Goal: Task Accomplishment & Management: Manage account settings

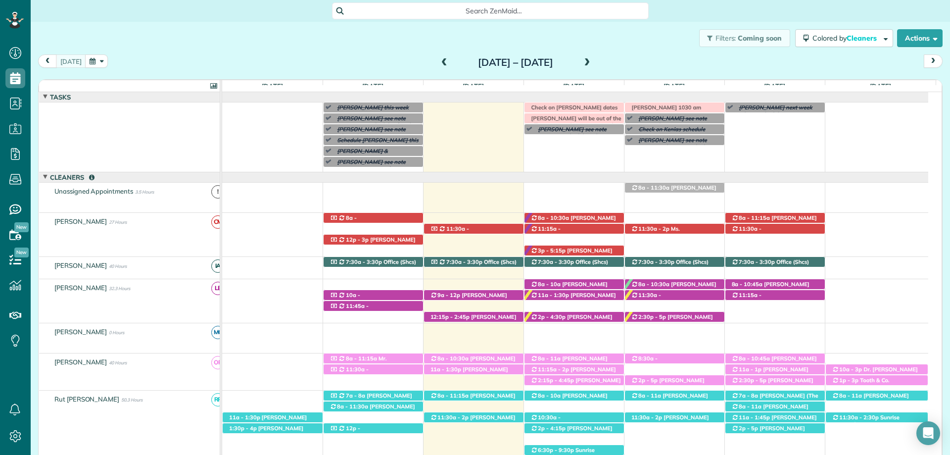
scroll to position [4, 4]
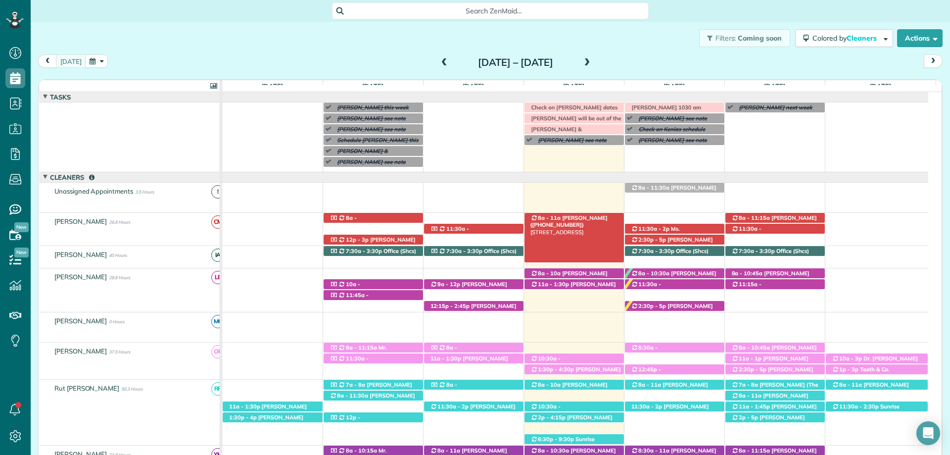
click at [575, 216] on span "Becky Ryland (+13346958559)" at bounding box center [568, 221] width 77 height 14
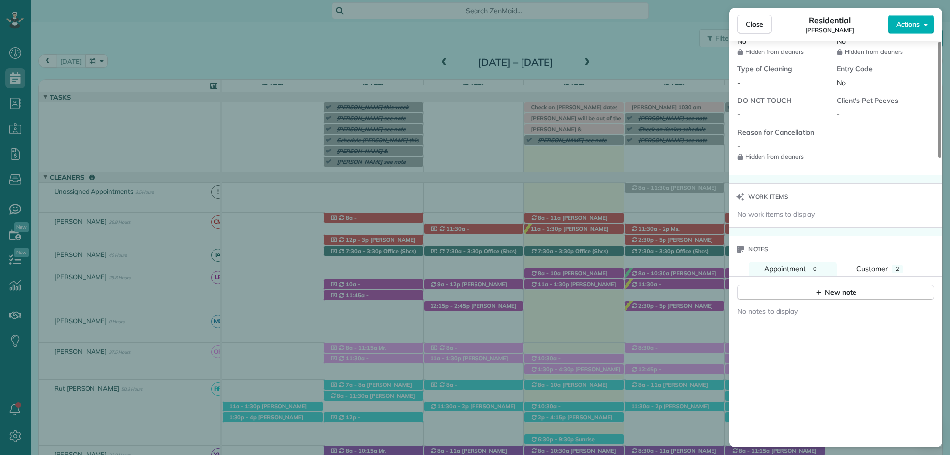
scroll to position [841, 0]
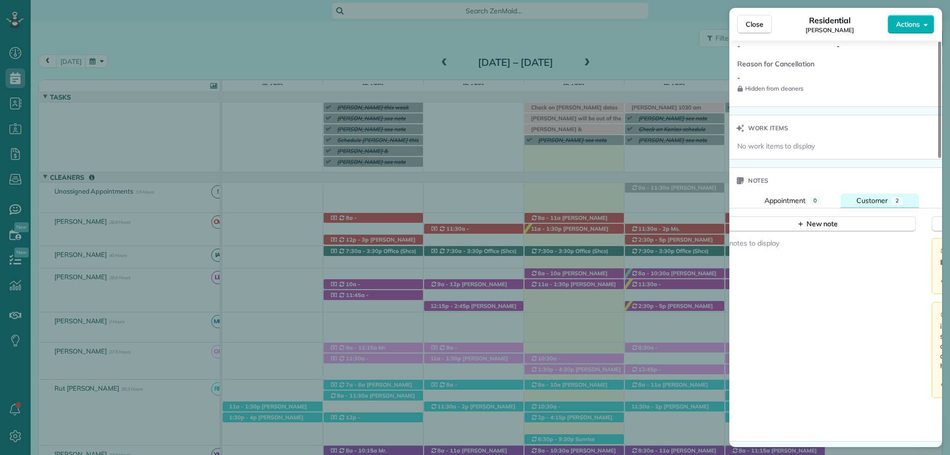
click at [882, 203] on button "Customer 2" at bounding box center [880, 200] width 78 height 14
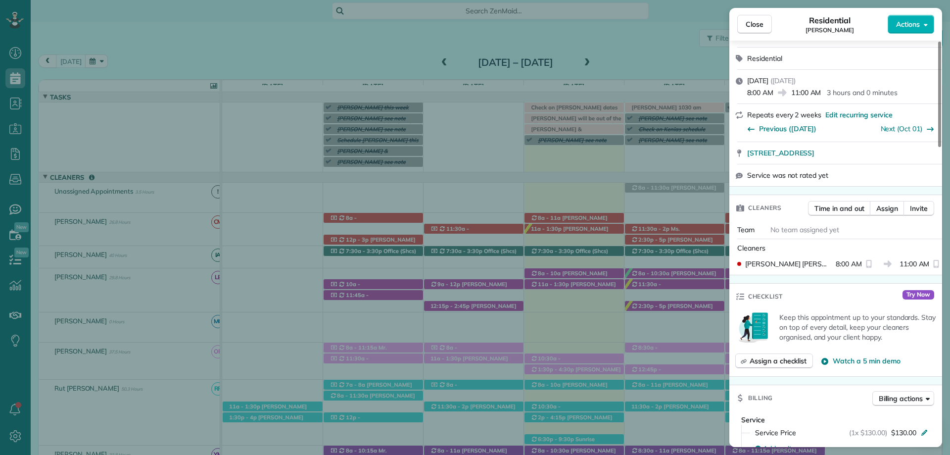
scroll to position [0, 0]
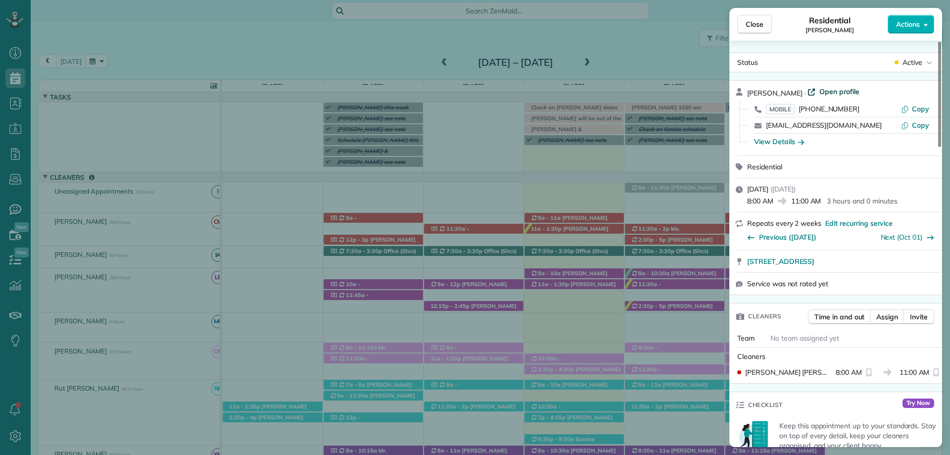
click at [819, 89] on span "Open profile" at bounding box center [839, 92] width 40 height 10
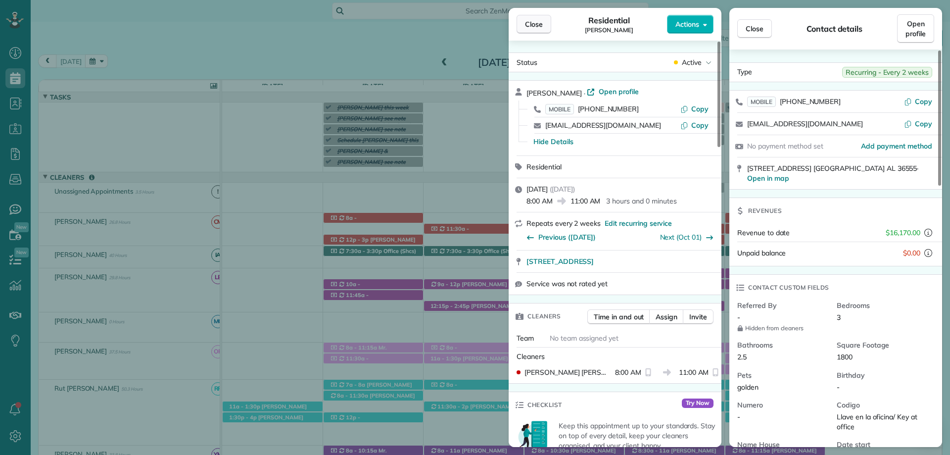
click at [541, 26] on span "Close" at bounding box center [534, 24] width 18 height 10
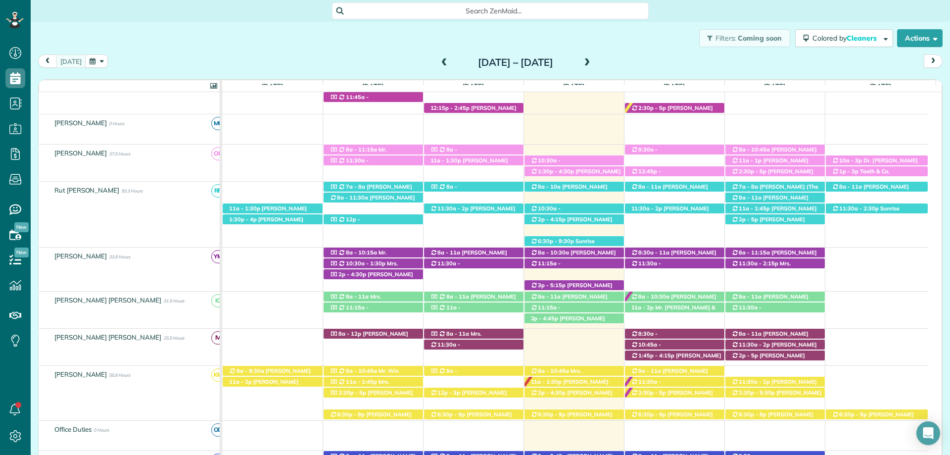
scroll to position [346, 0]
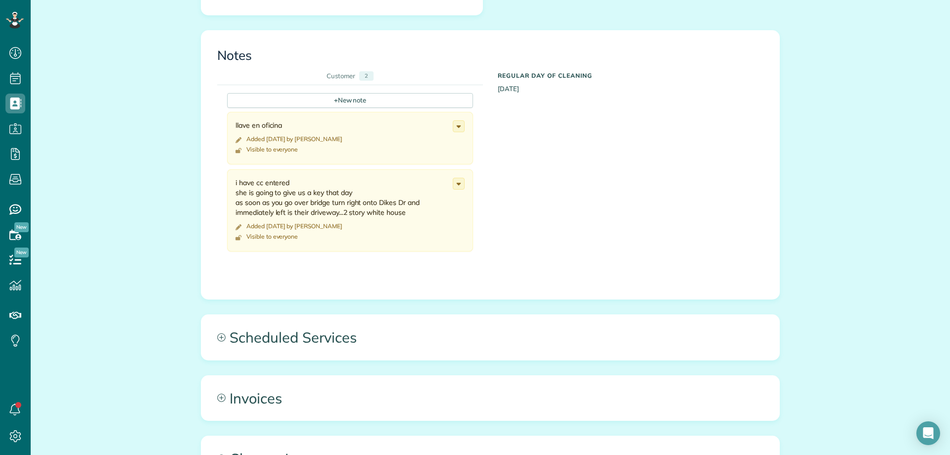
scroll to position [495, 0]
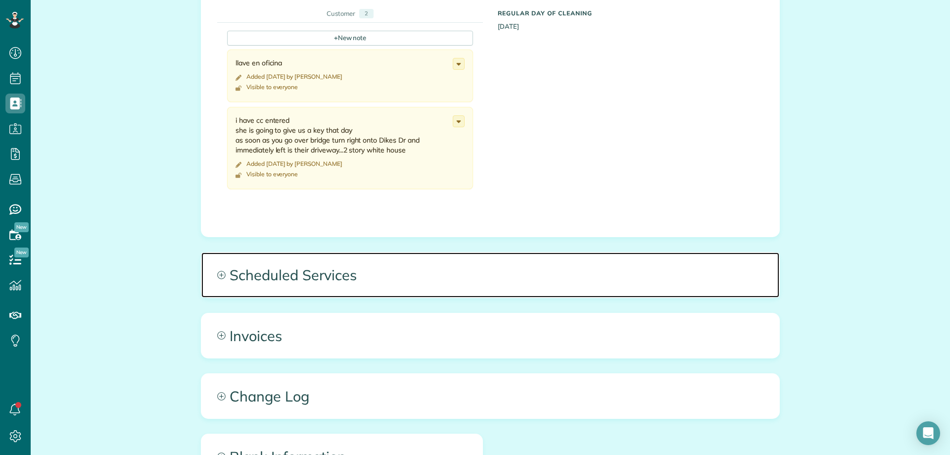
click at [284, 272] on span "Scheduled Services" at bounding box center [490, 274] width 578 height 45
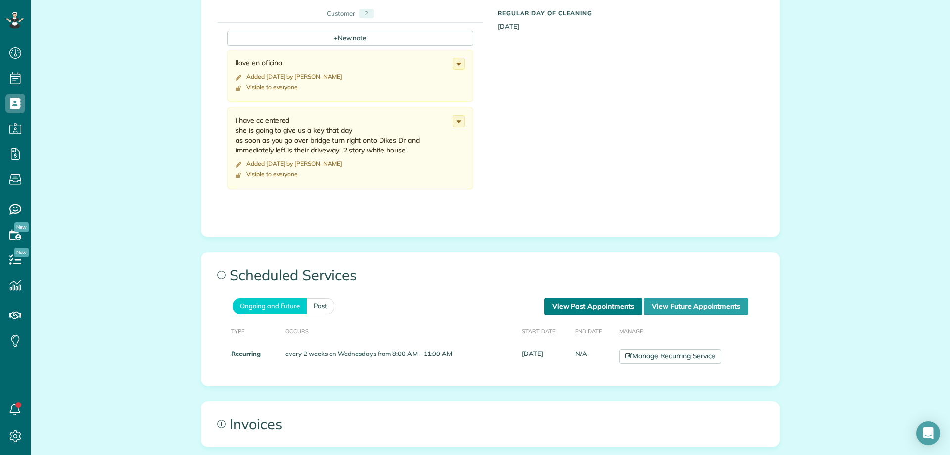
click at [554, 314] on link "View Past Appointments" at bounding box center [593, 306] width 98 height 18
click at [554, 305] on link "View Past Appointments" at bounding box center [593, 306] width 98 height 18
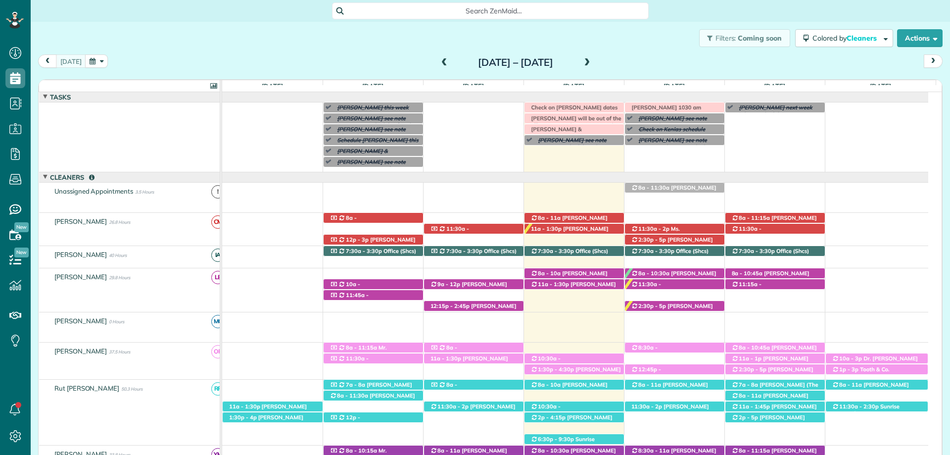
scroll to position [40, 0]
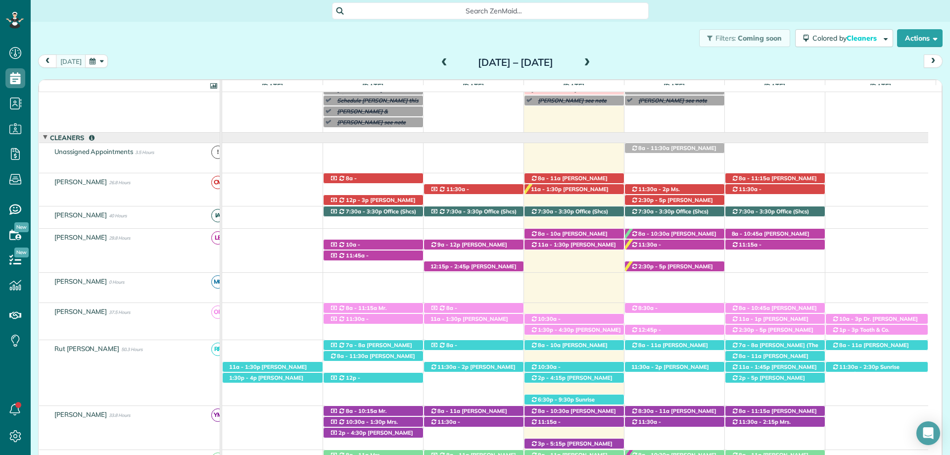
click at [443, 28] on div "Filters: Coming soon Colored by Cleaners Color by Cleaner Color by Team Color b…" at bounding box center [490, 38] width 919 height 33
click at [576, 234] on span "Mr. Bryce McMurry (+15054401192)" at bounding box center [568, 237] width 77 height 14
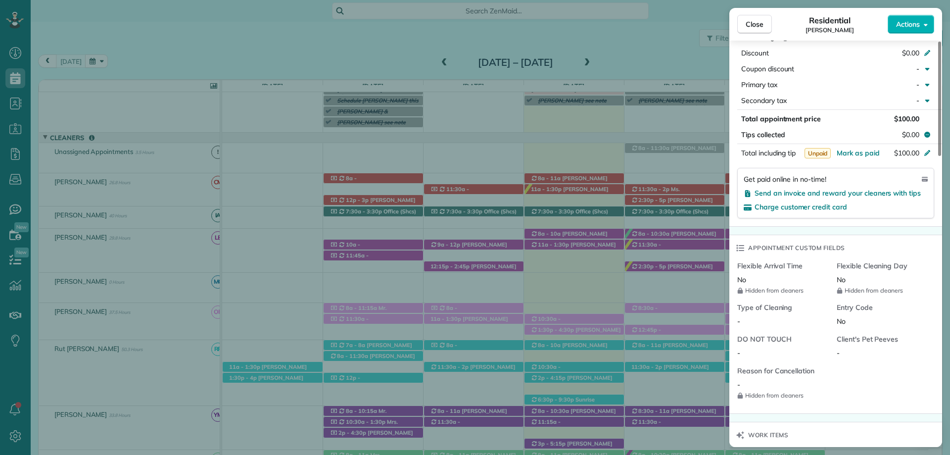
scroll to position [792, 0]
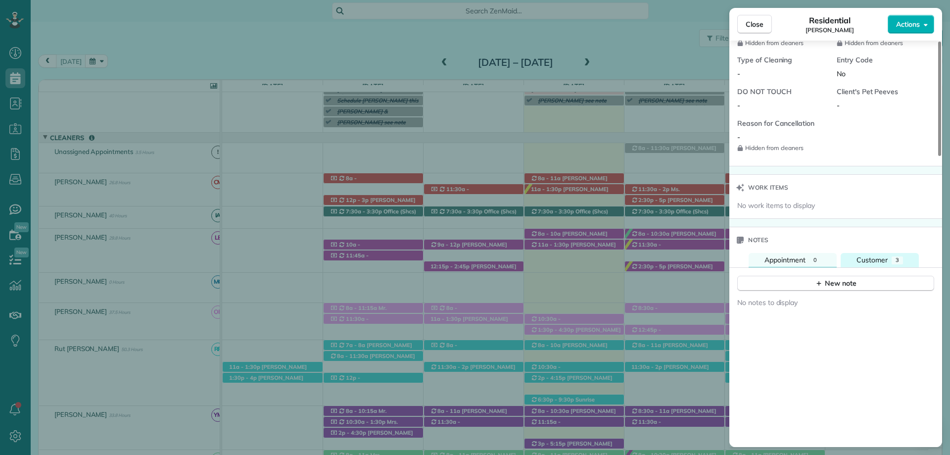
click at [861, 253] on button "Customer 3" at bounding box center [880, 260] width 78 height 14
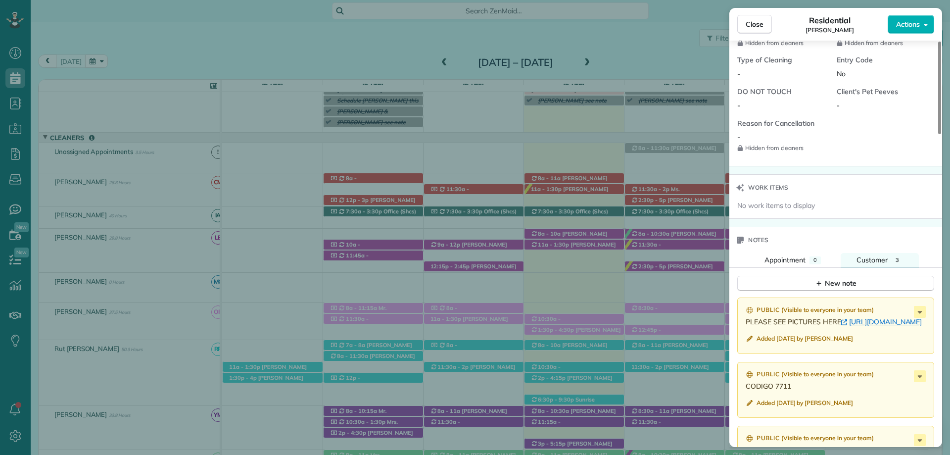
click at [777, 241] on div "Notes" at bounding box center [835, 240] width 213 height 26
click at [799, 255] on span "Appointment" at bounding box center [784, 259] width 41 height 9
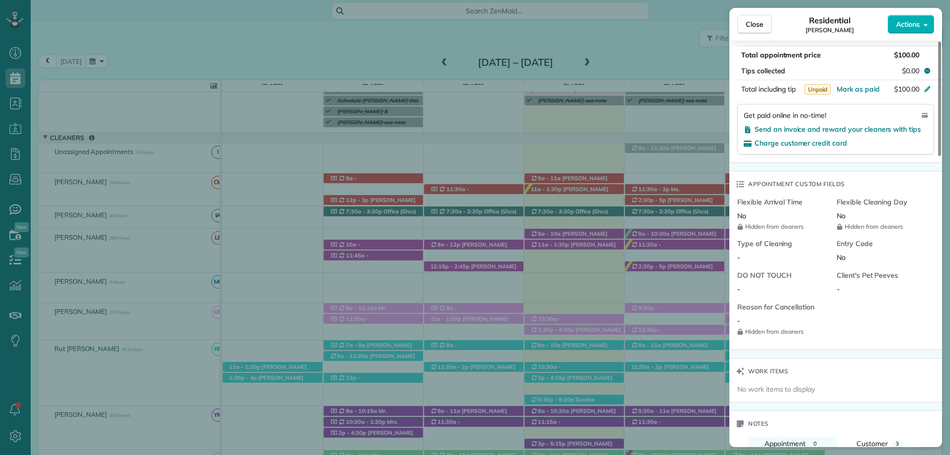
scroll to position [644, 0]
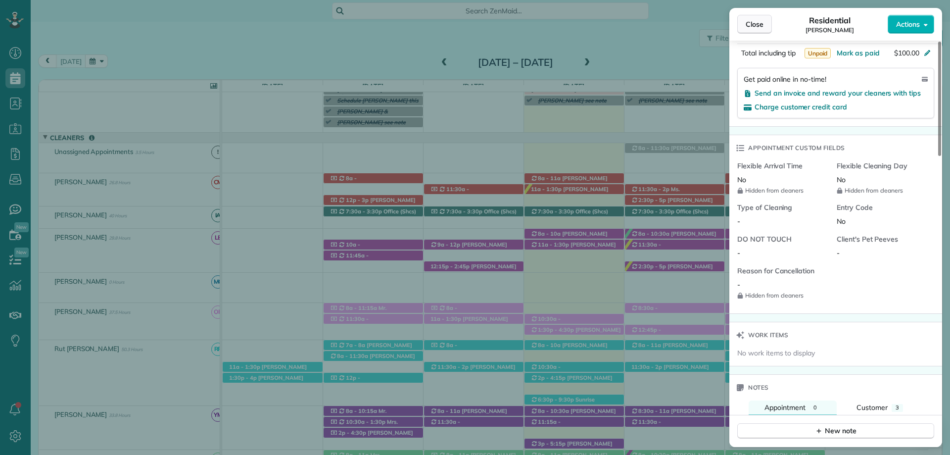
click at [756, 28] on span "Close" at bounding box center [755, 24] width 18 height 10
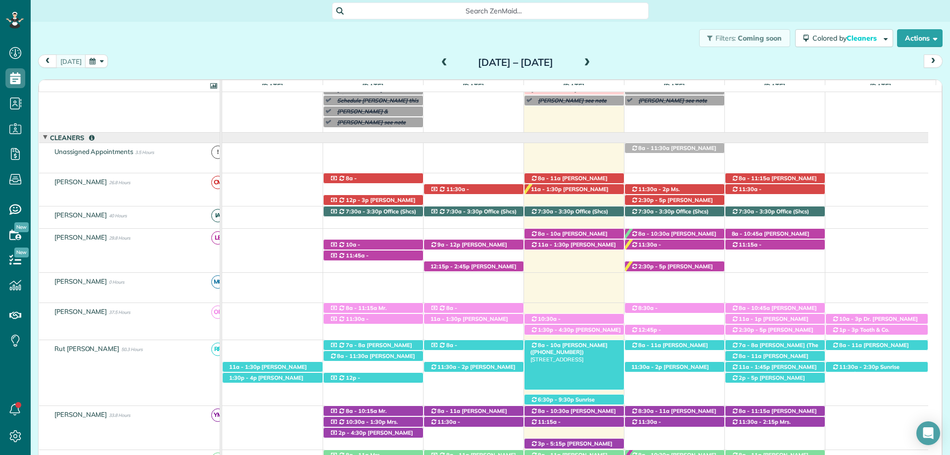
click at [581, 347] on span "Mr. Bryce McMurry (+15054401192)" at bounding box center [568, 348] width 77 height 14
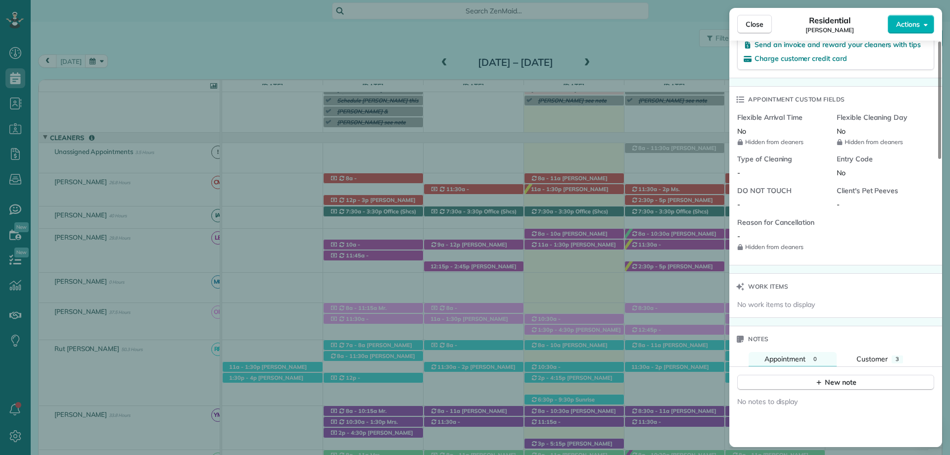
scroll to position [890, 0]
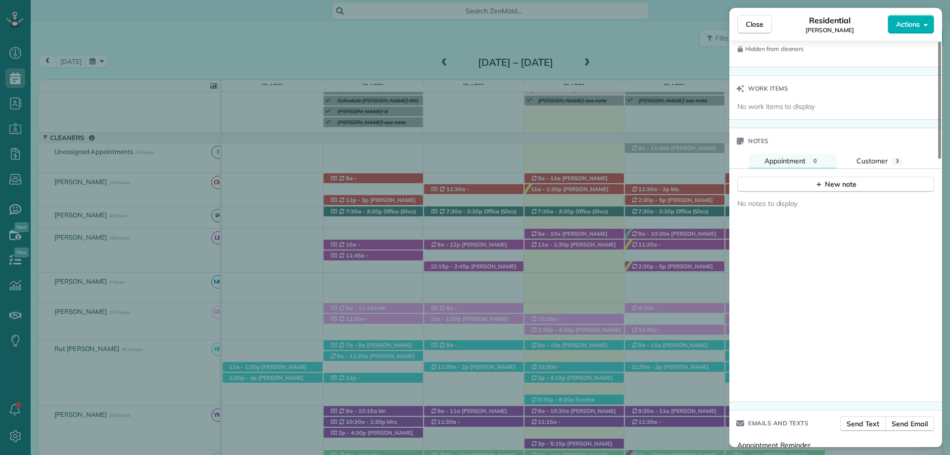
click at [875, 142] on div "Notes" at bounding box center [835, 141] width 213 height 26
click at [877, 154] on button "Customer 3" at bounding box center [880, 161] width 78 height 14
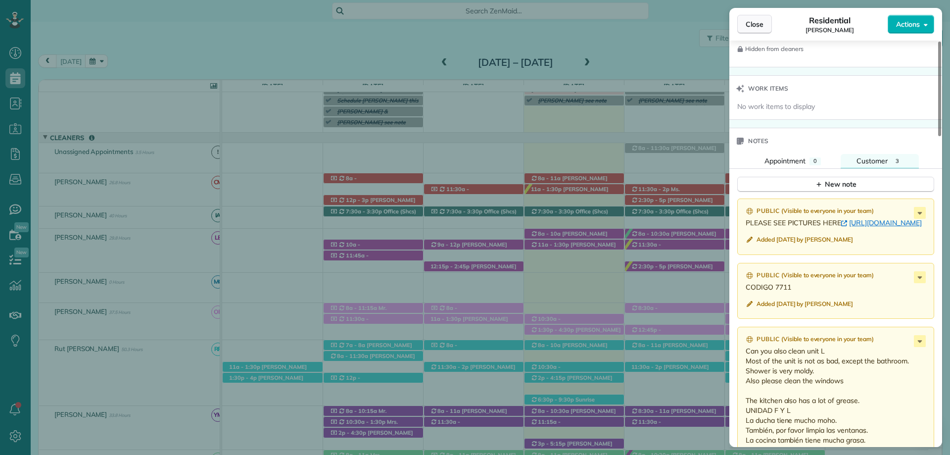
click at [760, 28] on span "Close" at bounding box center [755, 24] width 18 height 10
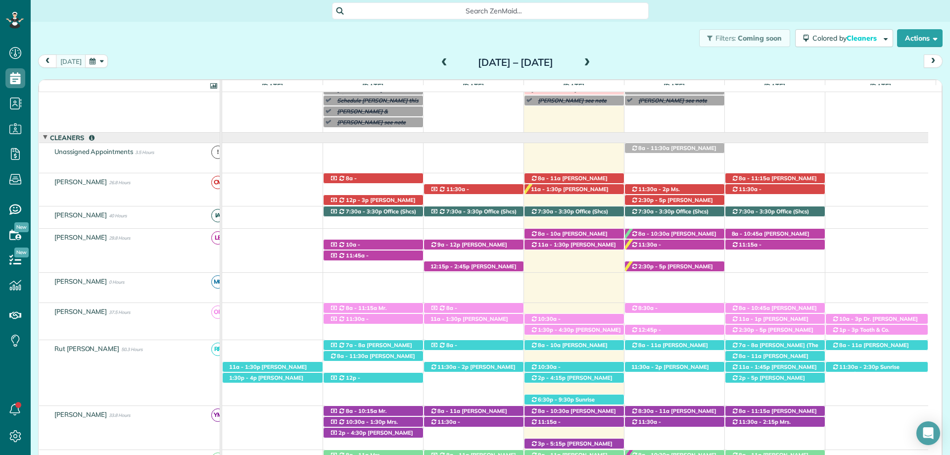
scroll to position [139, 0]
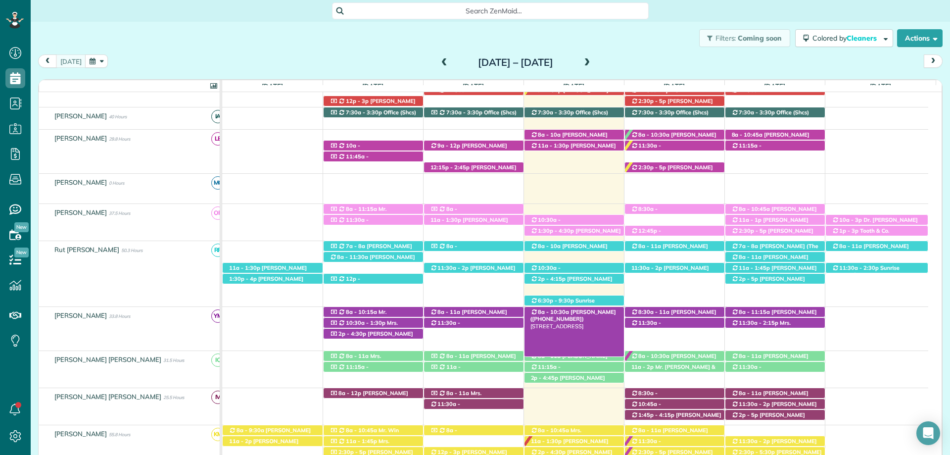
click at [580, 312] on span "Angela Stiffs (+13344148482)" at bounding box center [573, 315] width 86 height 14
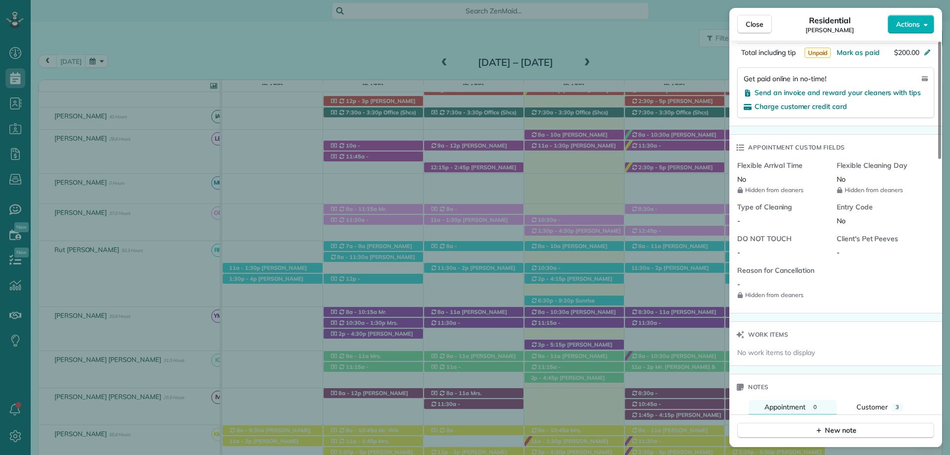
scroll to position [877, 0]
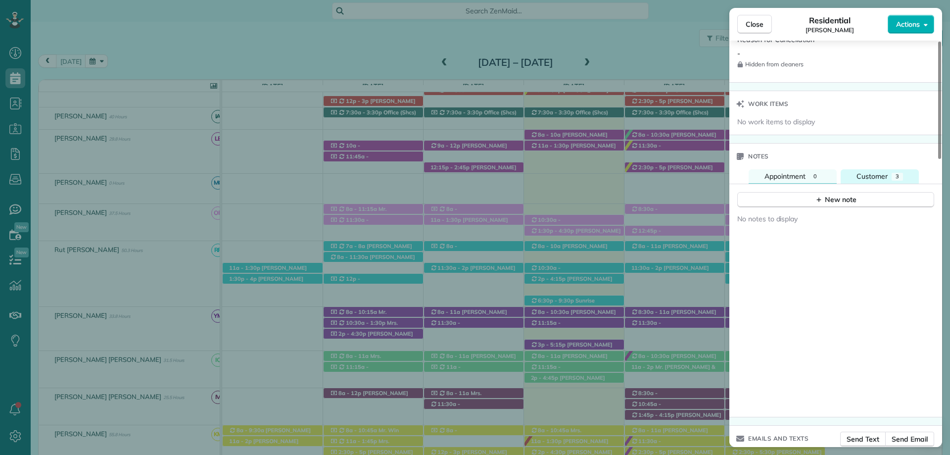
click at [886, 172] on span "Customer" at bounding box center [871, 176] width 31 height 9
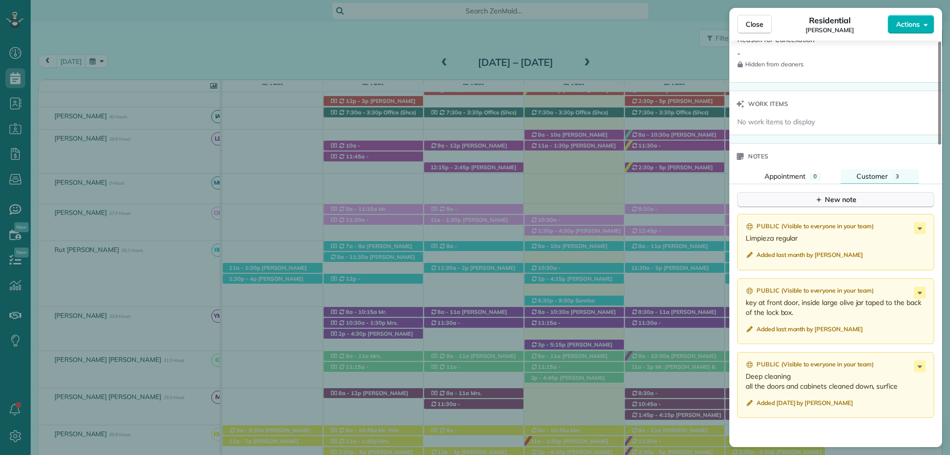
drag, startPoint x: 768, startPoint y: 173, endPoint x: 822, endPoint y: 191, distance: 56.9
click at [768, 173] on button "Appointment 0" at bounding box center [793, 176] width 88 height 14
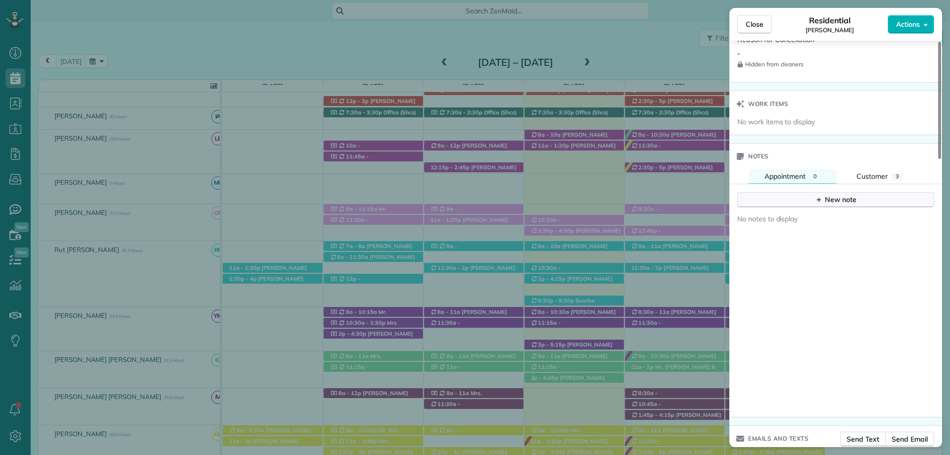
click at [783, 194] on button "New note" at bounding box center [835, 199] width 197 height 15
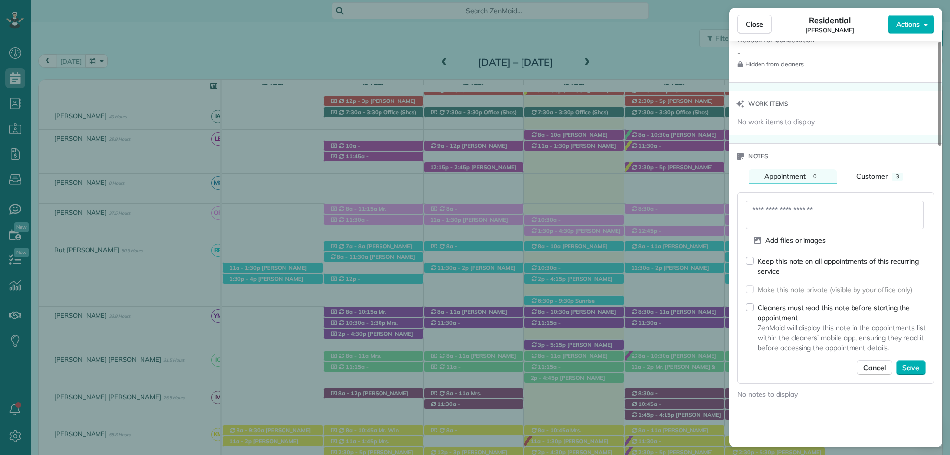
click at [799, 211] on textarea at bounding box center [835, 214] width 178 height 29
click at [875, 172] on span "Customer" at bounding box center [871, 176] width 31 height 9
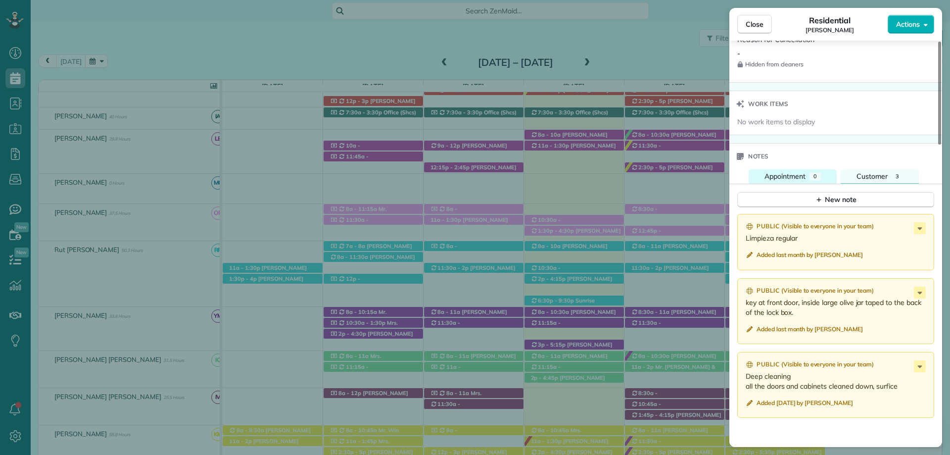
click at [787, 172] on span "Appointment" at bounding box center [784, 176] width 41 height 9
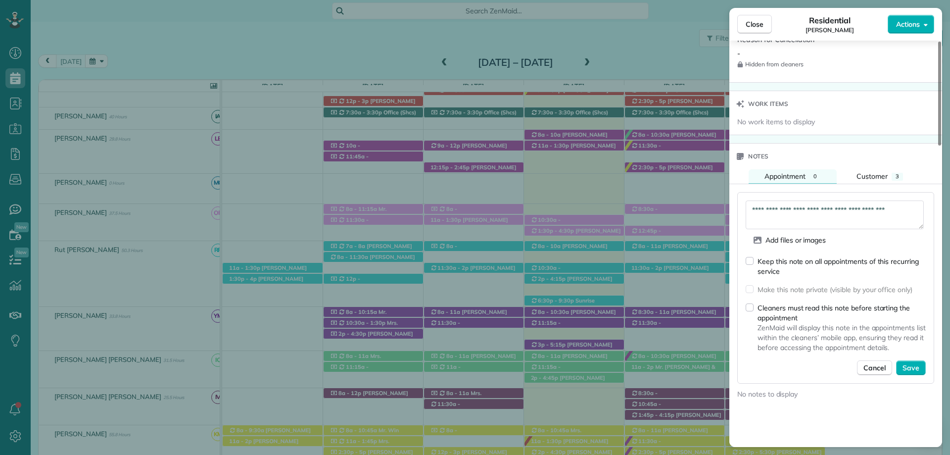
click at [908, 201] on textarea "**********" at bounding box center [835, 214] width 178 height 29
type textarea "**********"
click at [920, 360] on button "Save" at bounding box center [911, 367] width 30 height 15
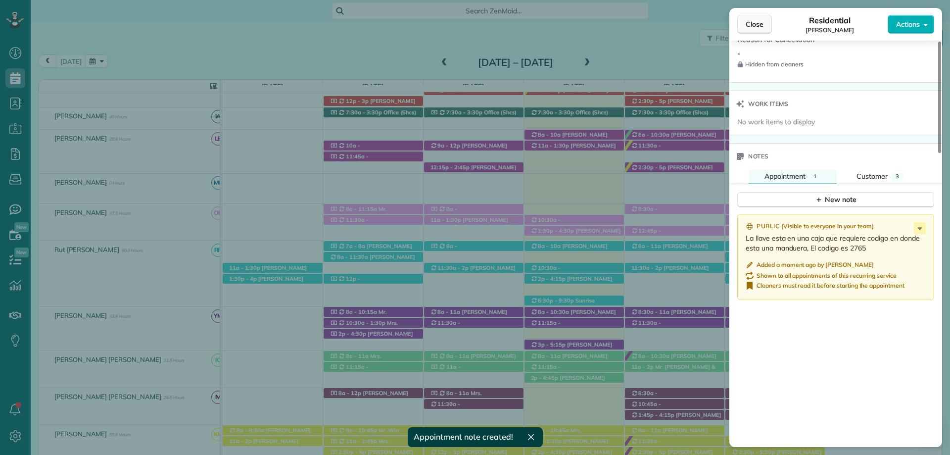
click at [757, 29] on span "Close" at bounding box center [755, 24] width 18 height 10
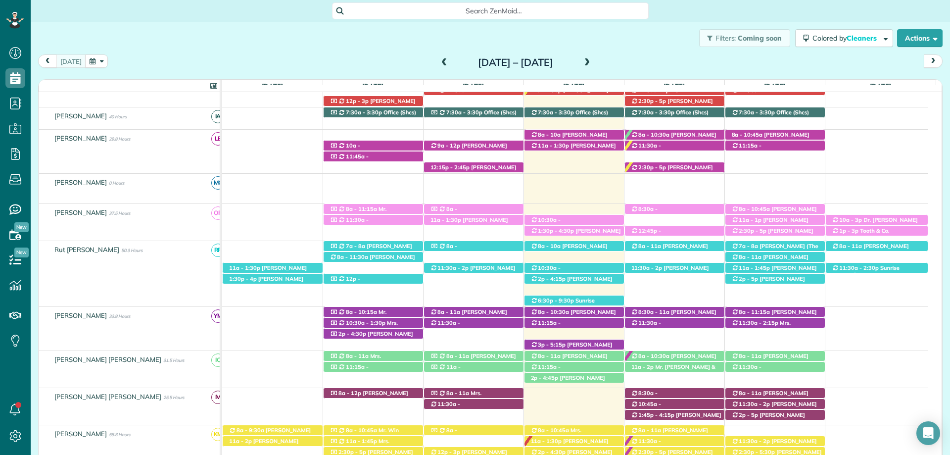
drag, startPoint x: 398, startPoint y: 39, endPoint x: 411, endPoint y: 42, distance: 12.7
click at [398, 39] on div "Filters: Coming soon Colored by Cleaners Color by Cleaner Color by Team Color b…" at bounding box center [490, 38] width 919 height 33
click at [570, 149] on span "[PERSON_NAME] ([PHONE_NUMBER])" at bounding box center [573, 149] width 86 height 14
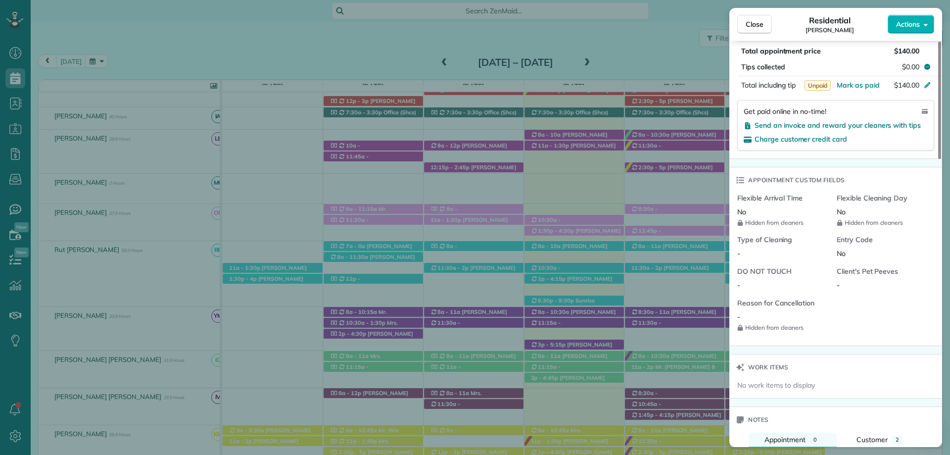
scroll to position [693, 0]
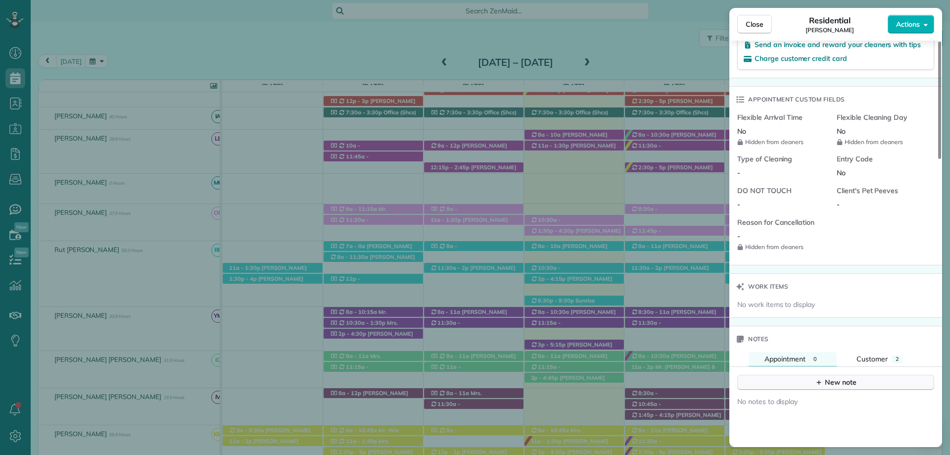
click at [798, 374] on button "New note" at bounding box center [835, 381] width 197 height 15
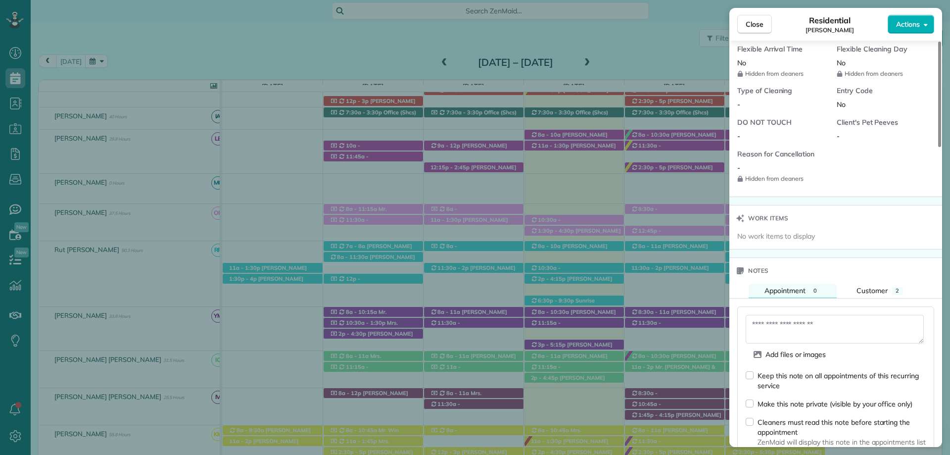
scroll to position [792, 0]
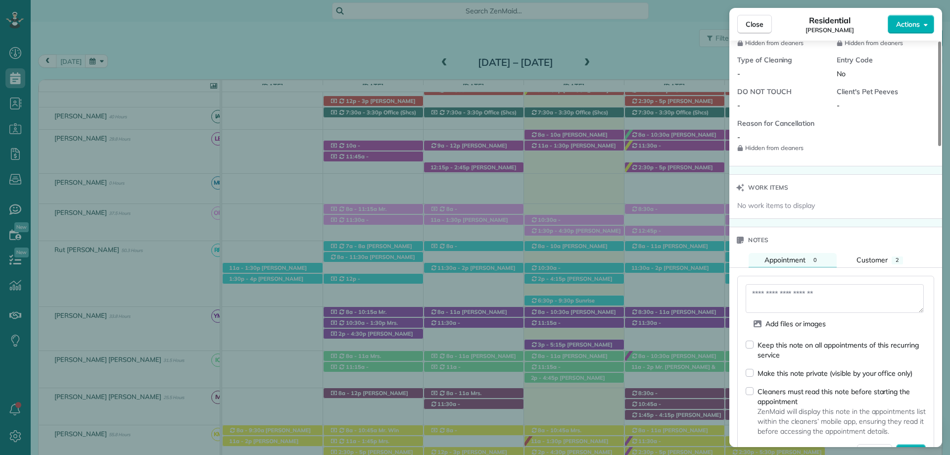
click at [752, 386] on div "Cleaners must read this note before starting the appointment ZenMaid will displ…" at bounding box center [836, 411] width 180 height 50
click at [789, 294] on textarea at bounding box center [835, 298] width 178 height 29
drag, startPoint x: 894, startPoint y: 413, endPoint x: 882, endPoint y: 347, distance: 66.5
click at [894, 413] on span "ZenMaid will display this note in the appointments list within the cleaners’ mo…" at bounding box center [841, 421] width 168 height 30
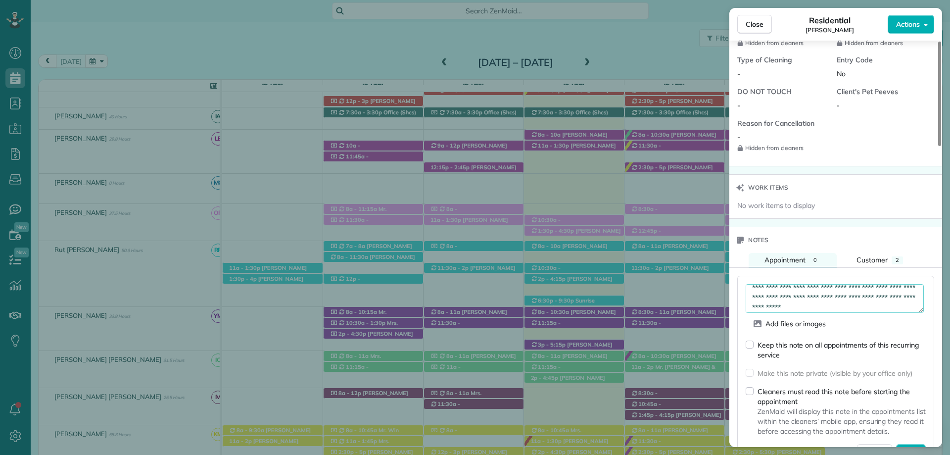
click at [861, 299] on textarea "**********" at bounding box center [835, 298] width 178 height 29
click at [780, 296] on textarea "**********" at bounding box center [835, 298] width 178 height 29
type textarea "**********"
click at [885, 319] on div "Add files or images" at bounding box center [836, 324] width 180 height 14
click at [916, 446] on span "Save" at bounding box center [910, 451] width 17 height 10
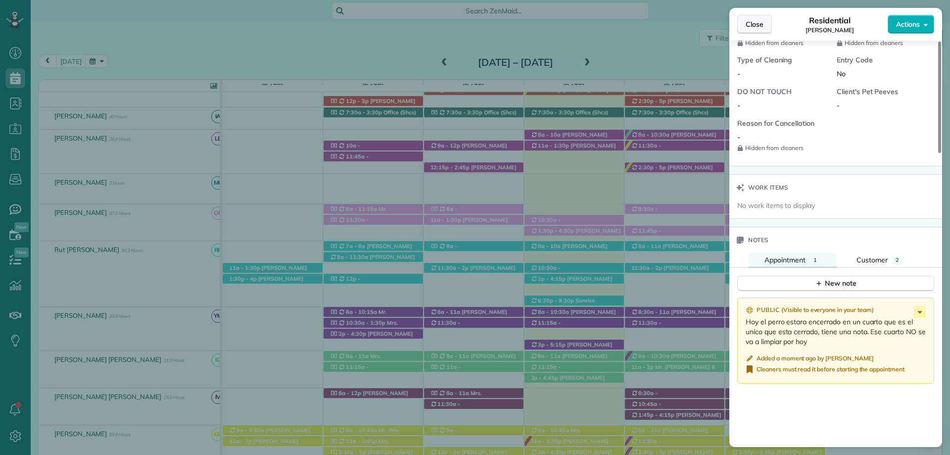
click at [765, 25] on button "Close" at bounding box center [754, 24] width 35 height 19
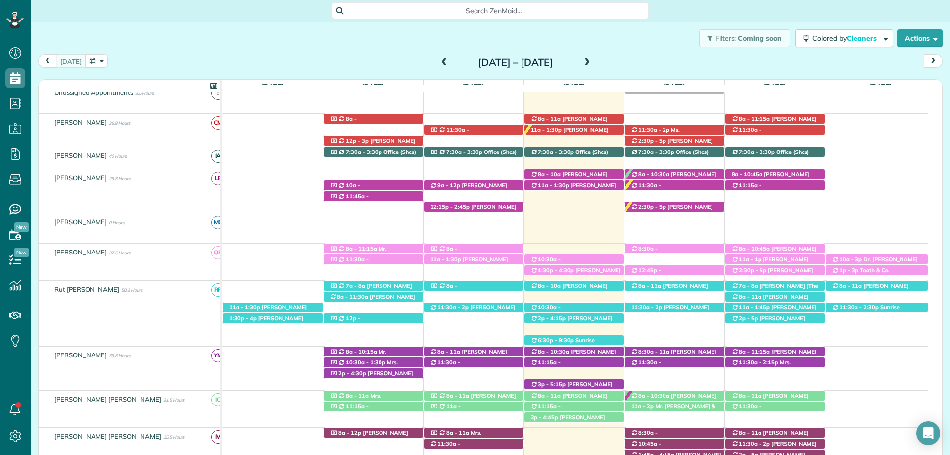
click at [434, 15] on span "Search ZenMaid…" at bounding box center [493, 11] width 301 height 10
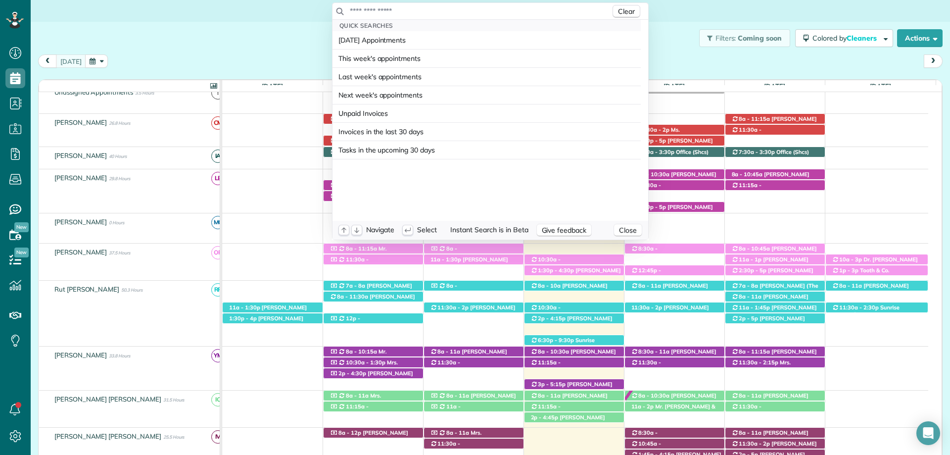
click at [435, 15] on input "text" at bounding box center [479, 11] width 261 height 10
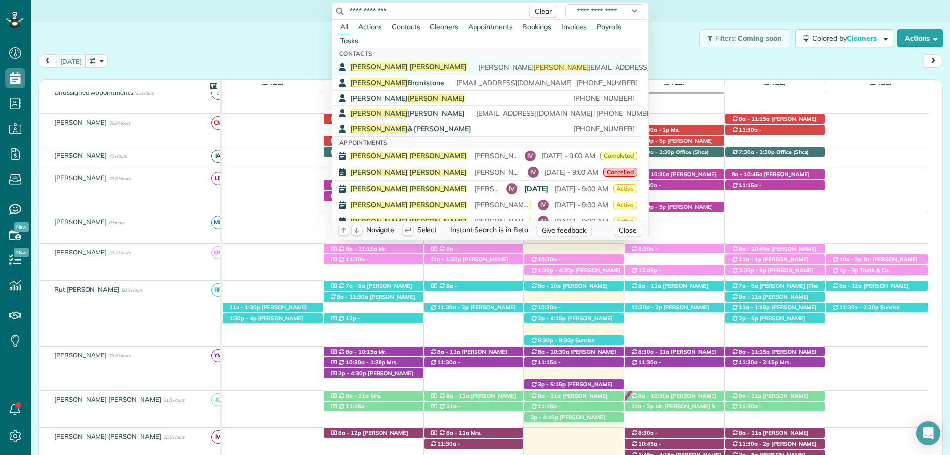
type input "**********"
click at [409, 67] on span "Mcvey" at bounding box center [437, 66] width 57 height 9
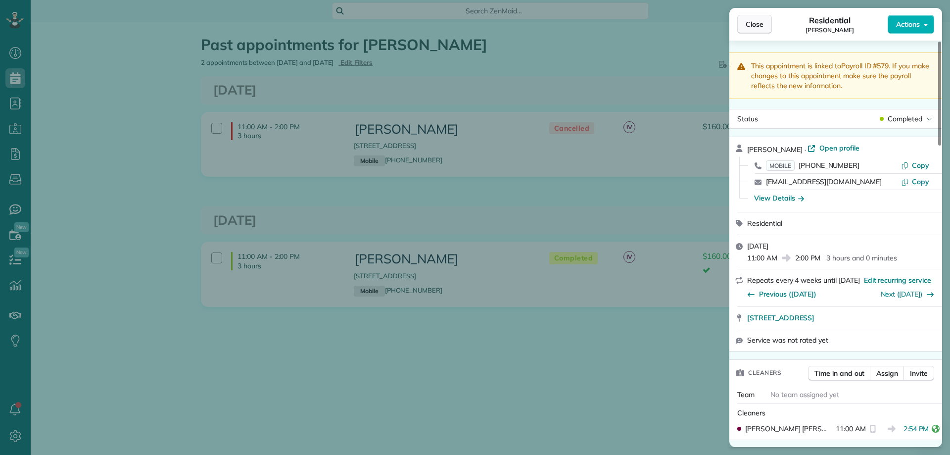
click at [764, 22] on button "Close" at bounding box center [754, 24] width 35 height 19
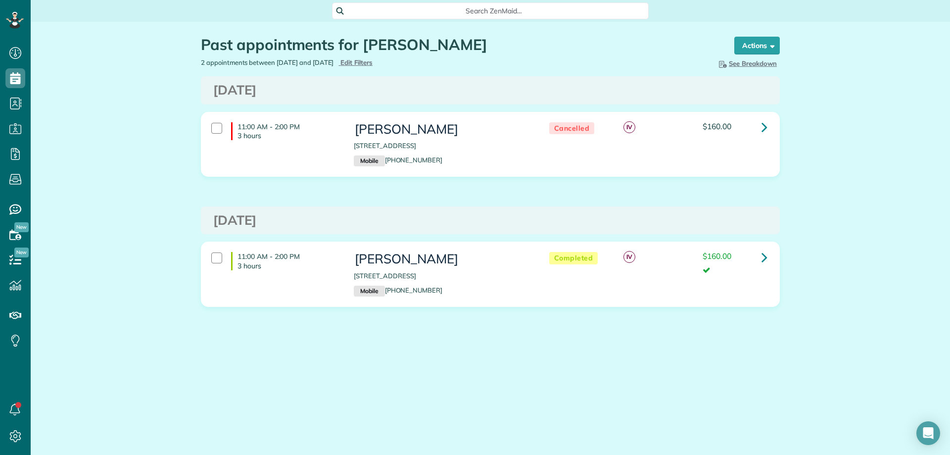
click at [375, 54] on div "Past appointments for Richard Mcvey" at bounding box center [458, 47] width 515 height 21
drag, startPoint x: 377, startPoint y: 57, endPoint x: 382, endPoint y: 61, distance: 6.0
click at [379, 59] on div "Past appointments for Richard Mcvey Schedule Changes Actions Create Appointment…" at bounding box center [490, 201] width 594 height 359
click at [373, 61] on span "Edit Filters" at bounding box center [356, 62] width 32 height 8
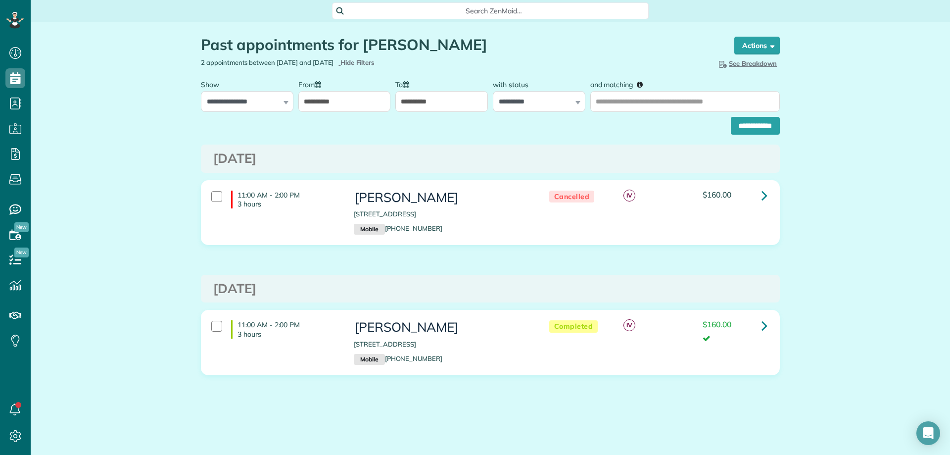
click at [373, 98] on input "**********" at bounding box center [344, 101] width 93 height 21
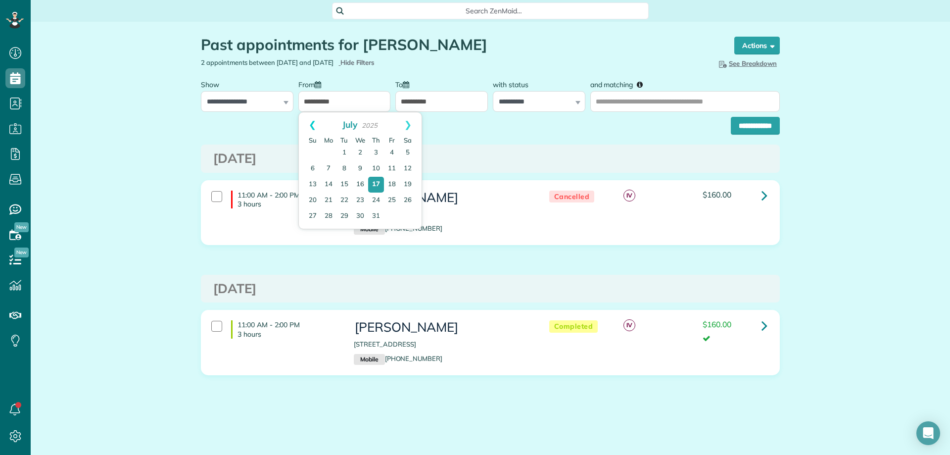
click at [312, 120] on link "Prev" at bounding box center [312, 124] width 27 height 25
click at [312, 118] on link "Prev" at bounding box center [312, 124] width 27 height 25
click at [375, 150] on link "1" at bounding box center [376, 153] width 16 height 16
type input "**********"
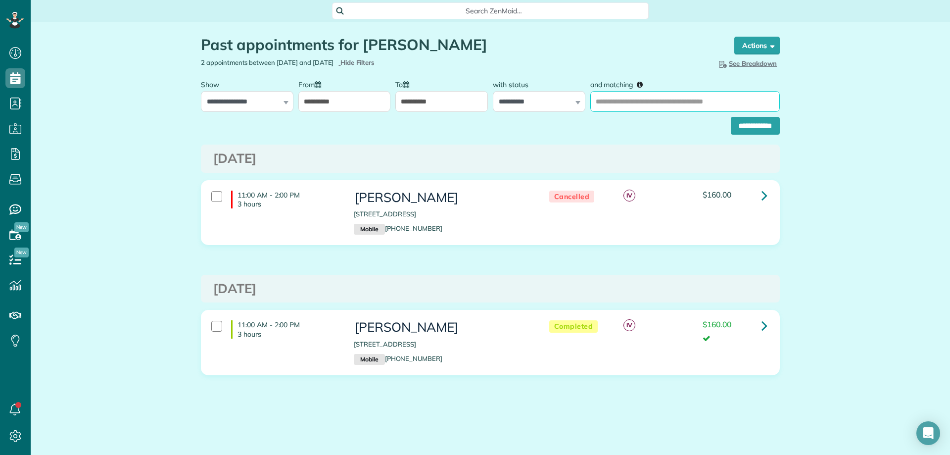
click at [610, 104] on input "and matching" at bounding box center [684, 101] width 189 height 21
type input "**********"
click at [747, 121] on input "**********" at bounding box center [755, 126] width 49 height 18
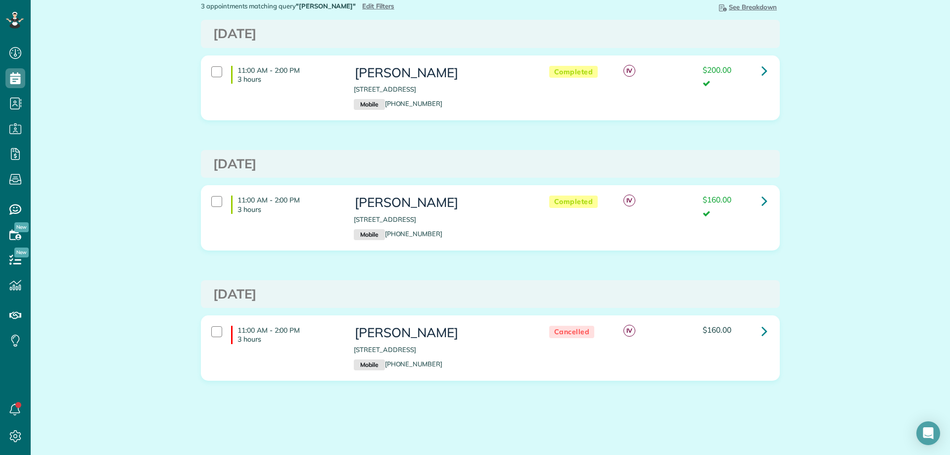
scroll to position [4, 4]
click at [761, 71] on icon at bounding box center [764, 70] width 6 height 17
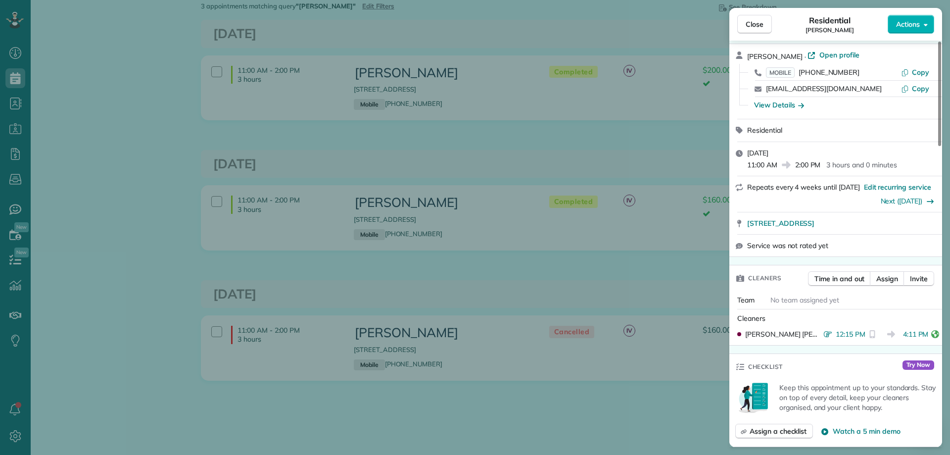
scroll to position [99, 0]
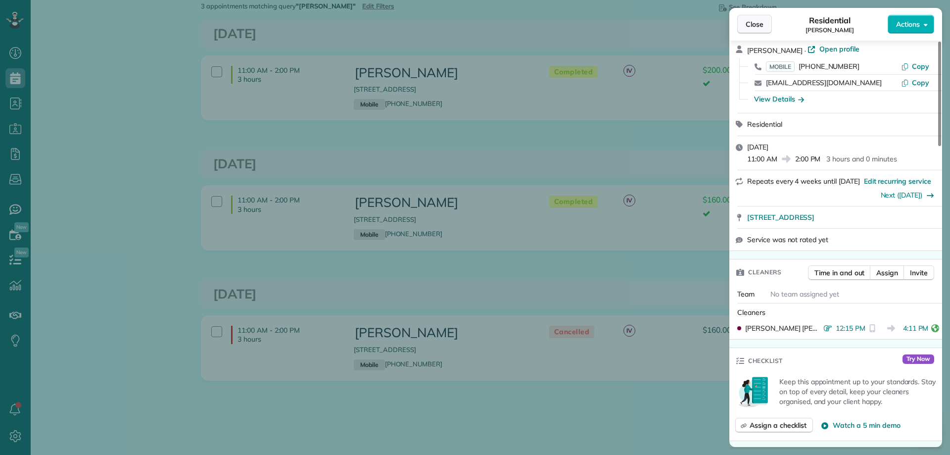
click at [752, 21] on span "Close" at bounding box center [755, 24] width 18 height 10
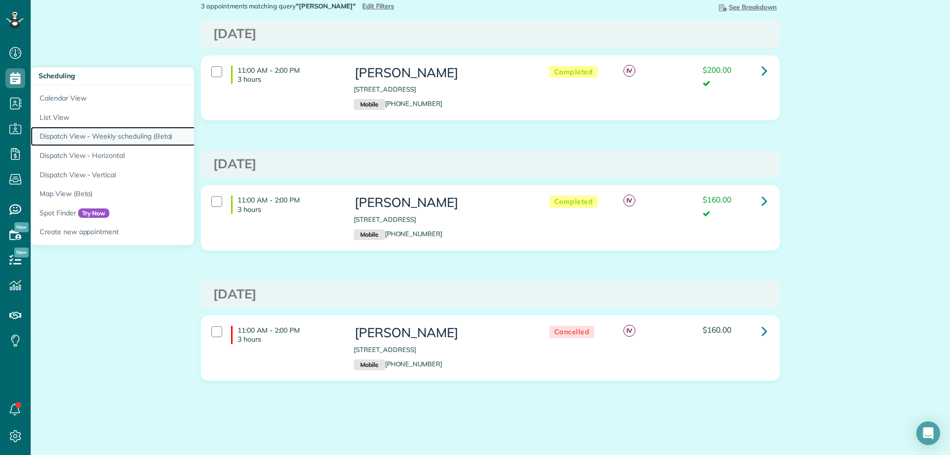
click at [103, 134] on link "Dispatch View - Weekly scheduling (Beta)" at bounding box center [154, 136] width 247 height 19
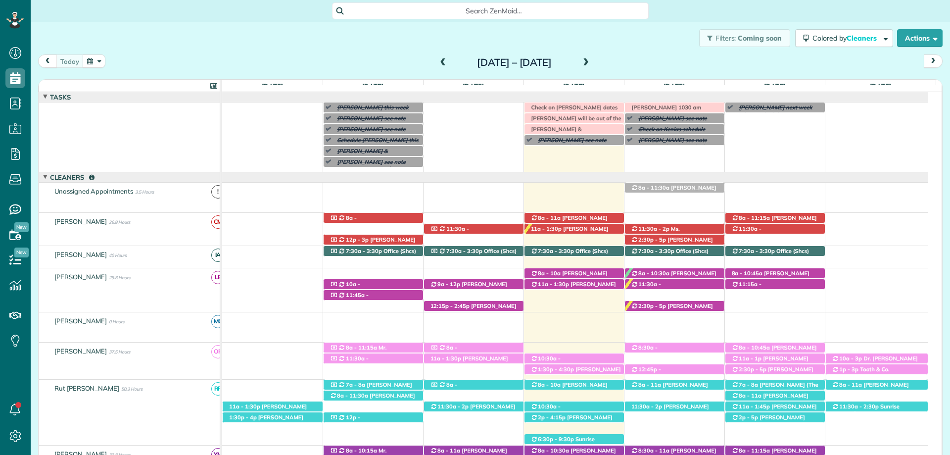
scroll to position [40, 0]
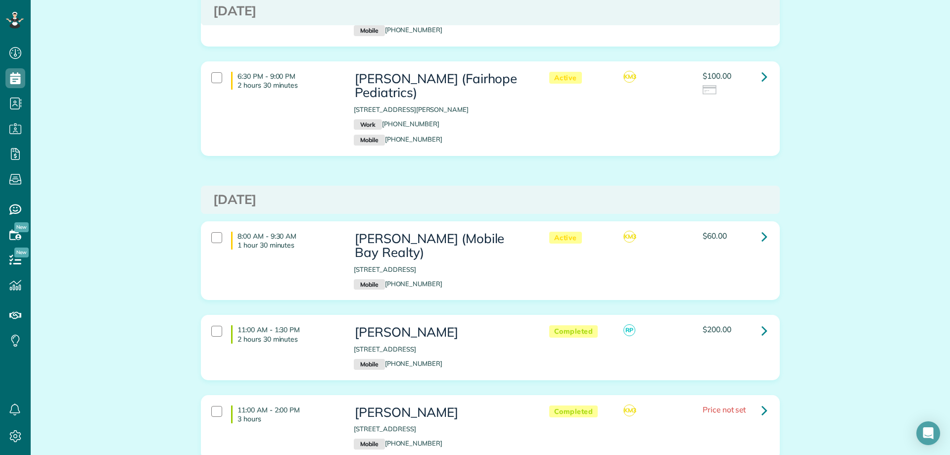
scroll to position [4601, 0]
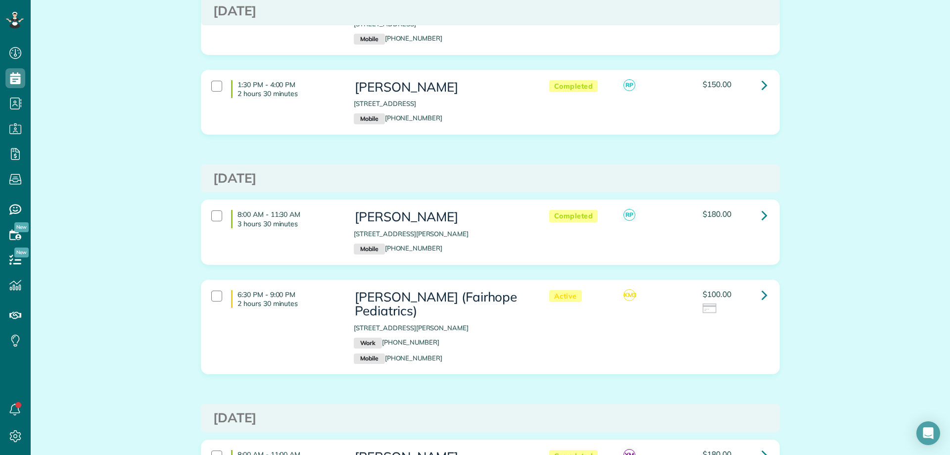
scroll to position [4811, 0]
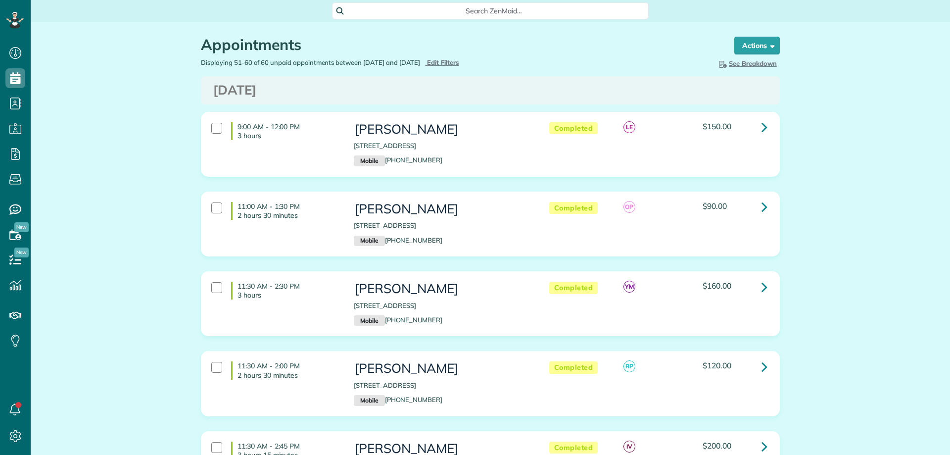
scroll to position [4, 4]
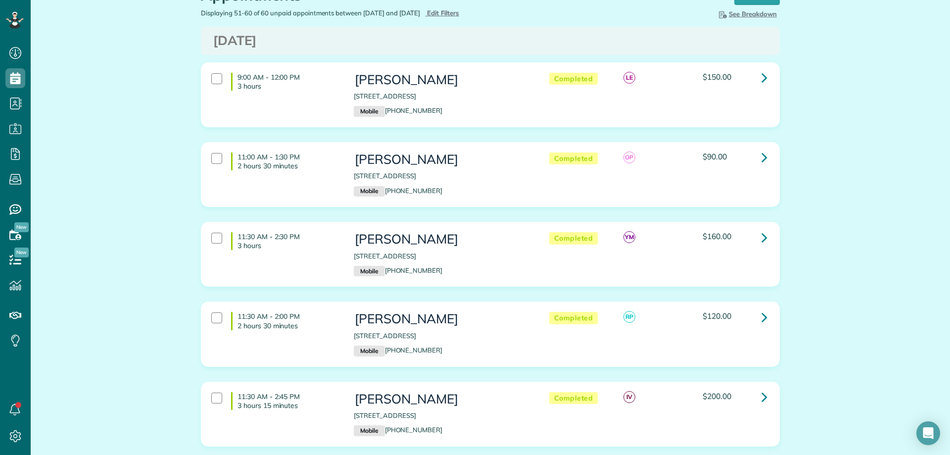
scroll to position [148, 0]
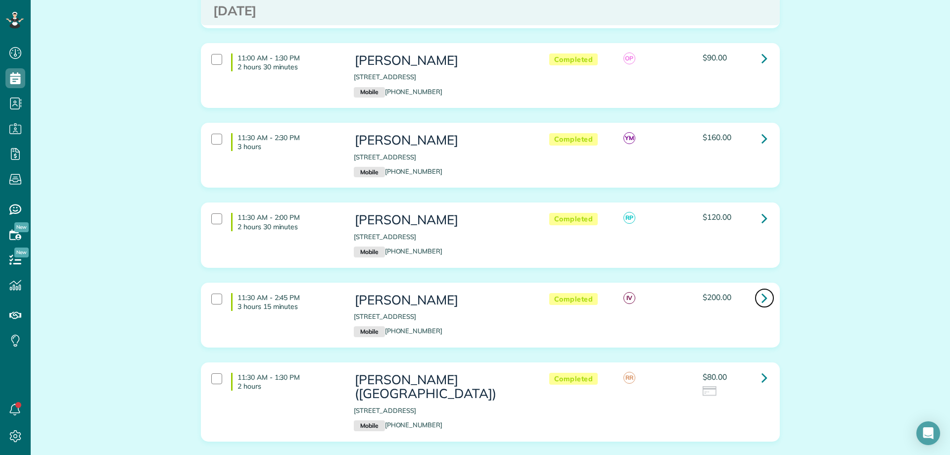
click at [761, 302] on icon at bounding box center [764, 297] width 6 height 17
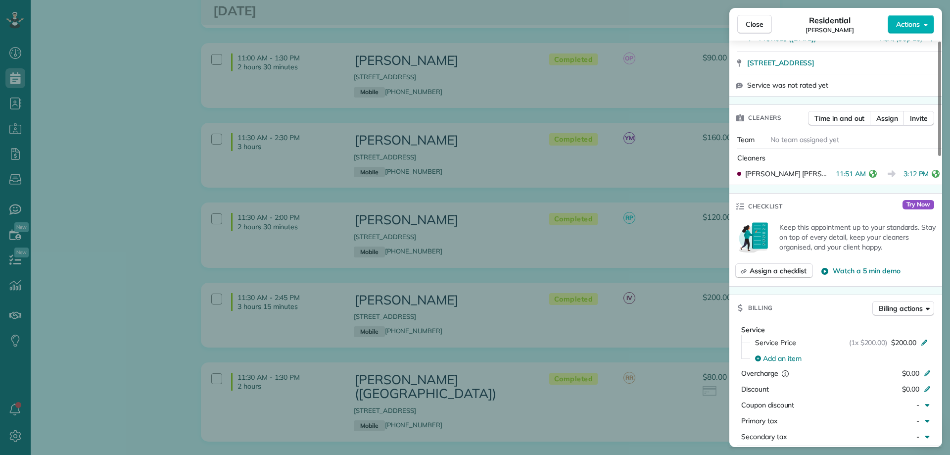
scroll to position [396, 0]
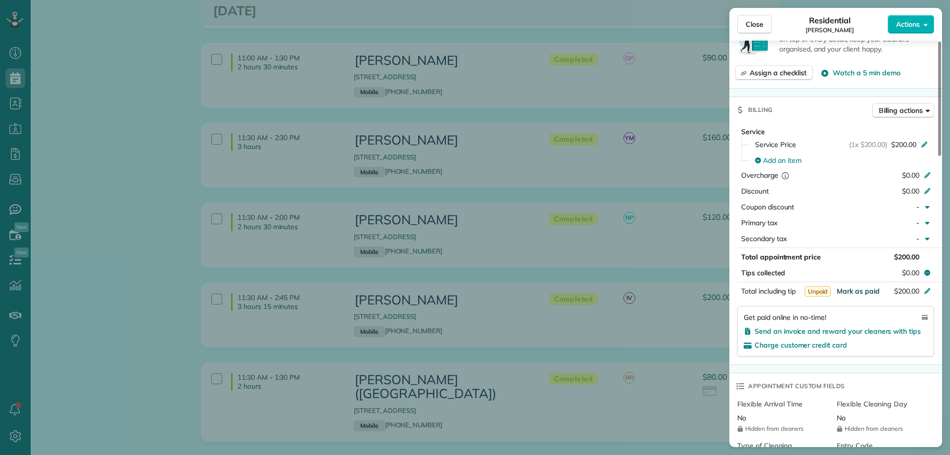
click at [863, 291] on span "Mark as paid" at bounding box center [858, 290] width 43 height 9
click at [751, 21] on span "Close" at bounding box center [755, 24] width 18 height 10
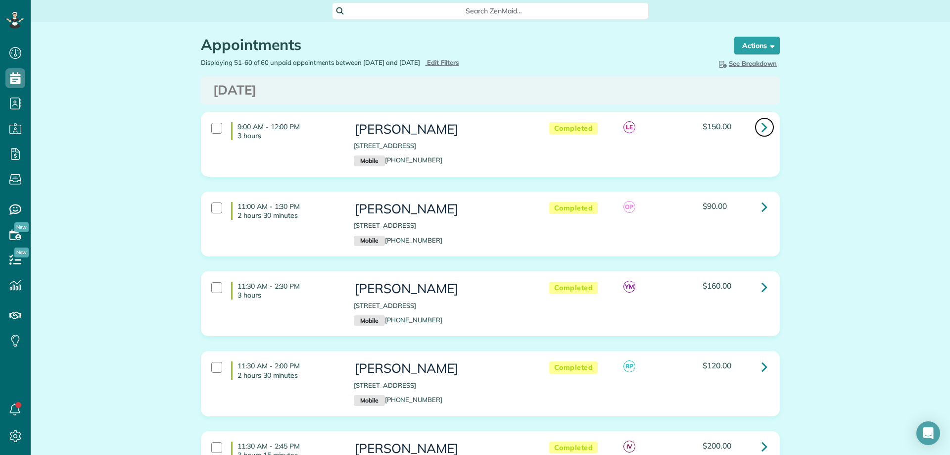
click at [764, 132] on link at bounding box center [764, 127] width 20 height 20
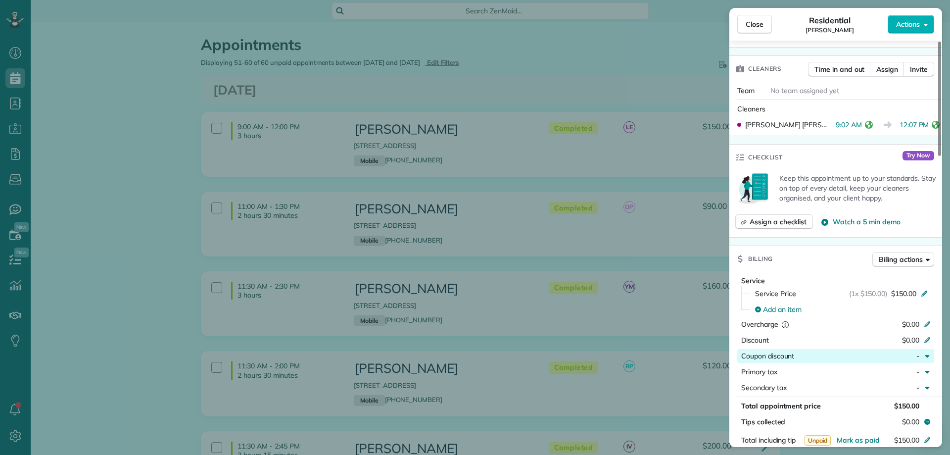
scroll to position [297, 0]
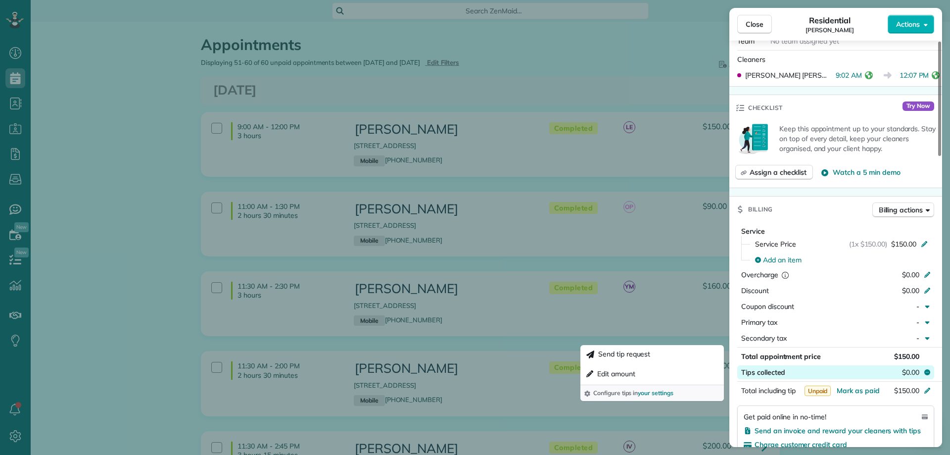
click at [911, 368] on span "$0.00" at bounding box center [910, 372] width 17 height 10
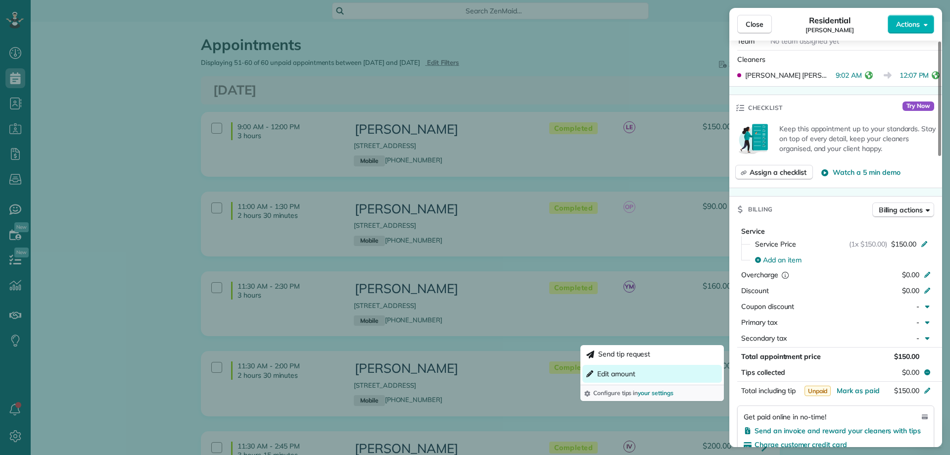
click at [680, 372] on button "Edit amount" at bounding box center [652, 374] width 140 height 18
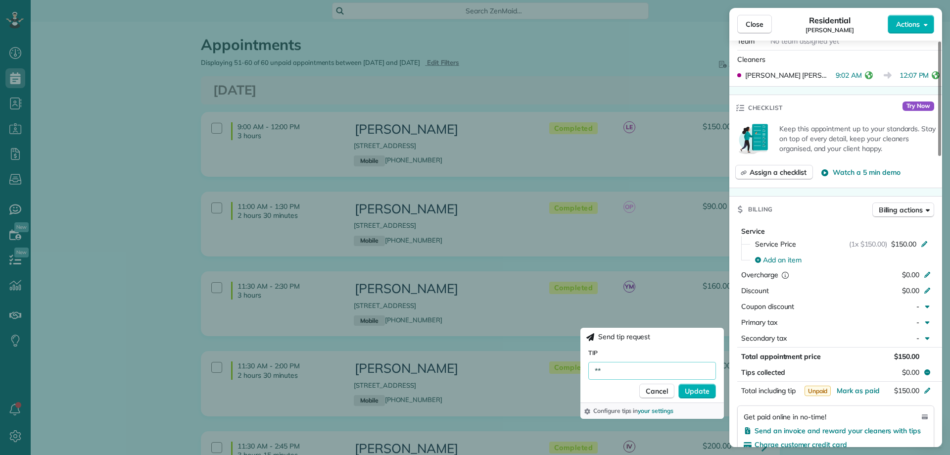
click at [640, 368] on input "**" at bounding box center [652, 371] width 128 height 18
type input "**"
click at [664, 346] on div "Send tip request Tip ** Cancel Update Configure tips in your settings" at bounding box center [651, 373] width 143 height 91
click at [698, 386] on span "Update" at bounding box center [697, 391] width 25 height 10
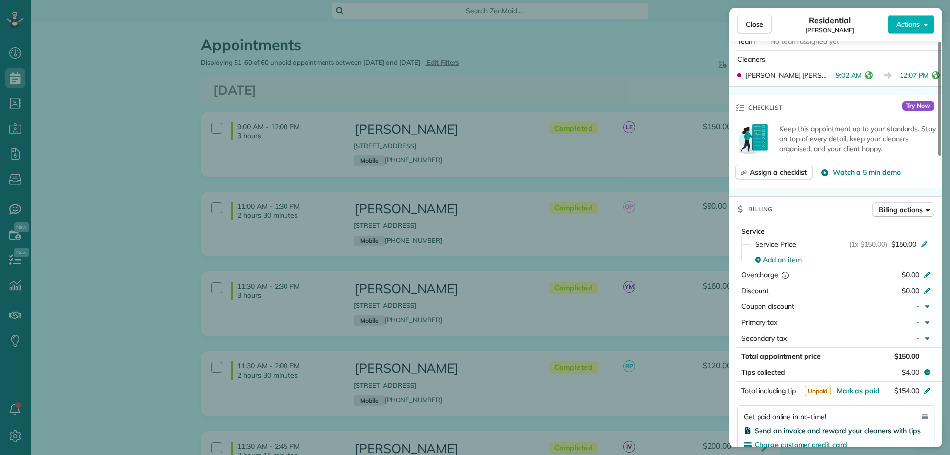
scroll to position [396, 0]
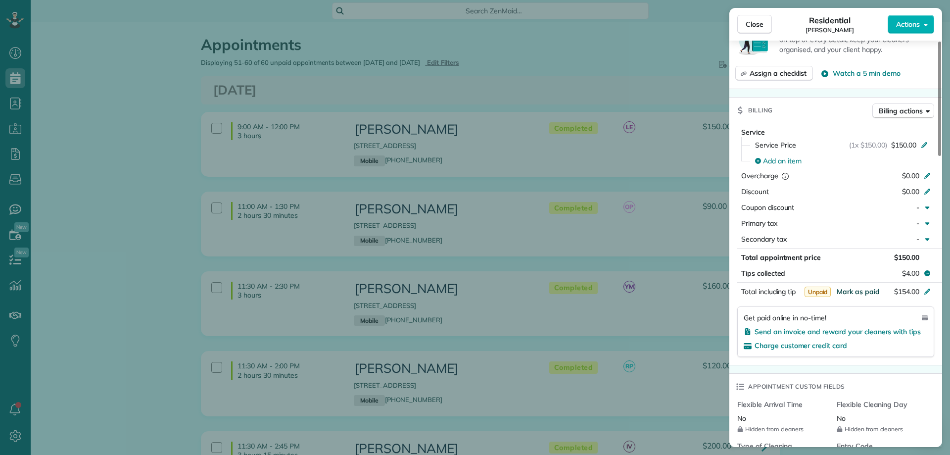
click at [862, 290] on span "Mark as paid" at bounding box center [858, 291] width 43 height 9
click at [748, 20] on span "Close" at bounding box center [755, 24] width 18 height 10
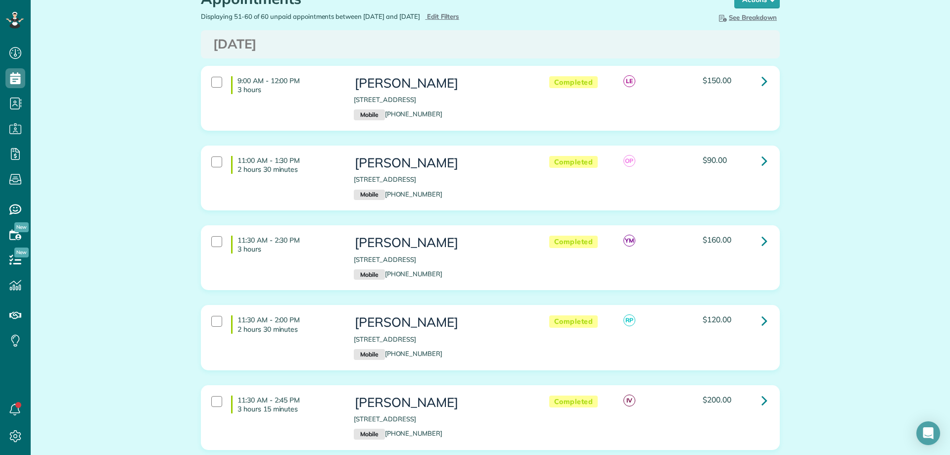
scroll to position [49, 0]
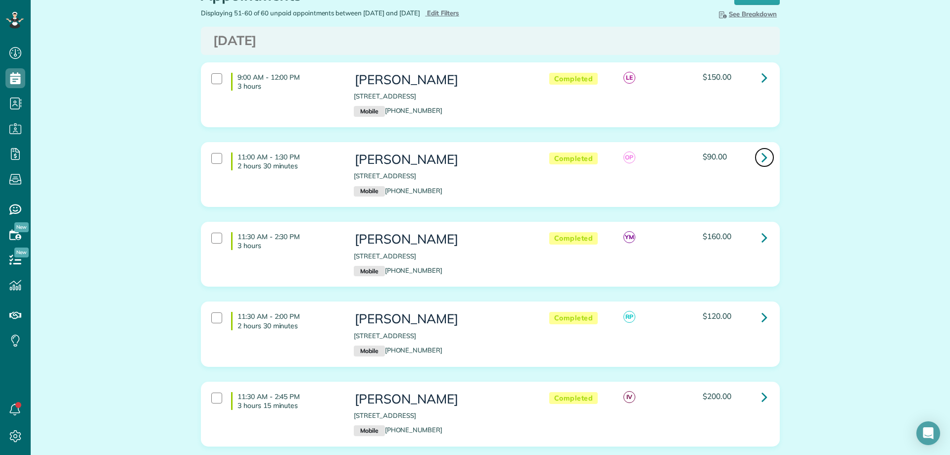
click at [761, 165] on icon at bounding box center [764, 156] width 6 height 17
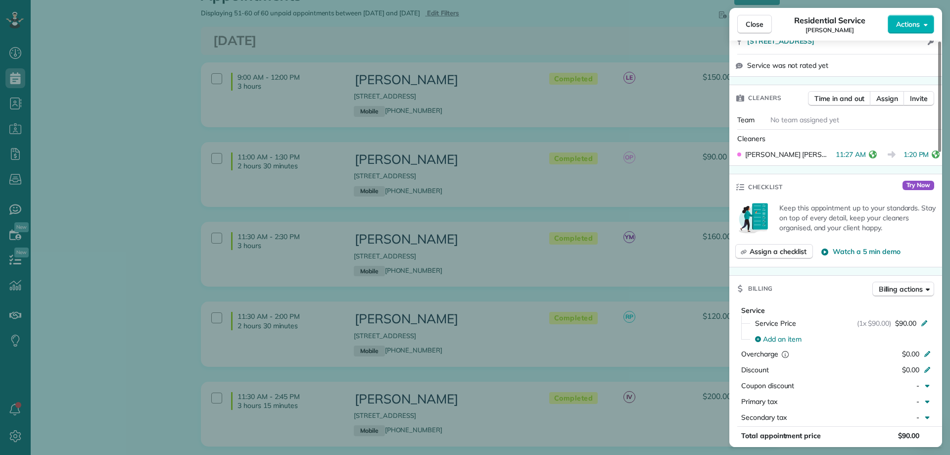
scroll to position [297, 0]
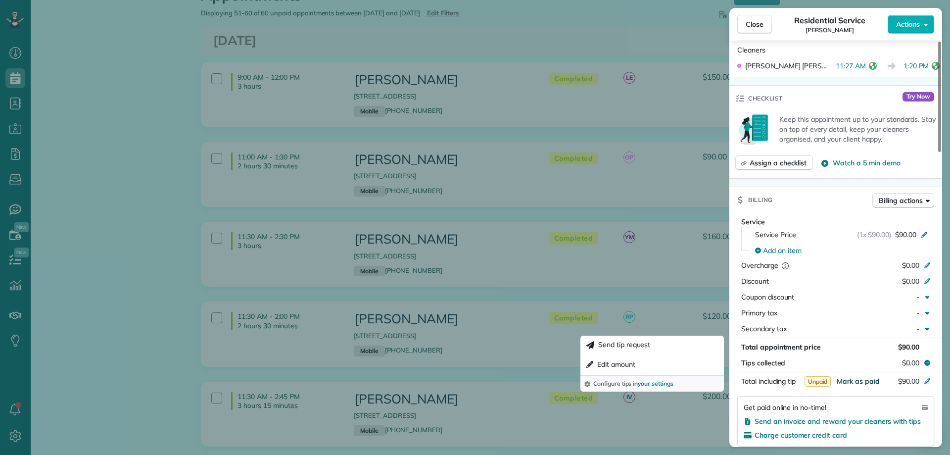
click at [864, 381] on span "Mark as paid" at bounding box center [858, 380] width 43 height 9
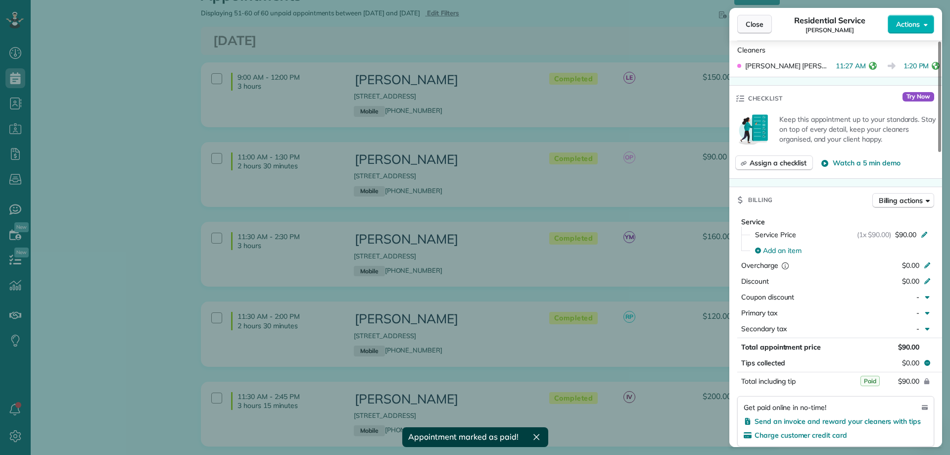
click at [756, 20] on span "Close" at bounding box center [755, 24] width 18 height 10
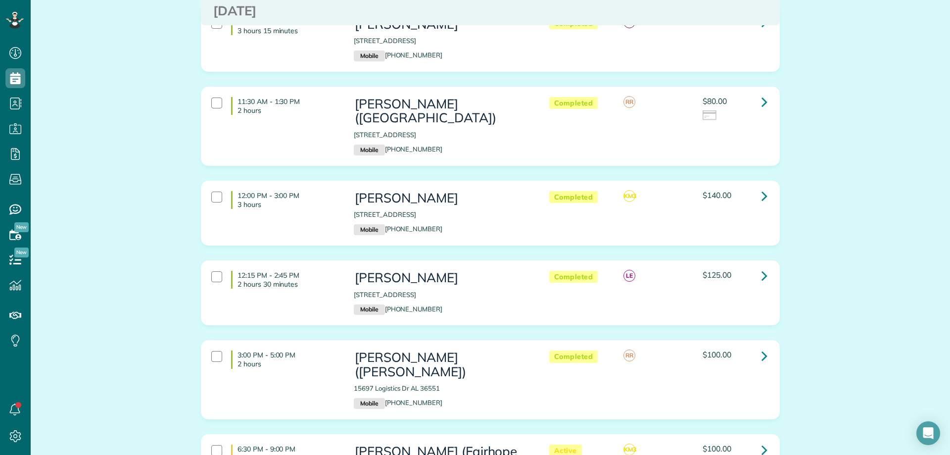
scroll to position [445, 0]
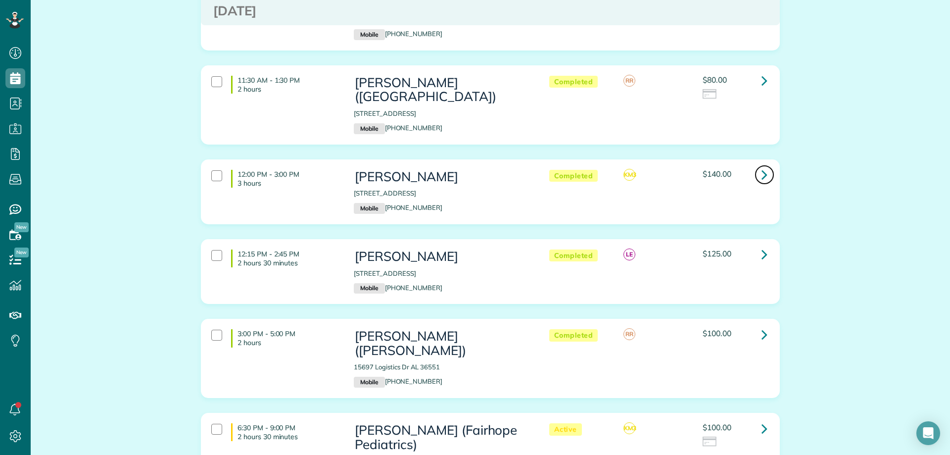
click at [761, 183] on icon at bounding box center [764, 174] width 6 height 17
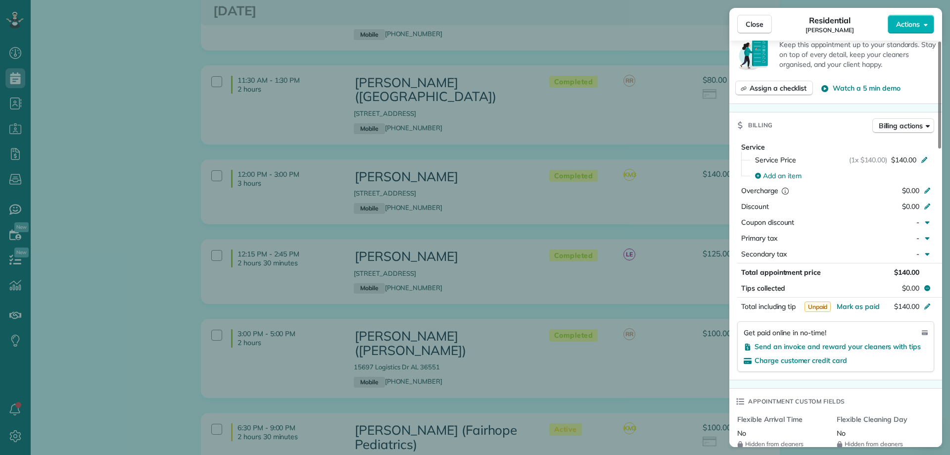
scroll to position [446, 0]
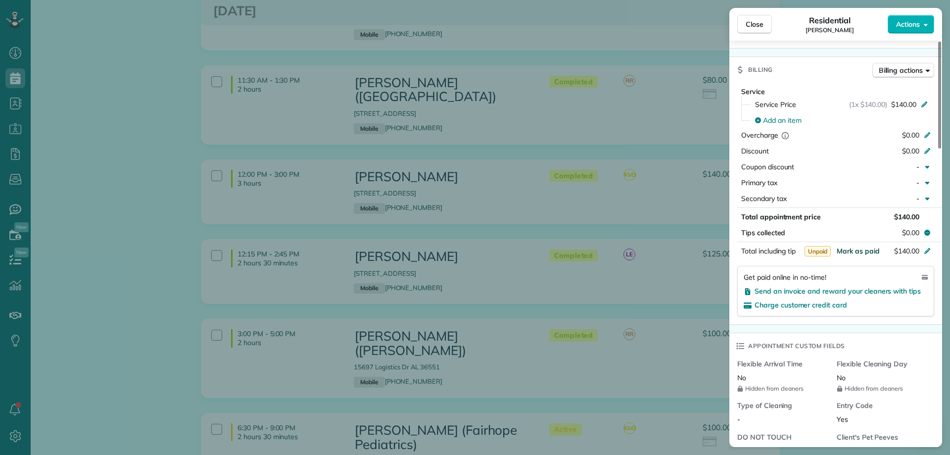
click at [864, 246] on span "Mark as paid" at bounding box center [858, 250] width 43 height 9
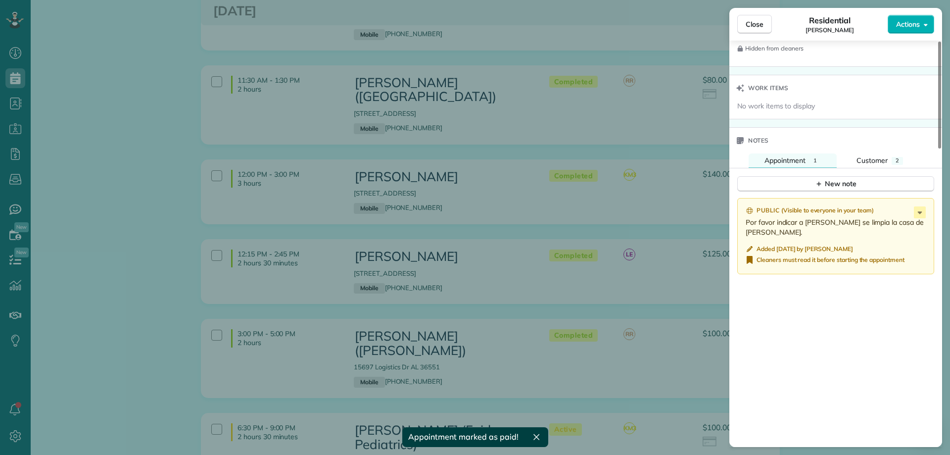
scroll to position [891, 0]
click at [878, 155] on span "Customer" at bounding box center [871, 159] width 31 height 9
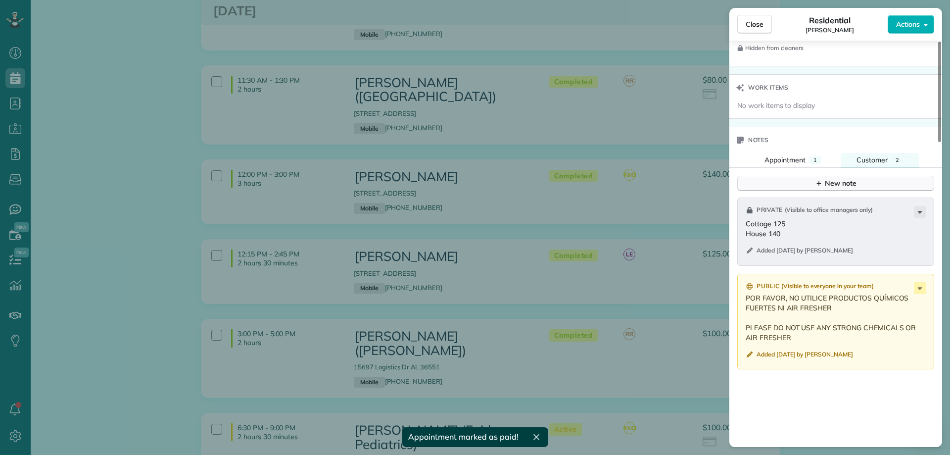
click at [817, 179] on icon "button" at bounding box center [819, 183] width 8 height 8
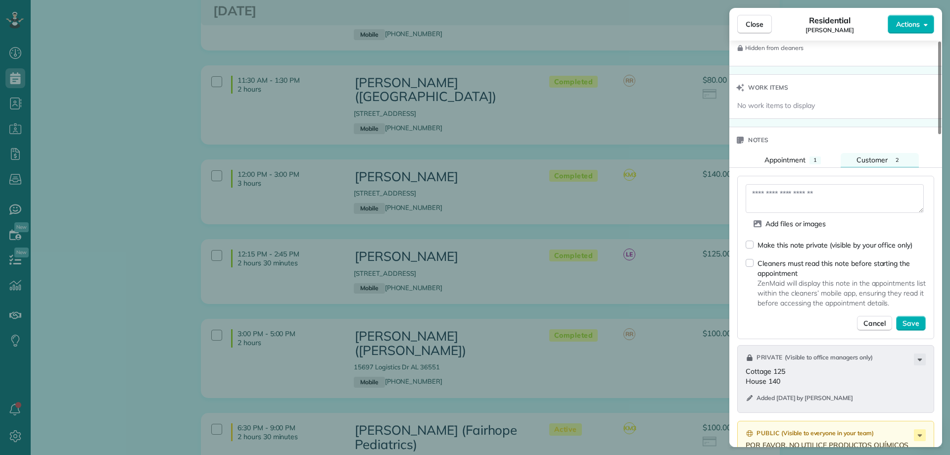
click at [739, 229] on div "Add files or images Make this note private (visible by your office only) Cleane…" at bounding box center [835, 257] width 197 height 163
click at [747, 229] on form "Add files or images Make this note private (visible by your office only) Cleane…" at bounding box center [836, 257] width 180 height 146
click at [794, 184] on textarea at bounding box center [835, 198] width 178 height 29
type textarea "*"
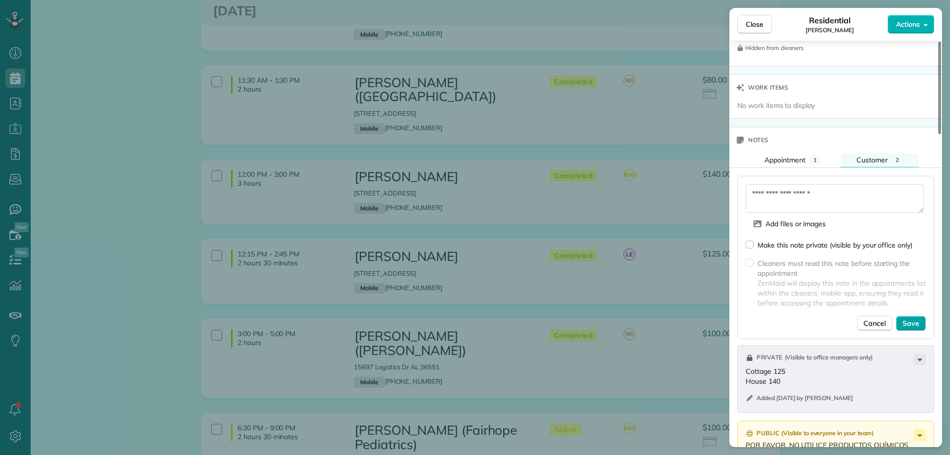
type textarea "**********"
click at [906, 318] on span "Save" at bounding box center [910, 323] width 17 height 10
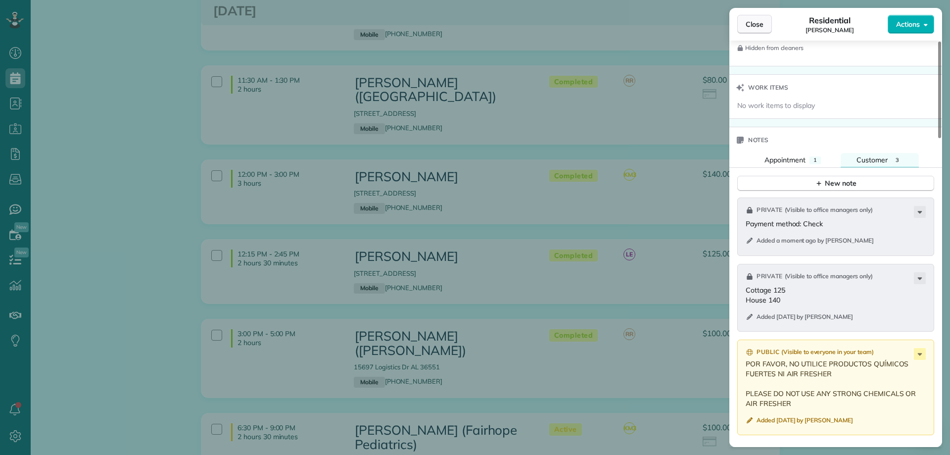
click at [753, 26] on span "Close" at bounding box center [755, 24] width 18 height 10
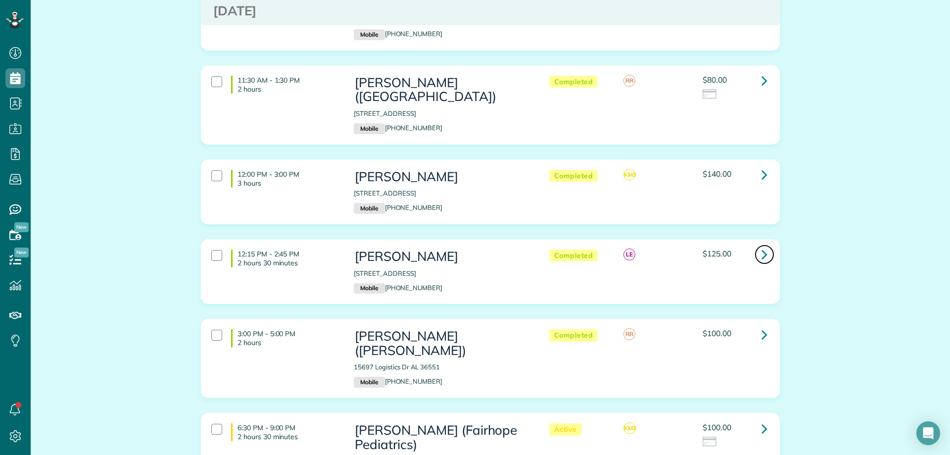
click at [755, 261] on link at bounding box center [764, 254] width 20 height 20
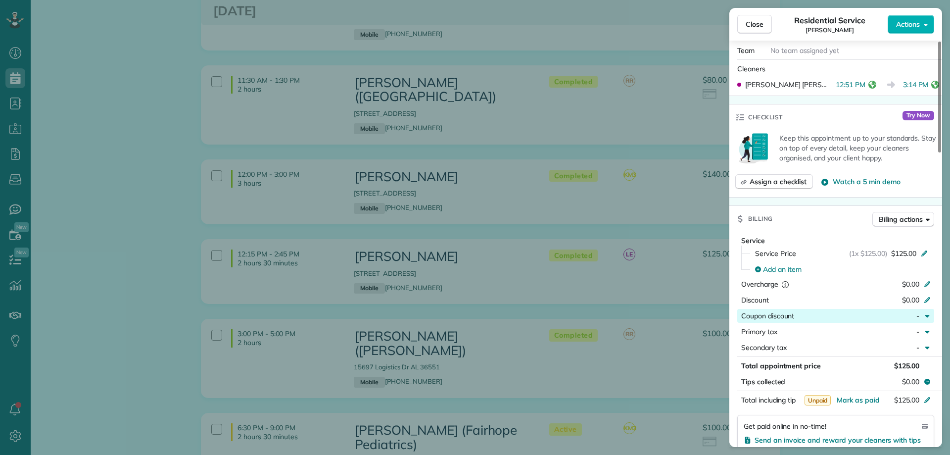
scroll to position [297, 0]
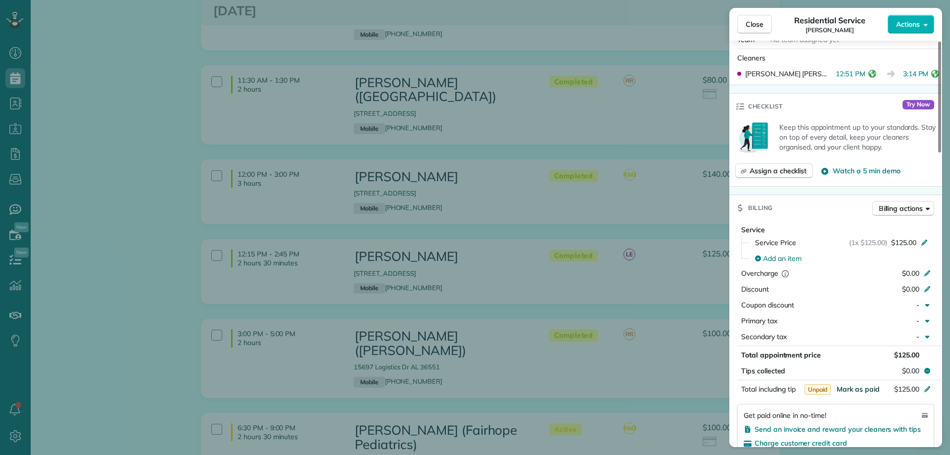
click at [864, 384] on span "Mark as paid" at bounding box center [858, 388] width 43 height 9
click at [855, 384] on span "Mark as paid" at bounding box center [858, 388] width 43 height 9
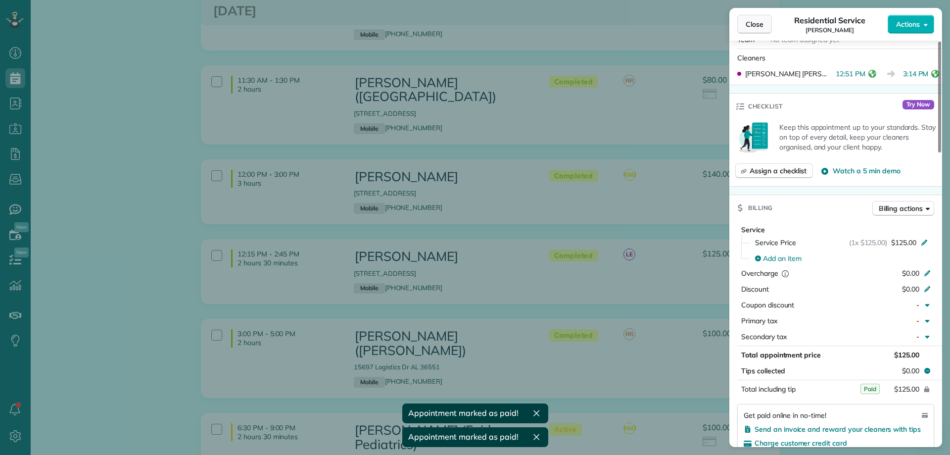
click at [759, 28] on span "Close" at bounding box center [755, 24] width 18 height 10
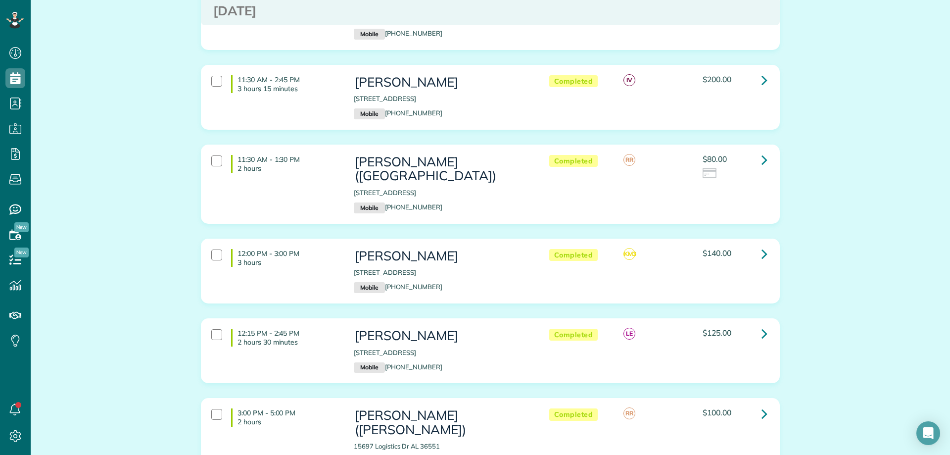
scroll to position [346, 0]
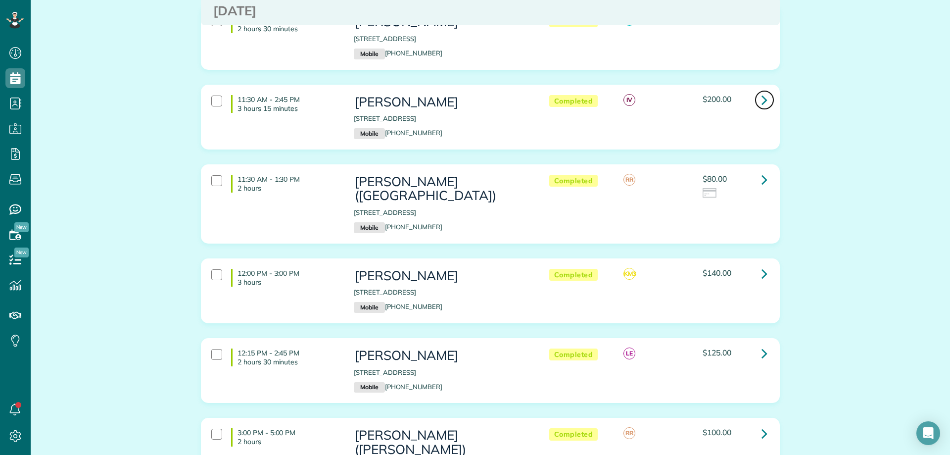
click at [761, 108] on icon at bounding box center [764, 99] width 6 height 17
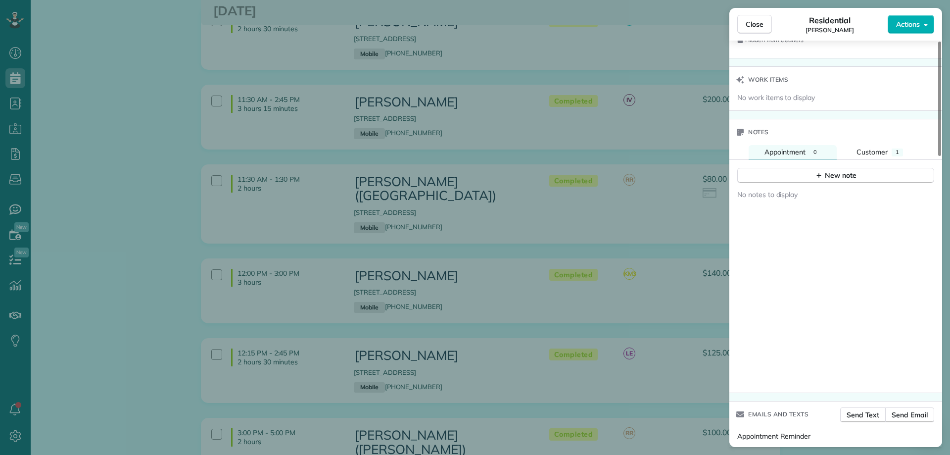
scroll to position [890, 0]
click at [877, 157] on button "Customer 1" at bounding box center [880, 151] width 78 height 14
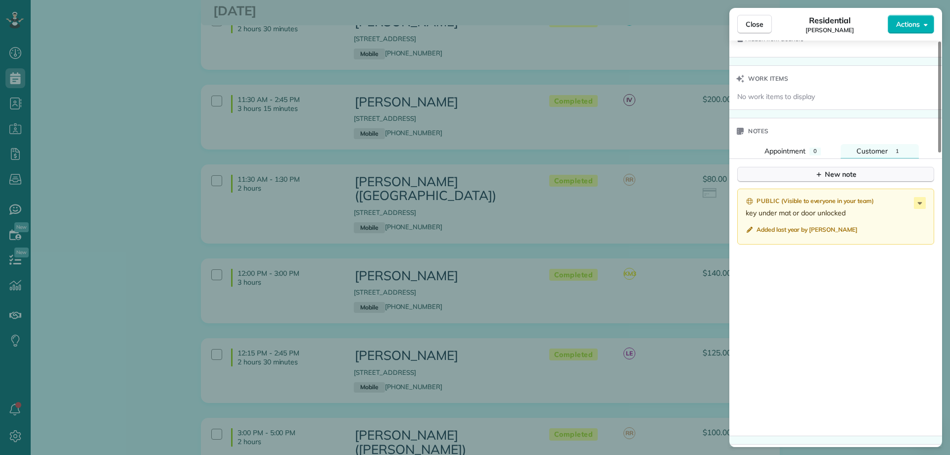
click at [817, 177] on icon "button" at bounding box center [819, 174] width 8 height 8
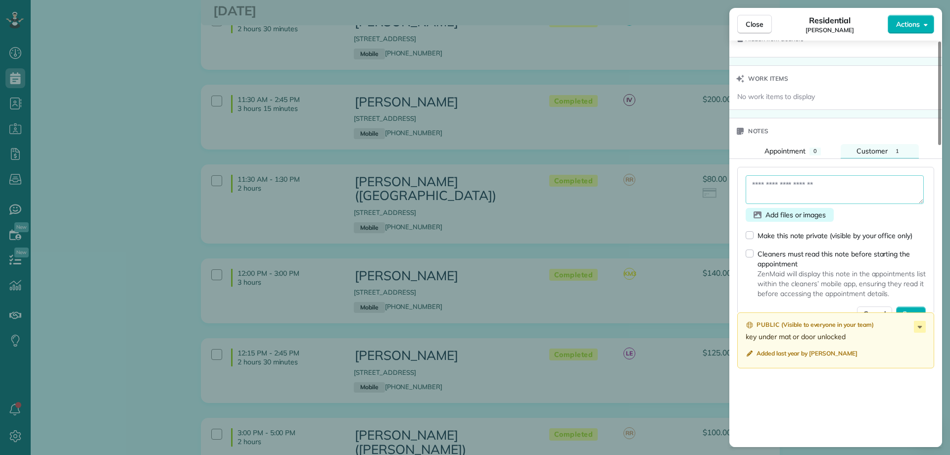
drag, startPoint x: 810, startPoint y: 184, endPoint x: 752, endPoint y: 221, distance: 68.3
click at [809, 184] on textarea at bounding box center [835, 189] width 178 height 29
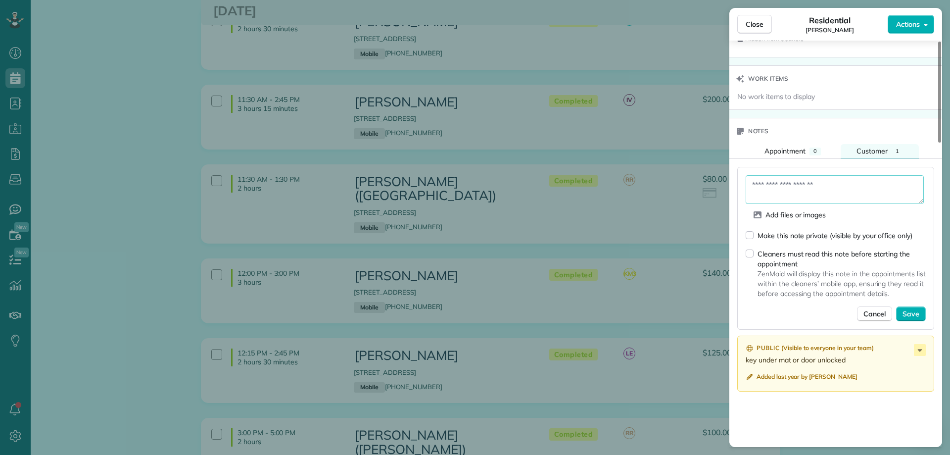
click at [745, 231] on div "Add files or images Make this note private (visible by your office only) Cleane…" at bounding box center [835, 248] width 197 height 163
click at [779, 194] on textarea at bounding box center [835, 189] width 178 height 29
type textarea "**********"
click at [904, 307] on button "Save" at bounding box center [911, 313] width 30 height 15
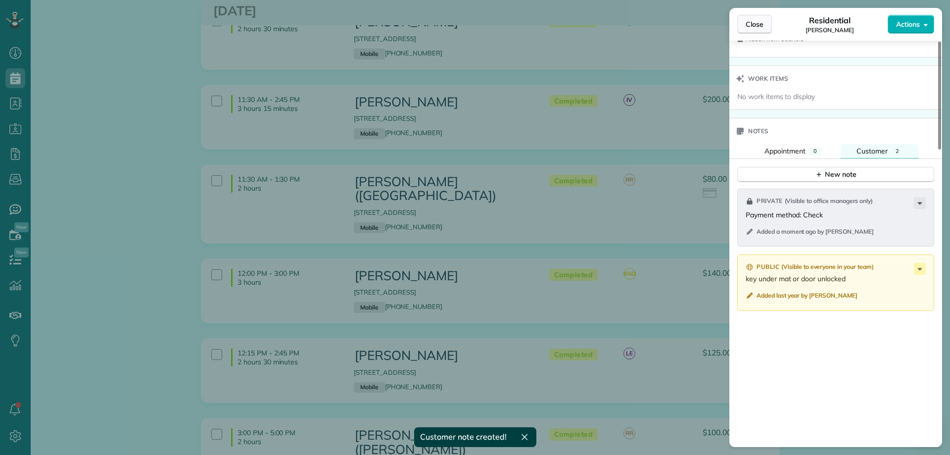
click at [751, 24] on span "Close" at bounding box center [755, 24] width 18 height 10
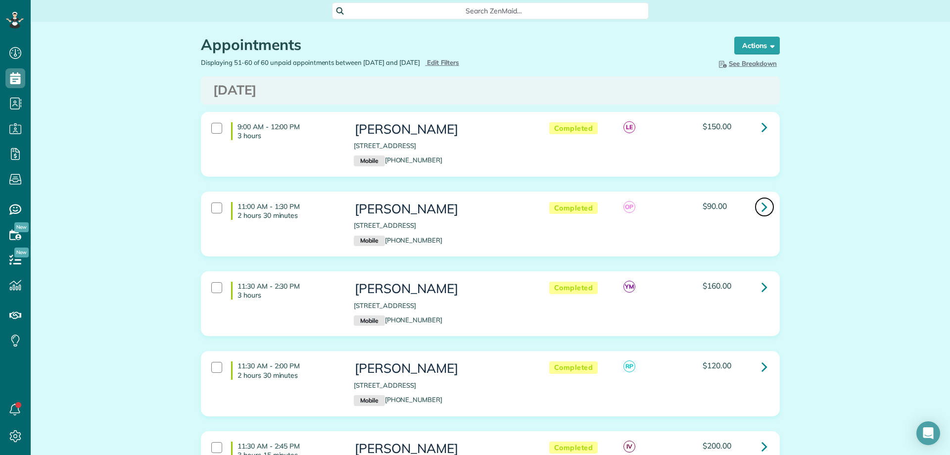
click at [763, 210] on icon at bounding box center [764, 206] width 6 height 17
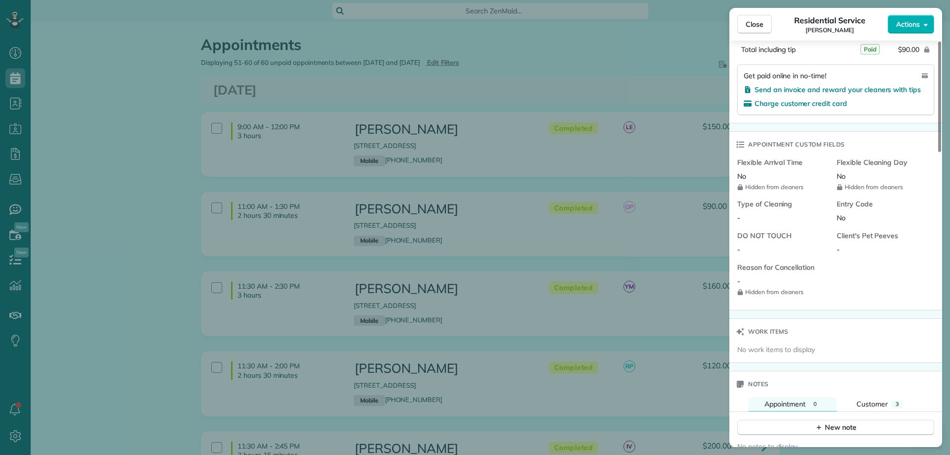
scroll to position [693, 0]
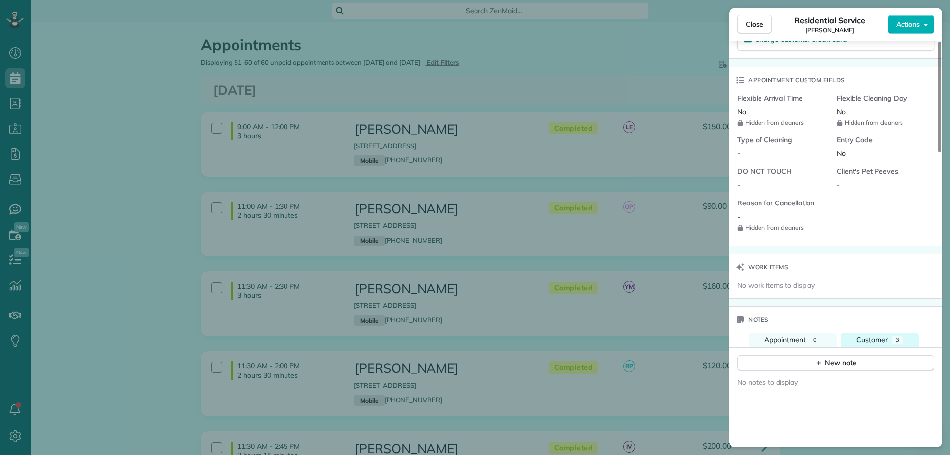
click at [895, 336] on span "3" at bounding box center [896, 339] width 3 height 7
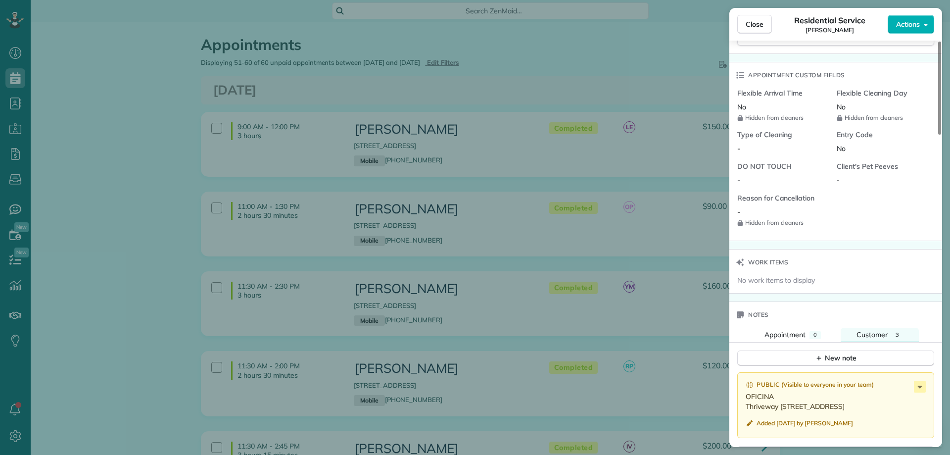
scroll to position [694, 0]
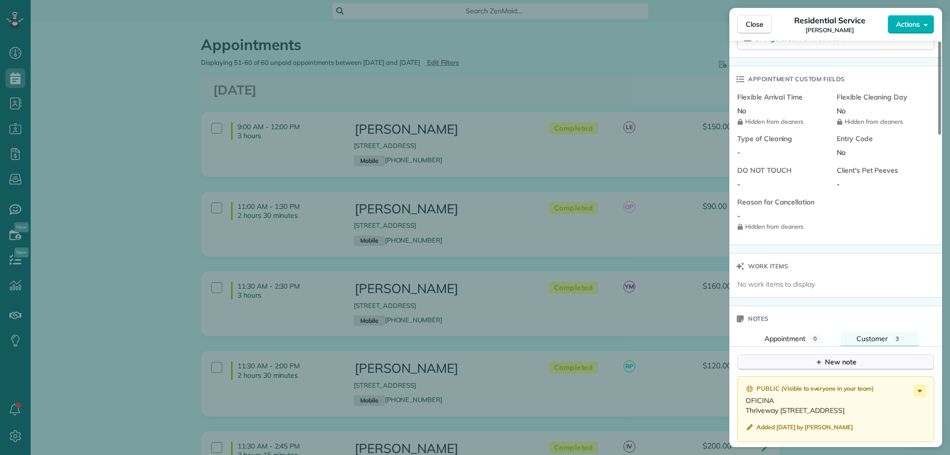
click at [857, 364] on button "New note" at bounding box center [835, 361] width 197 height 15
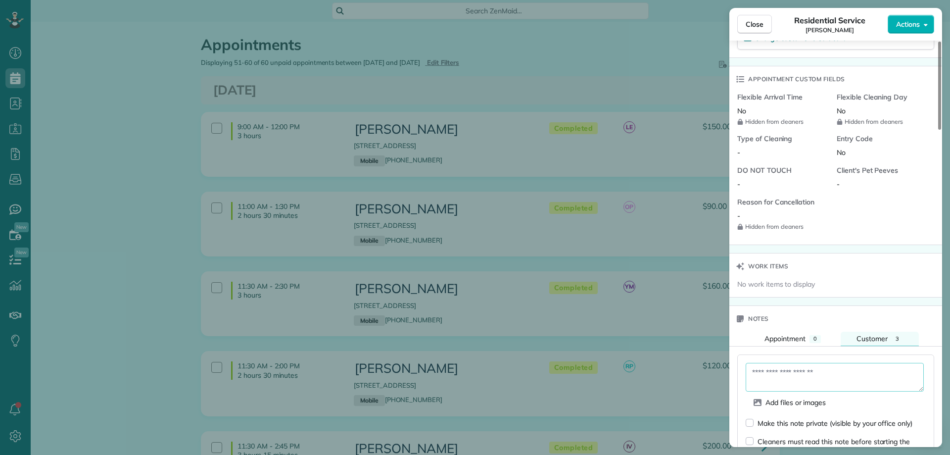
click at [816, 373] on textarea at bounding box center [835, 377] width 178 height 29
click at [775, 371] on textarea at bounding box center [835, 377] width 178 height 29
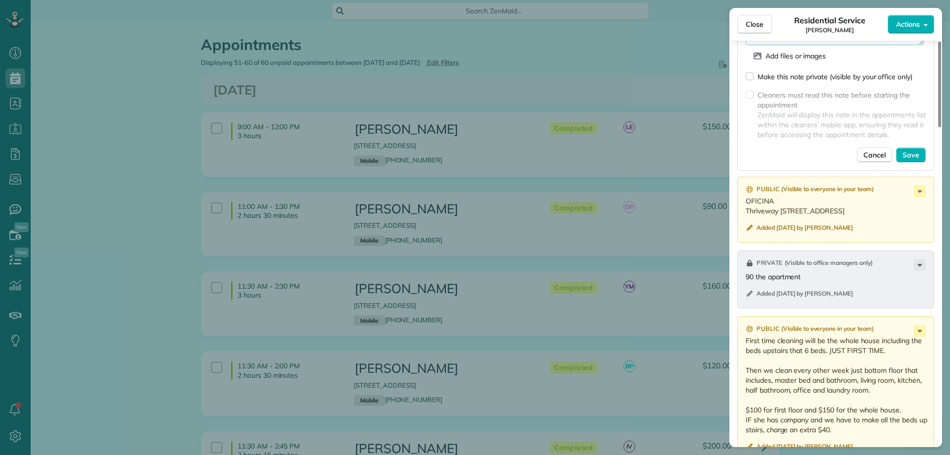
scroll to position [990, 0]
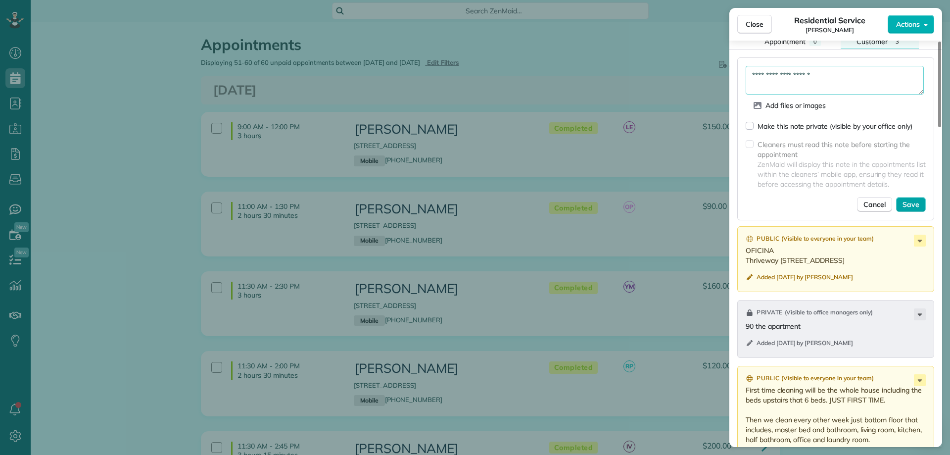
type textarea "**********"
click at [916, 201] on span "Save" at bounding box center [910, 204] width 17 height 10
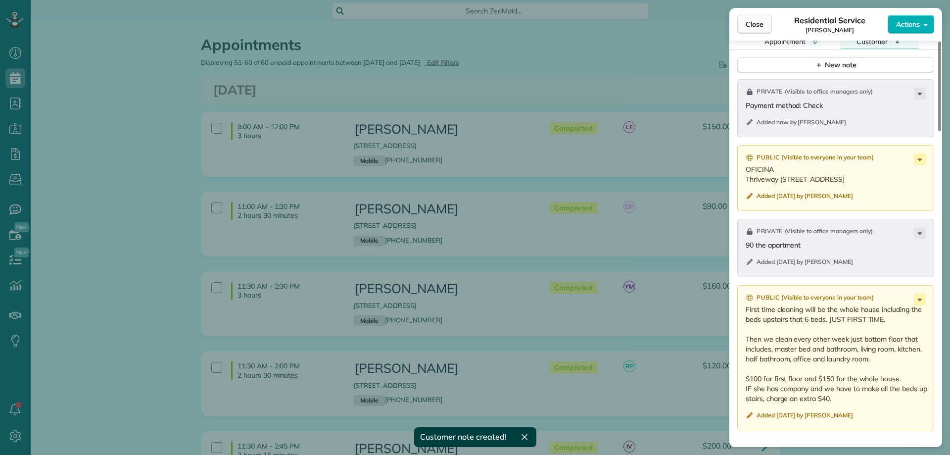
click at [749, 21] on span "Close" at bounding box center [755, 24] width 18 height 10
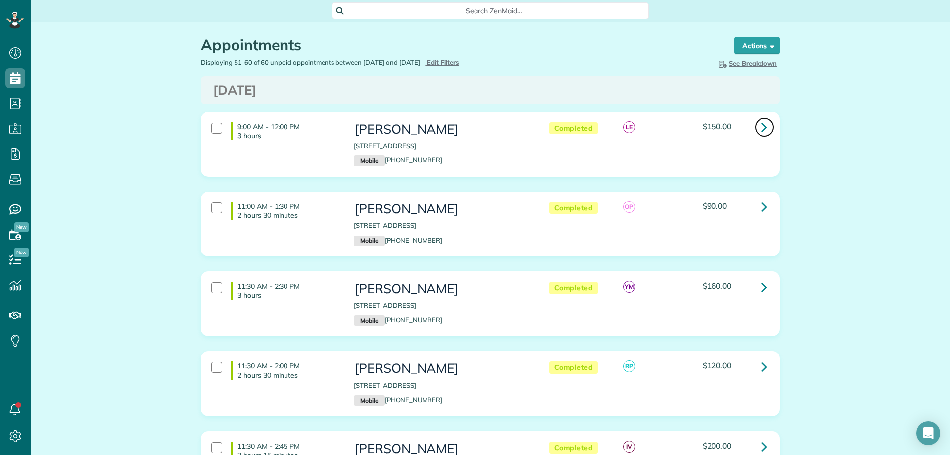
click at [756, 134] on link at bounding box center [764, 127] width 20 height 20
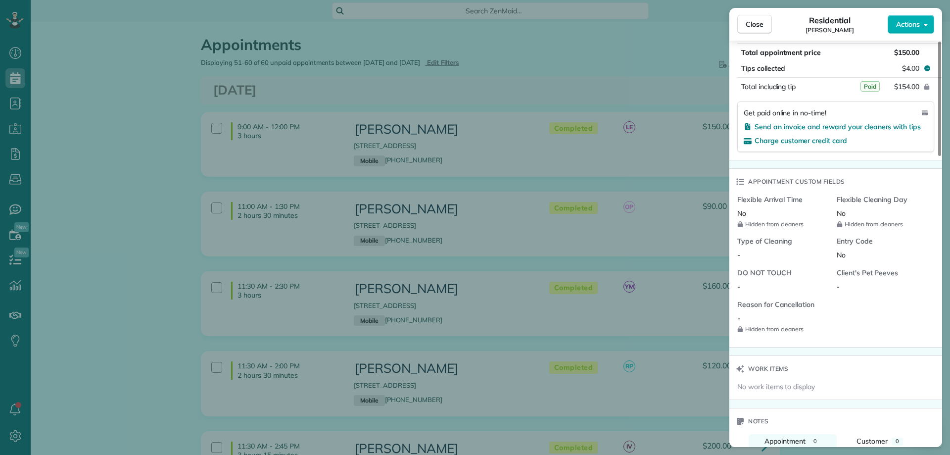
scroll to position [693, 0]
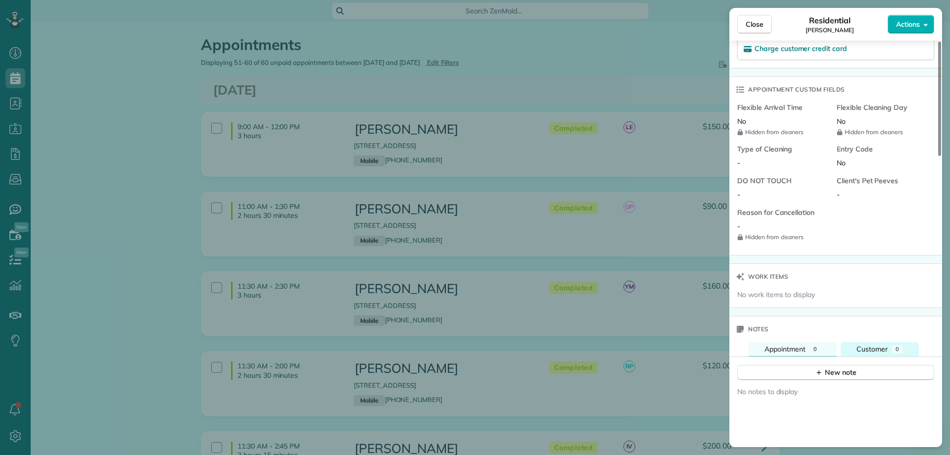
click at [883, 351] on span "Customer" at bounding box center [871, 348] width 31 height 9
click at [863, 373] on button "New note" at bounding box center [835, 372] width 197 height 15
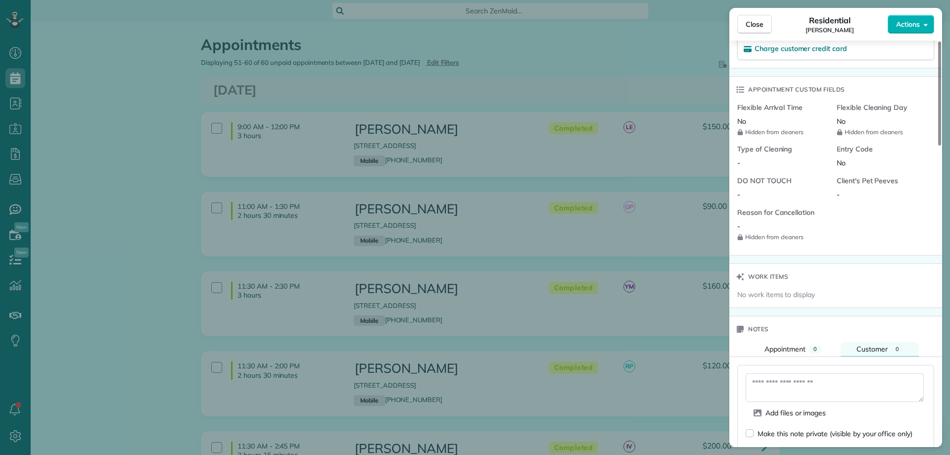
click at [765, 386] on textarea at bounding box center [835, 387] width 178 height 29
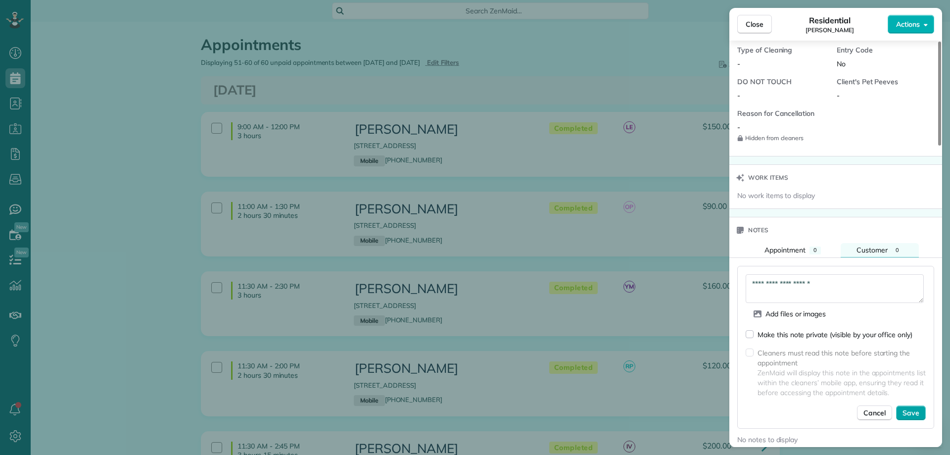
type textarea "**********"
click at [908, 410] on span "Save" at bounding box center [910, 413] width 17 height 10
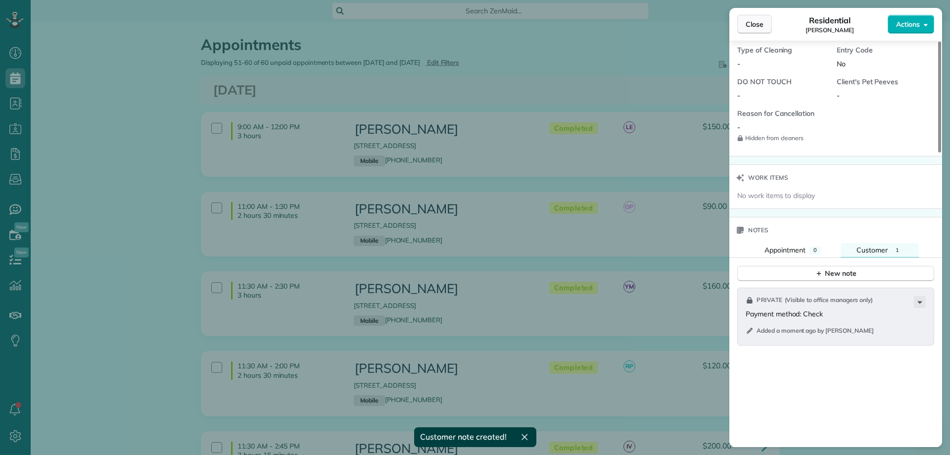
click at [750, 20] on span "Close" at bounding box center [755, 24] width 18 height 10
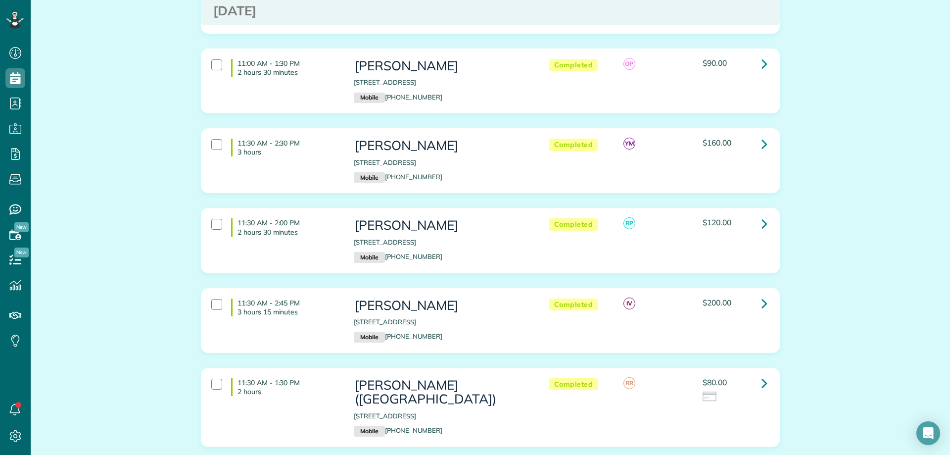
scroll to position [148, 0]
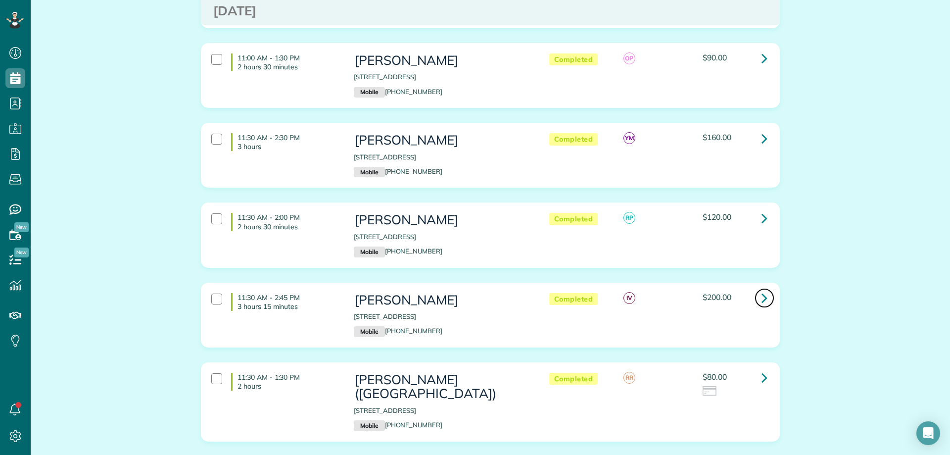
click at [763, 306] on icon at bounding box center [764, 297] width 6 height 17
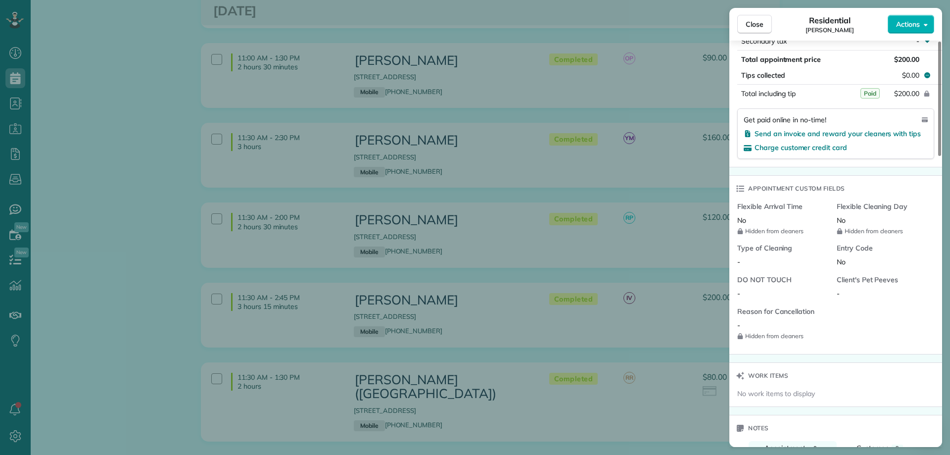
scroll to position [792, 0]
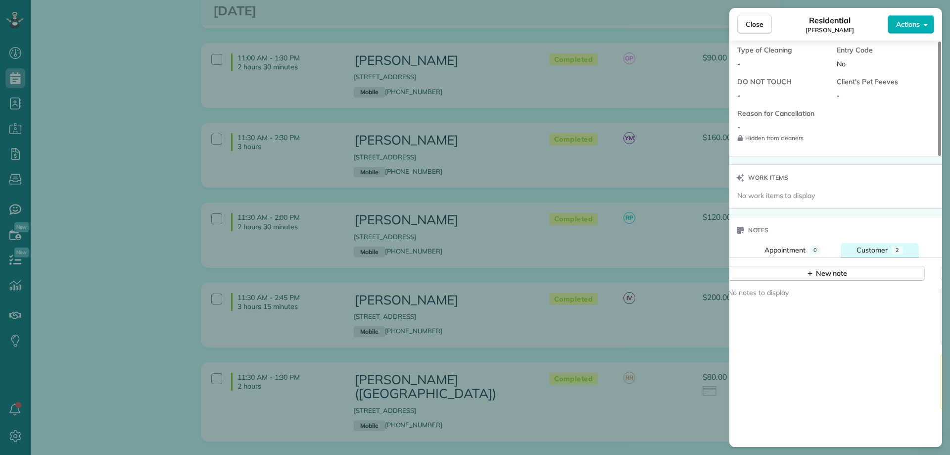
click at [881, 249] on span "Customer" at bounding box center [871, 249] width 31 height 9
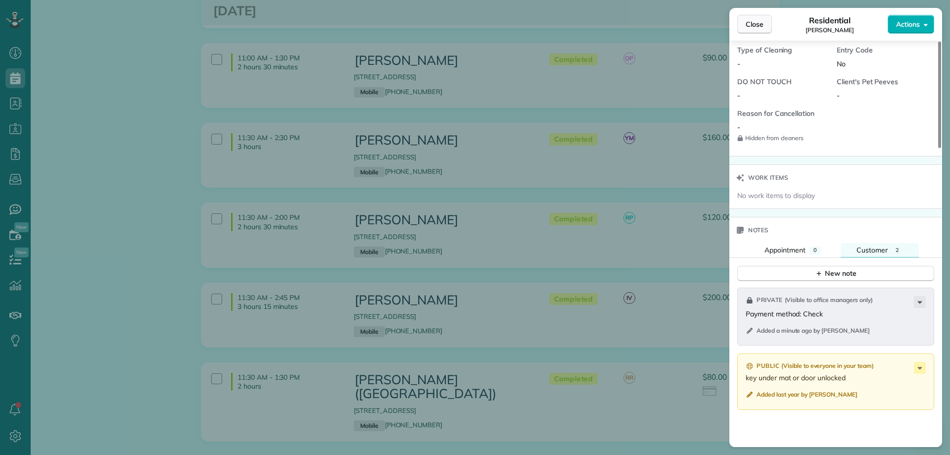
click at [753, 19] on button "Close" at bounding box center [754, 24] width 35 height 19
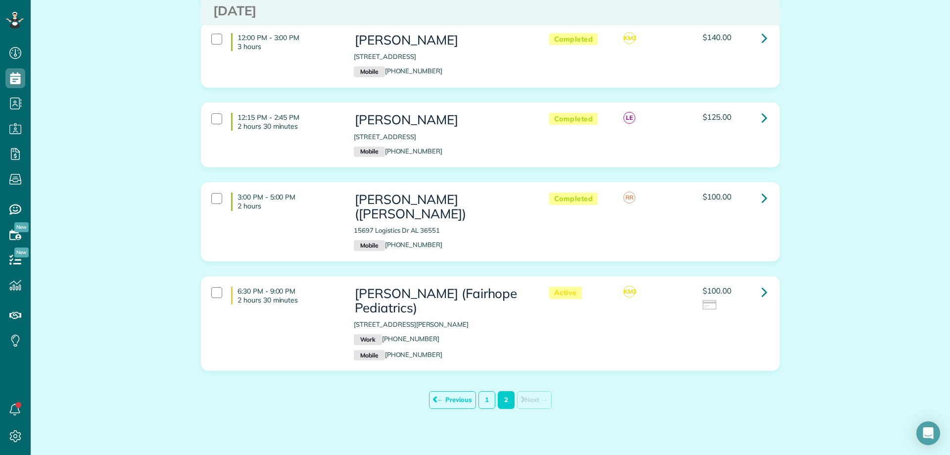
scroll to position [589, 0]
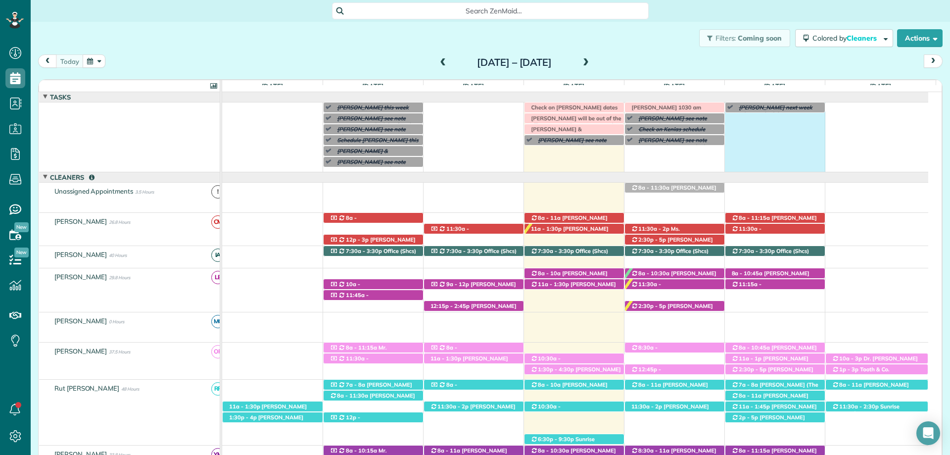
click at [737, 117] on div "[PERSON_NAME] this week [PERSON_NAME] see note ([DATE] or [DATE] afternoon only…" at bounding box center [575, 136] width 706 height 69
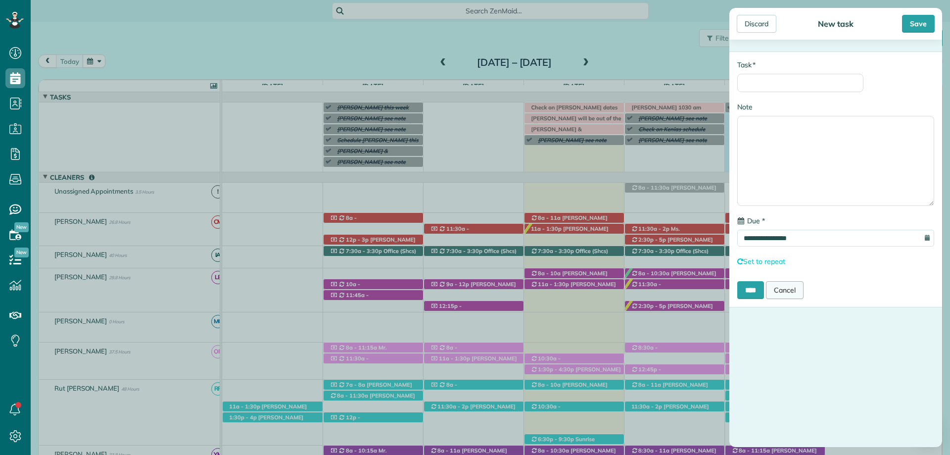
click at [796, 287] on link "Cancel" at bounding box center [785, 290] width 38 height 18
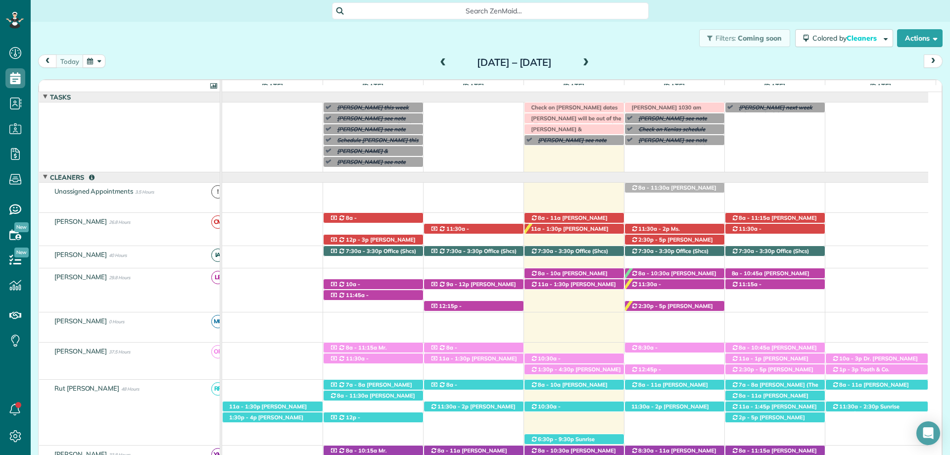
click at [640, 151] on div "[PERSON_NAME] this week [PERSON_NAME] see note ([DATE] or [DATE] afternoon only…" at bounding box center [575, 136] width 706 height 69
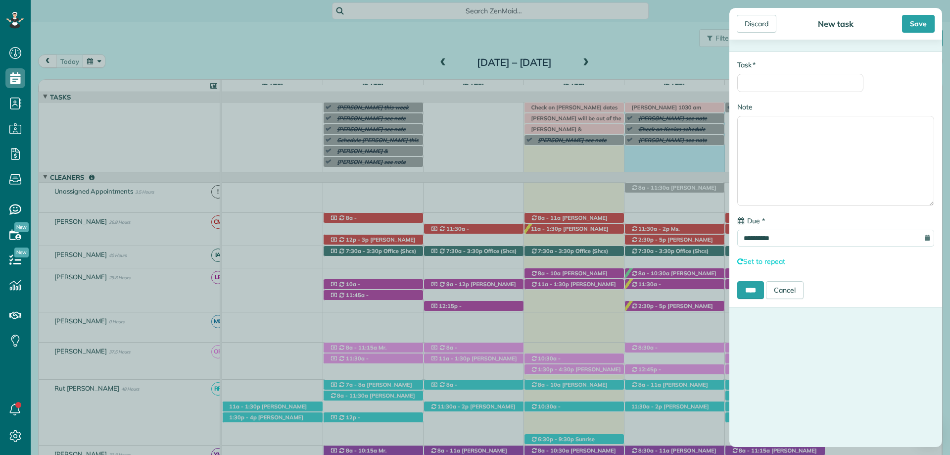
type input "**********"
click at [800, 87] on input "* Task" at bounding box center [800, 83] width 126 height 18
paste input "**********"
type input "**********"
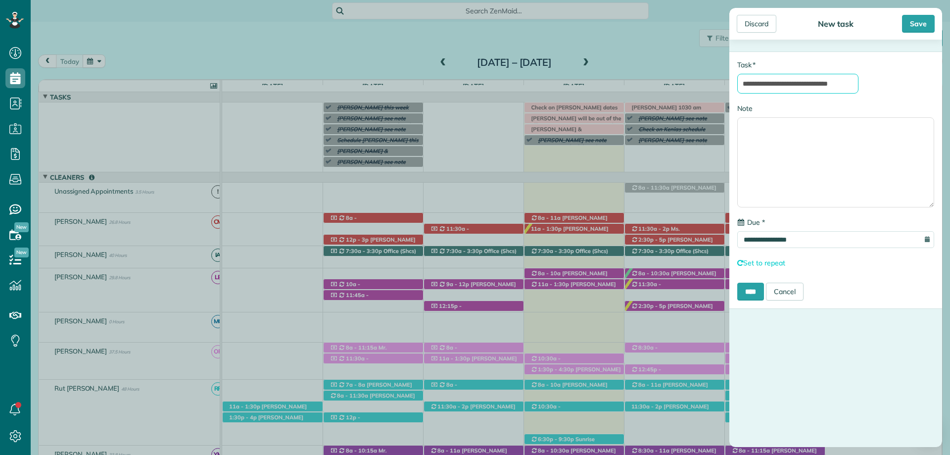
drag, startPoint x: 852, startPoint y: 85, endPoint x: 587, endPoint y: 64, distance: 265.5
click at [593, 67] on div "**********" at bounding box center [475, 227] width 950 height 455
click at [796, 287] on link "Cancel" at bounding box center [785, 291] width 38 height 18
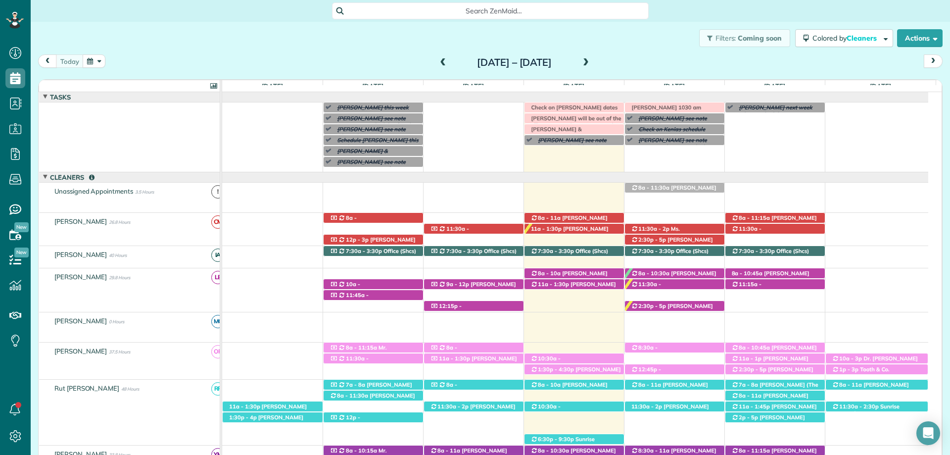
click at [492, 2] on div "Search ZenMaid…" at bounding box center [490, 10] width 317 height 17
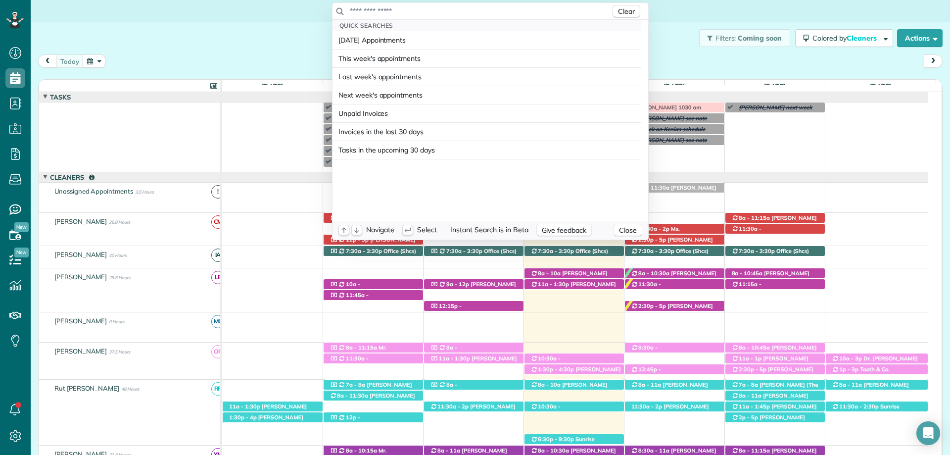
click at [494, 12] on input "text" at bounding box center [479, 11] width 261 height 10
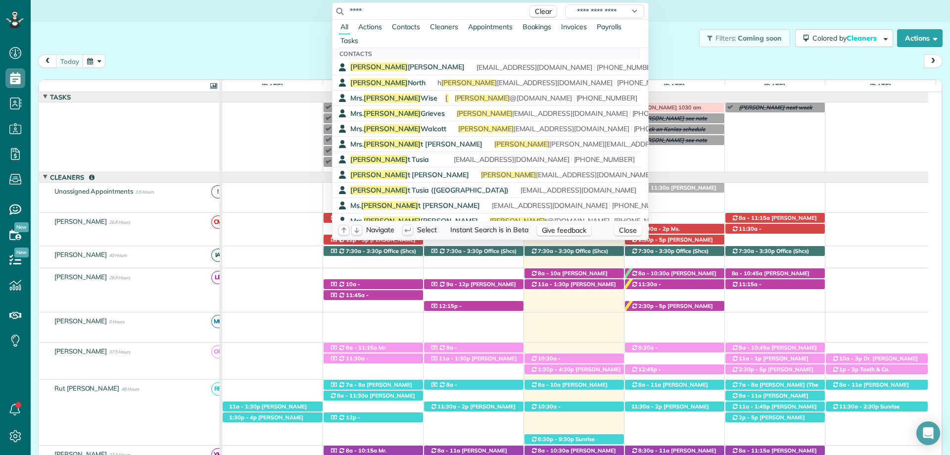
type input "****"
click at [397, 58] on div "Contacts" at bounding box center [486, 53] width 308 height 11
click at [386, 64] on span "Jane Stafford" at bounding box center [407, 66] width 114 height 9
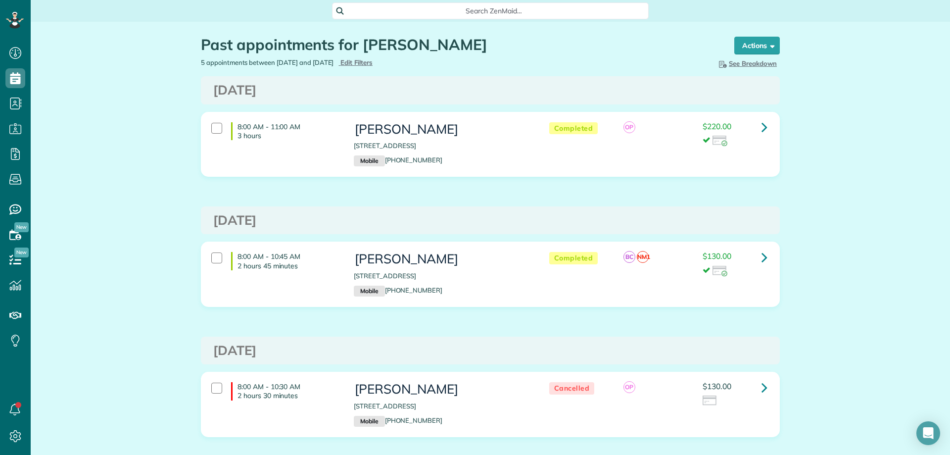
scroll to position [4, 4]
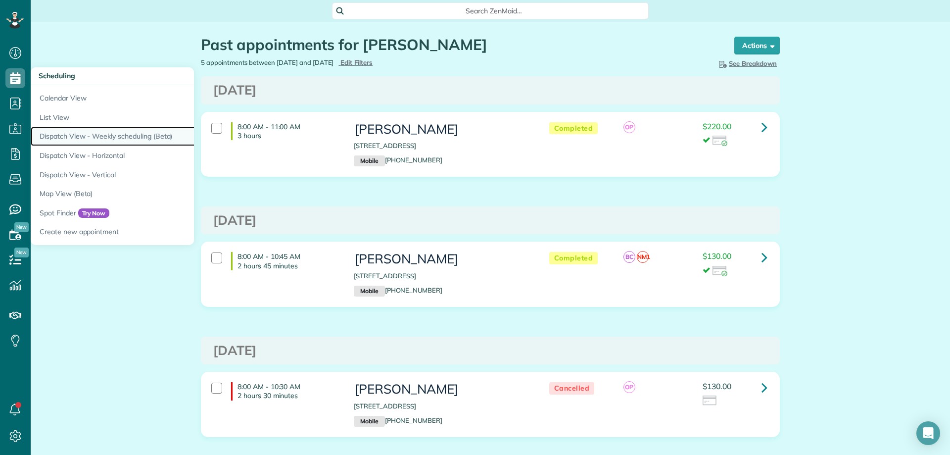
click at [143, 136] on link "Dispatch View - Weekly scheduling (Beta)" at bounding box center [154, 136] width 247 height 19
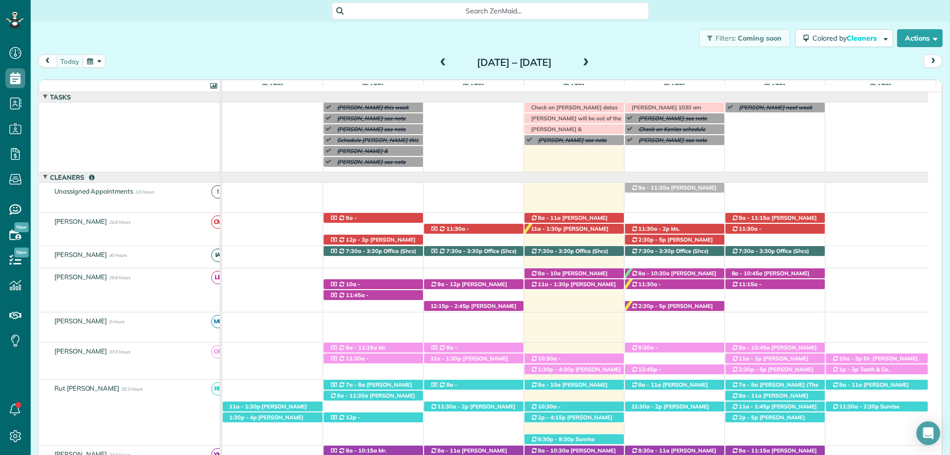
scroll to position [40, 0]
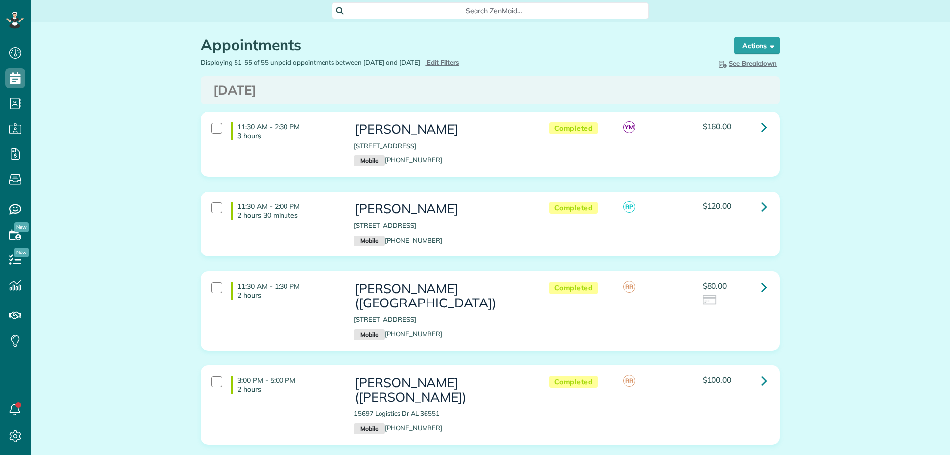
scroll to position [4, 4]
click at [685, 440] on div "3:00 PM - 5:00 PM 2 hours [PERSON_NAME] ([PERSON_NAME]) 15697 Logistics Dr AL 3…" at bounding box center [490, 412] width 594 height 94
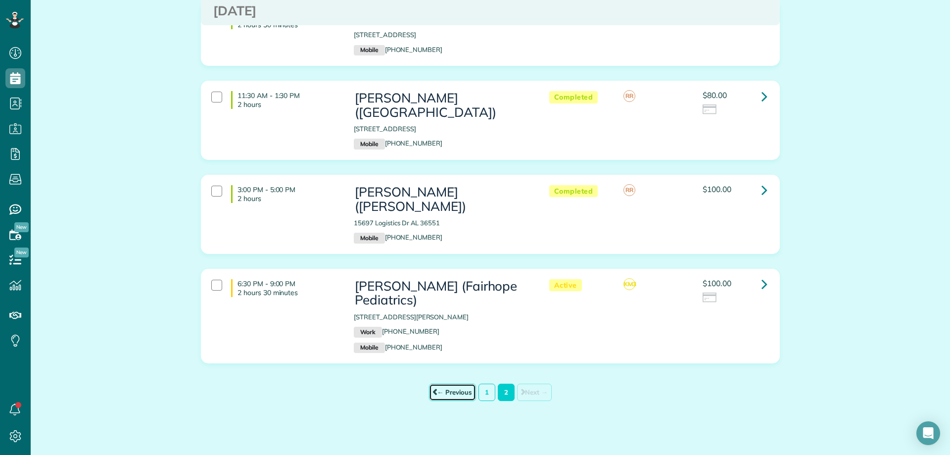
click at [453, 383] on link "← Previous" at bounding box center [452, 391] width 47 height 17
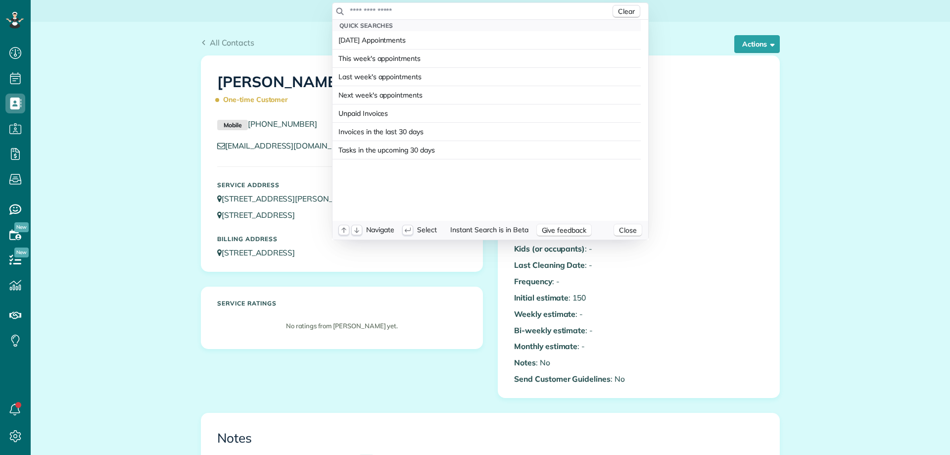
scroll to position [4, 4]
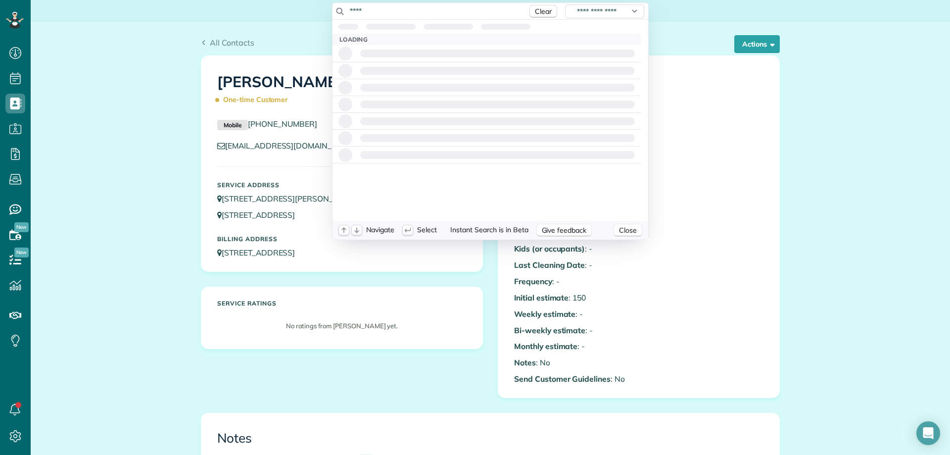
type input "****"
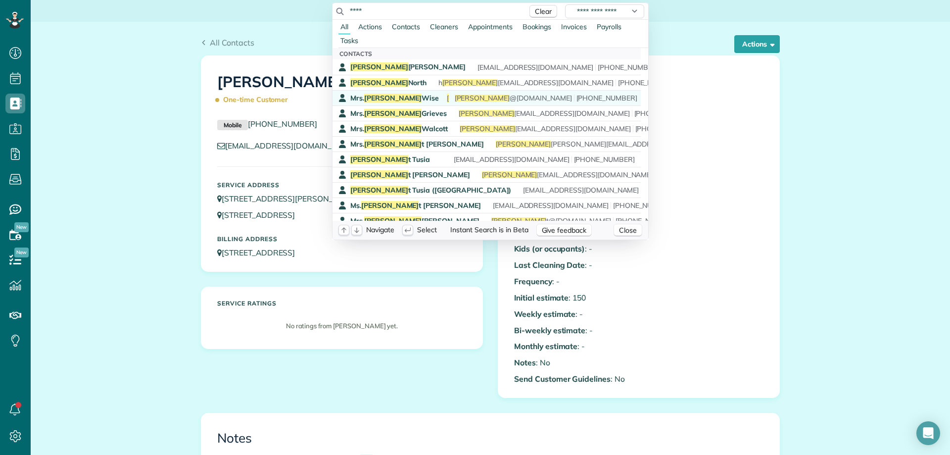
scroll to position [49, 0]
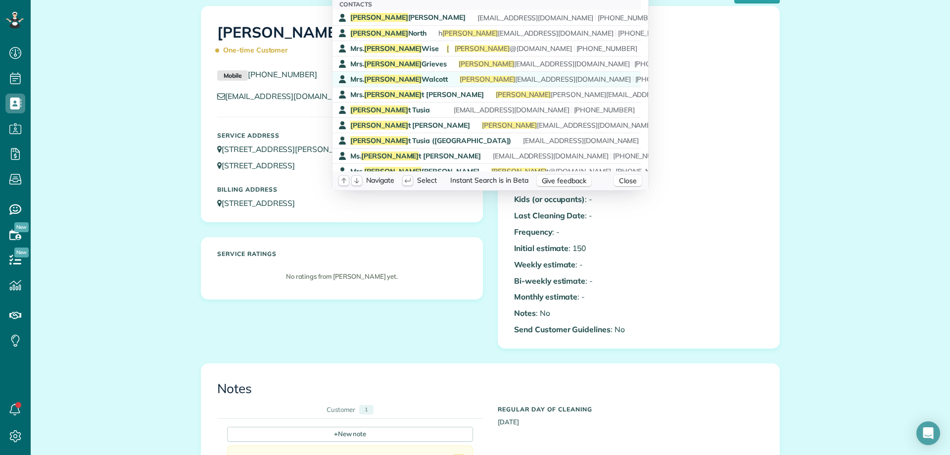
click at [367, 76] on span "Jane" at bounding box center [393, 79] width 58 height 9
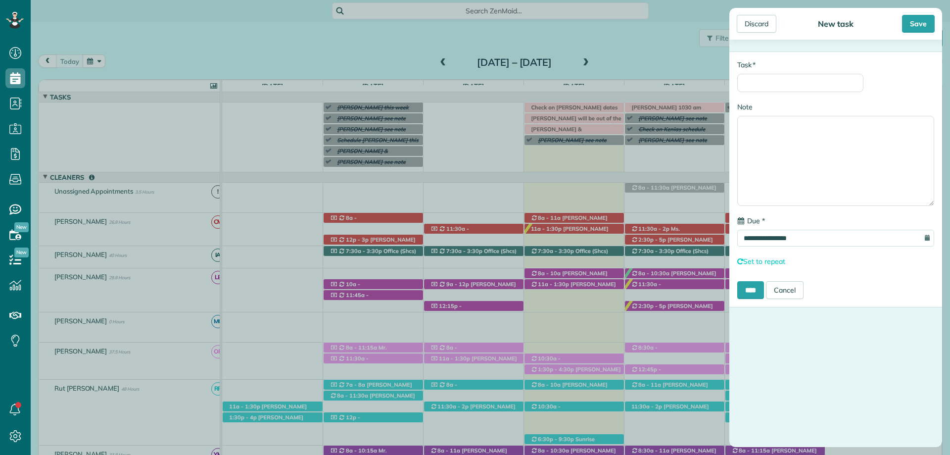
click at [767, 87] on input "* Task" at bounding box center [800, 83] width 126 height 18
type input "**********"
type textarea "**********"
click at [753, 299] on input "****" at bounding box center [750, 290] width 27 height 18
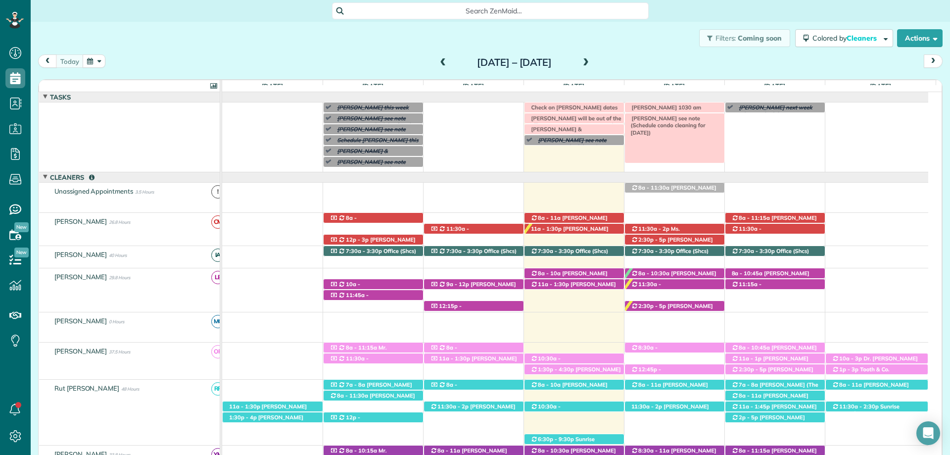
click at [686, 117] on span "Jane Walcott see note (Schedule condo cleaning for Monday September 22nd)" at bounding box center [666, 125] width 79 height 21
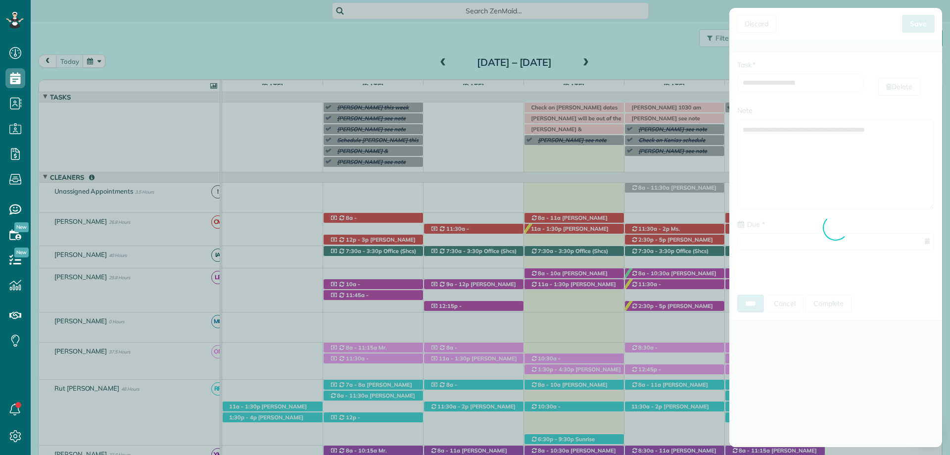
type input "**********"
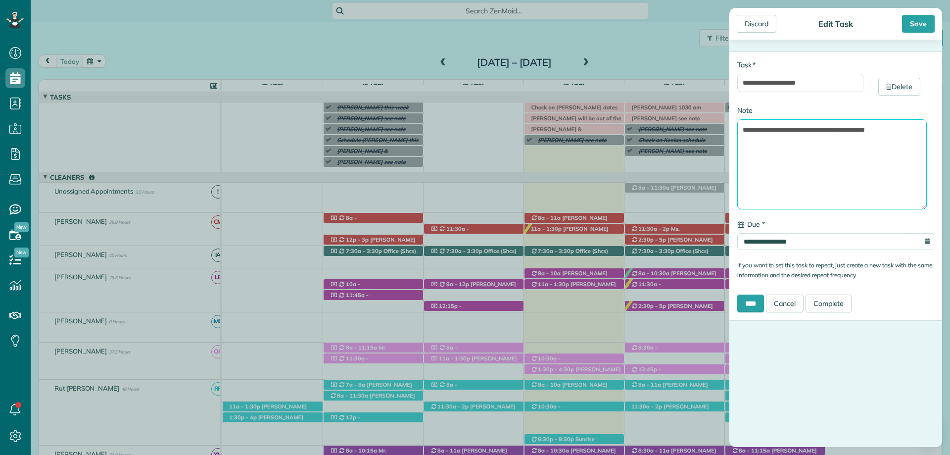
click at [796, 129] on textarea "**********" at bounding box center [831, 164] width 189 height 90
type textarea "**********"
click at [747, 299] on input "****" at bounding box center [750, 303] width 27 height 18
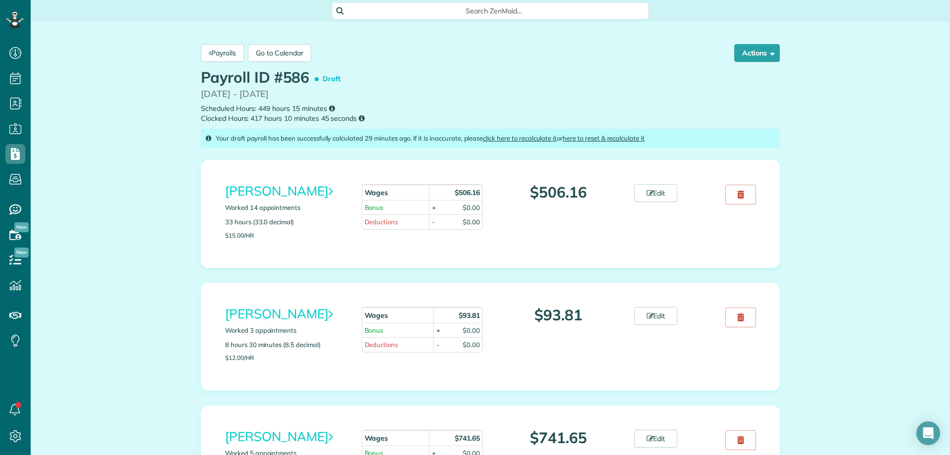
scroll to position [4, 4]
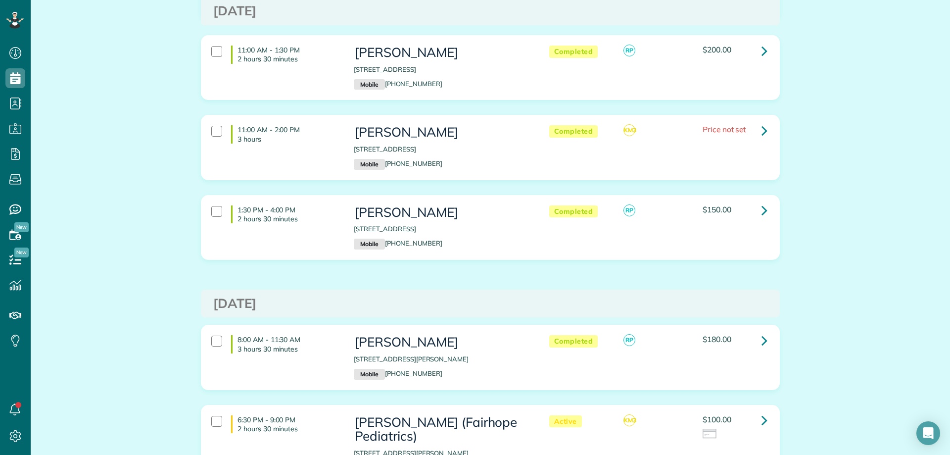
scroll to position [4663, 0]
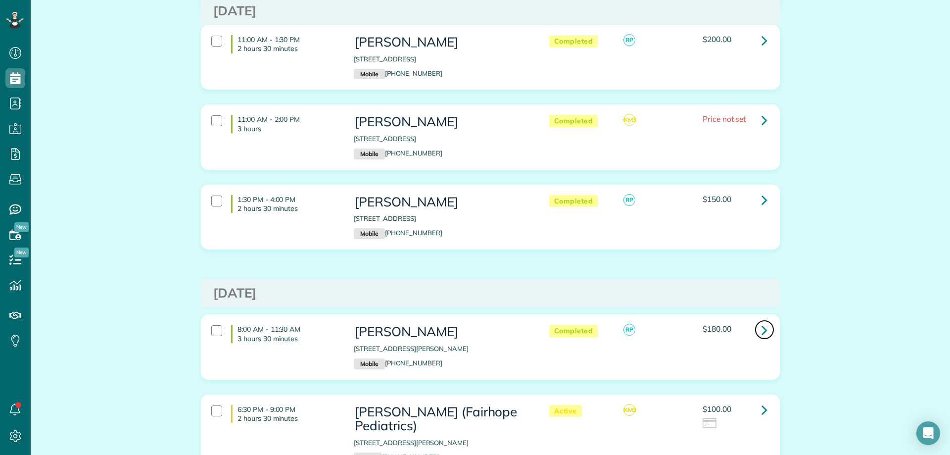
click at [761, 321] on icon at bounding box center [764, 329] width 6 height 17
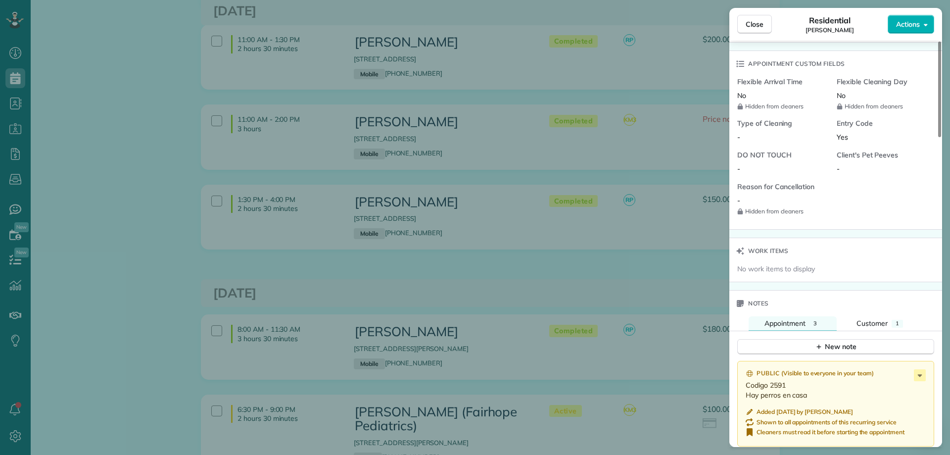
scroll to position [792, 0]
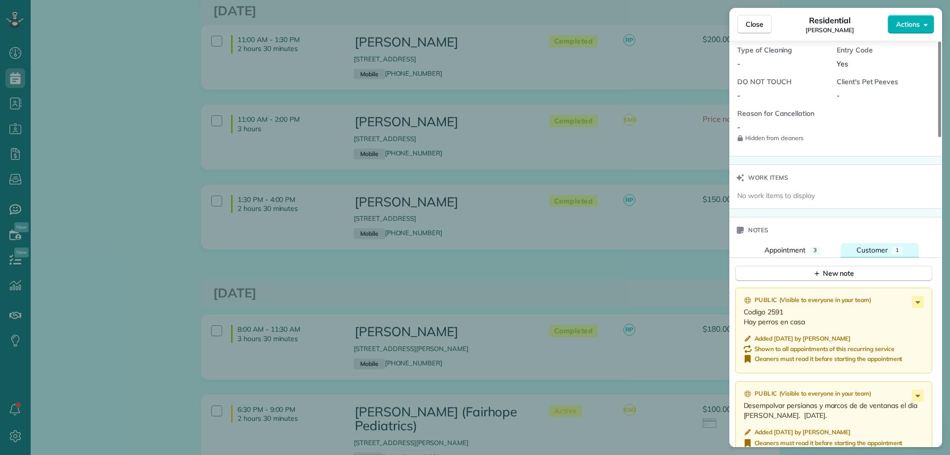
click at [877, 251] on span "Customer" at bounding box center [871, 249] width 31 height 9
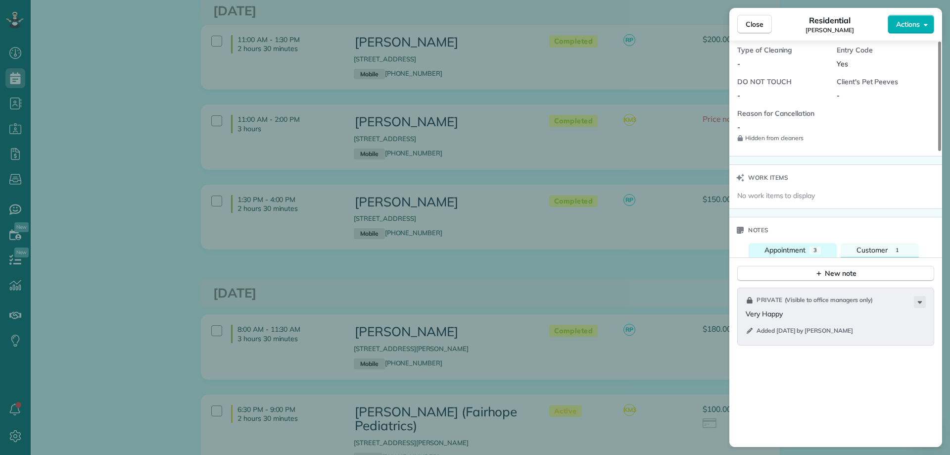
click at [799, 248] on span "Appointment" at bounding box center [784, 249] width 41 height 9
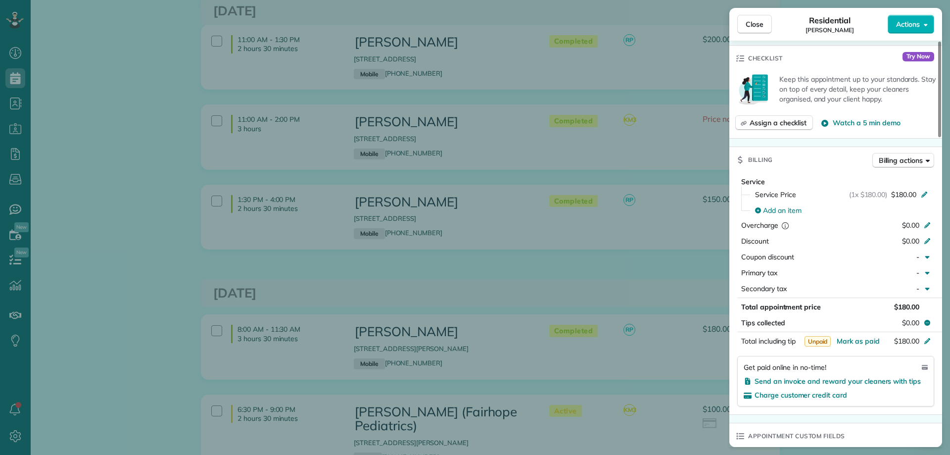
scroll to position [0, 0]
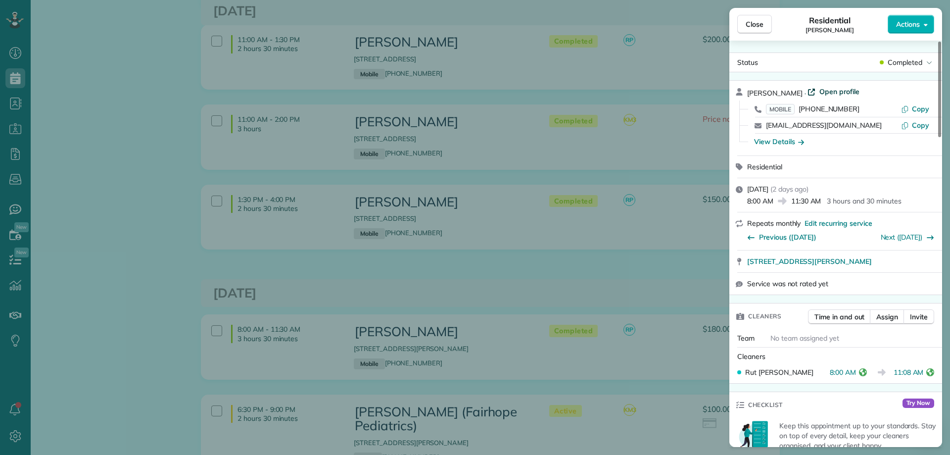
click at [828, 94] on span "Open profile" at bounding box center [839, 92] width 40 height 10
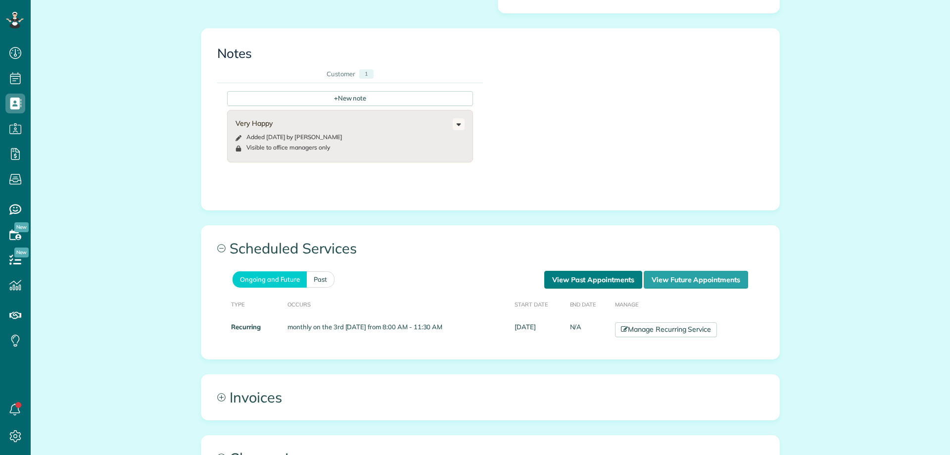
click at [588, 271] on link "View Past Appointments" at bounding box center [593, 280] width 98 height 18
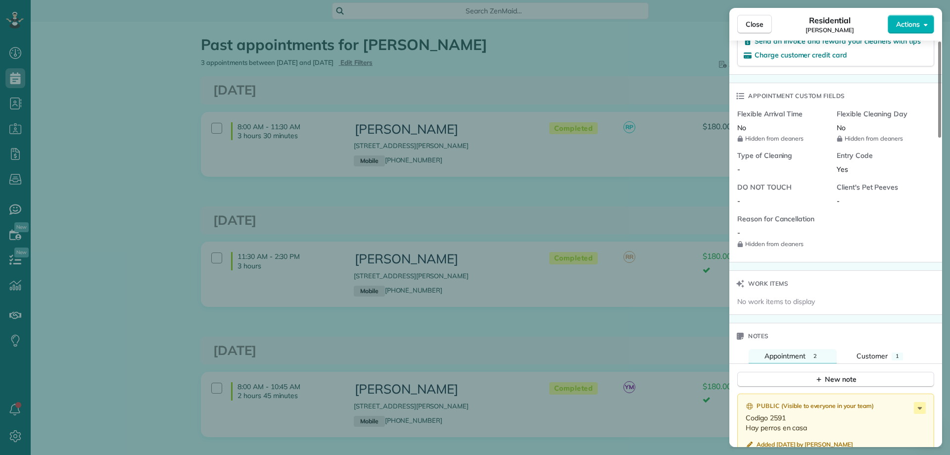
scroll to position [892, 0]
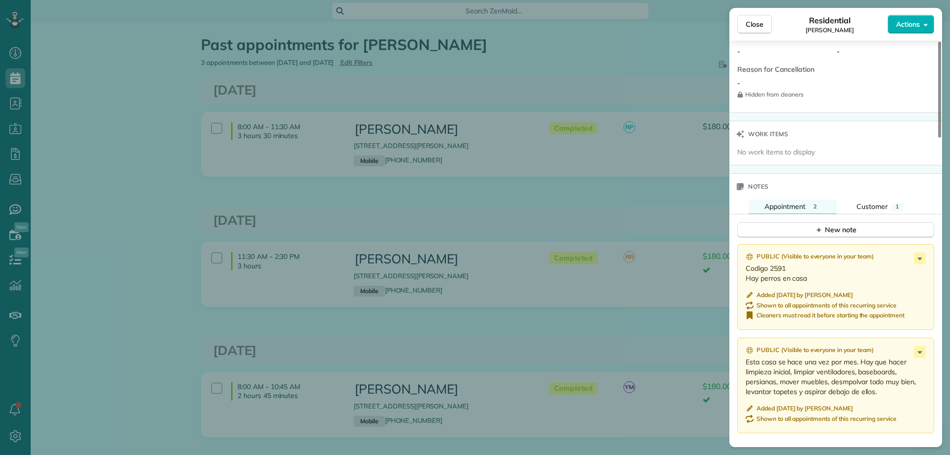
click at [749, 12] on div "Close Residential [PERSON_NAME] Actions" at bounding box center [835, 24] width 213 height 33
click at [756, 21] on span "Close" at bounding box center [755, 24] width 18 height 10
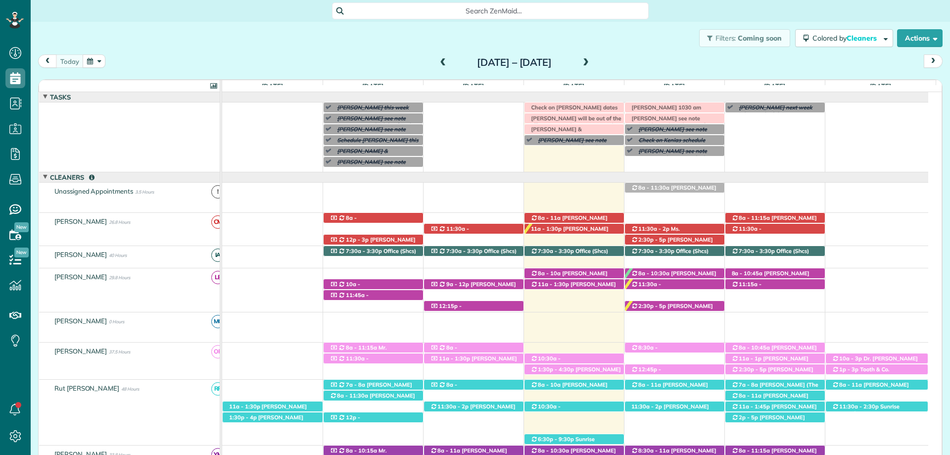
scroll to position [4, 4]
drag, startPoint x: 407, startPoint y: 37, endPoint x: 410, endPoint y: 41, distance: 5.3
click at [407, 37] on div "Filters: Coming soon Colored by Cleaners Color by Cleaner Color by Team Color b…" at bounding box center [490, 38] width 919 height 33
drag, startPoint x: 406, startPoint y: 41, endPoint x: 521, endPoint y: 129, distance: 144.7
click at [406, 41] on div "Filters: Coming soon Colored by Cleaners Color by Cleaner Color by Team Color b…" at bounding box center [490, 38] width 919 height 33
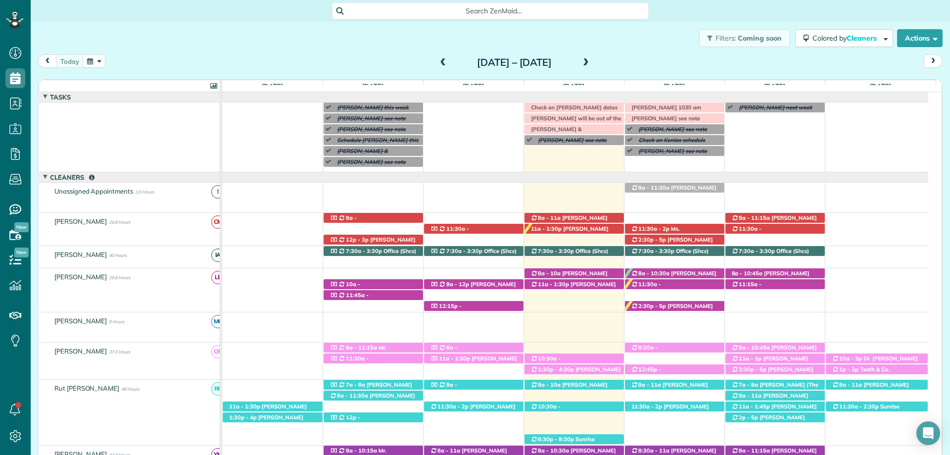
click at [247, 29] on div "Filters: Coming soon Colored by Cleaners Color by Cleaner Color by Team Color b…" at bounding box center [490, 38] width 919 height 33
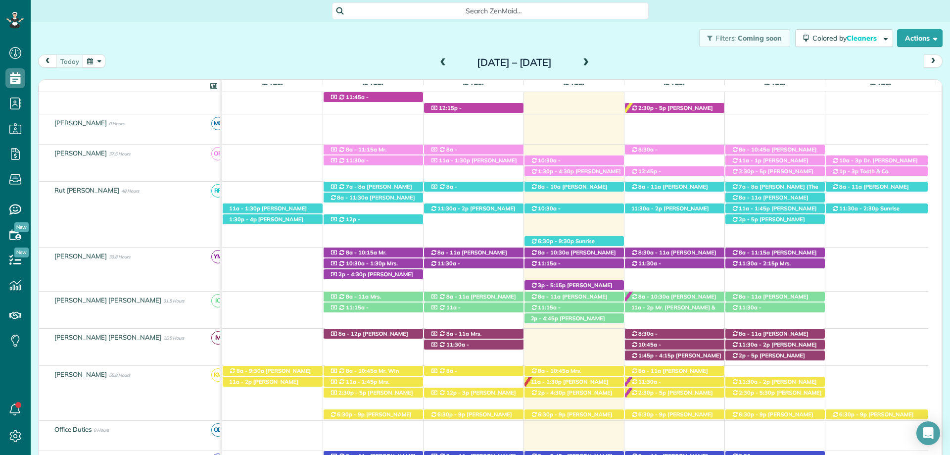
scroll to position [99, 0]
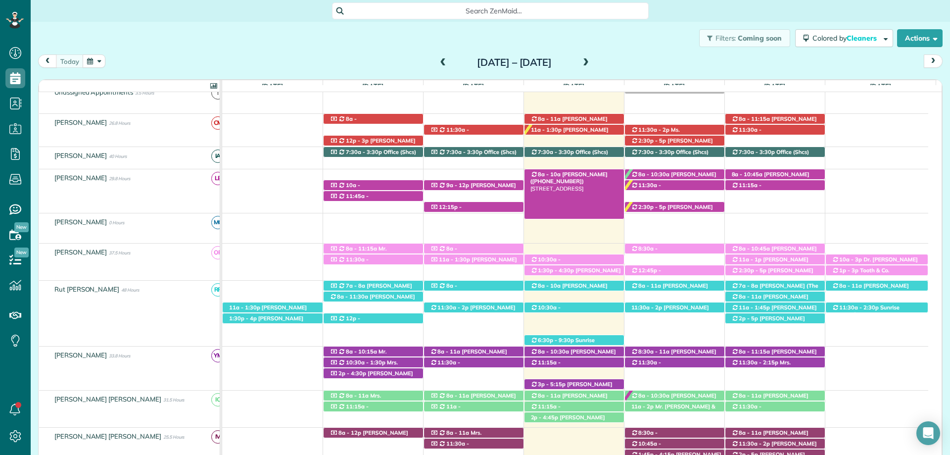
click at [572, 172] on span "[PERSON_NAME] ([PHONE_NUMBER])" at bounding box center [568, 178] width 77 height 14
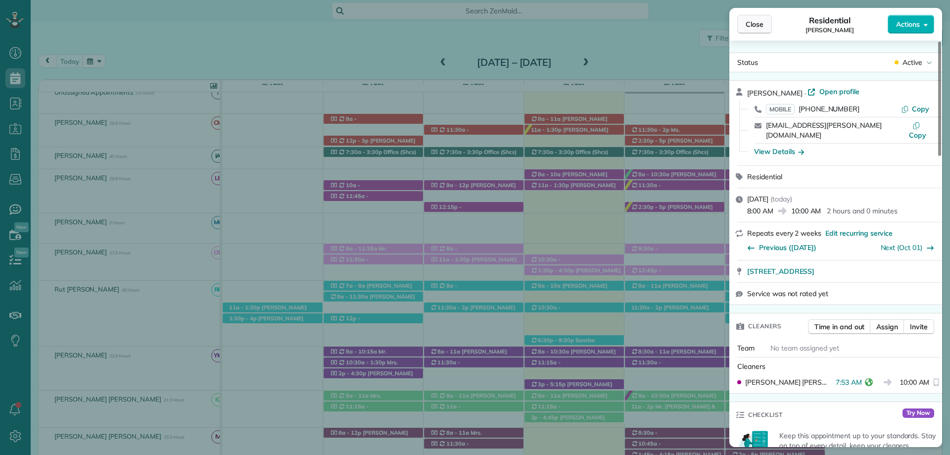
click at [747, 22] on span "Close" at bounding box center [755, 24] width 18 height 10
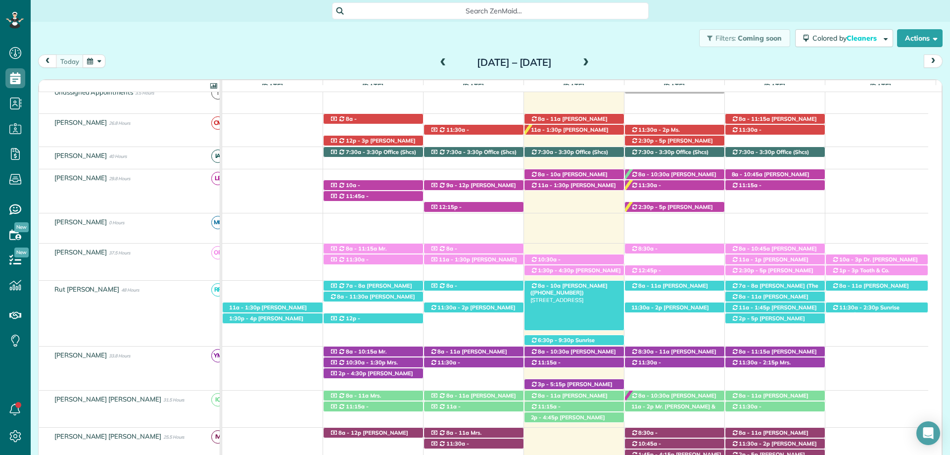
click at [566, 287] on span "[PERSON_NAME] ([PHONE_NUMBER])" at bounding box center [568, 289] width 77 height 14
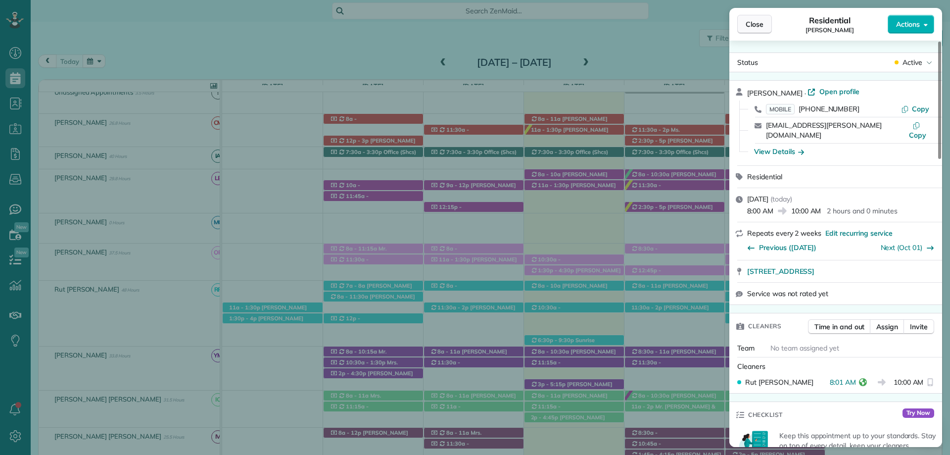
click at [748, 26] on span "Close" at bounding box center [755, 24] width 18 height 10
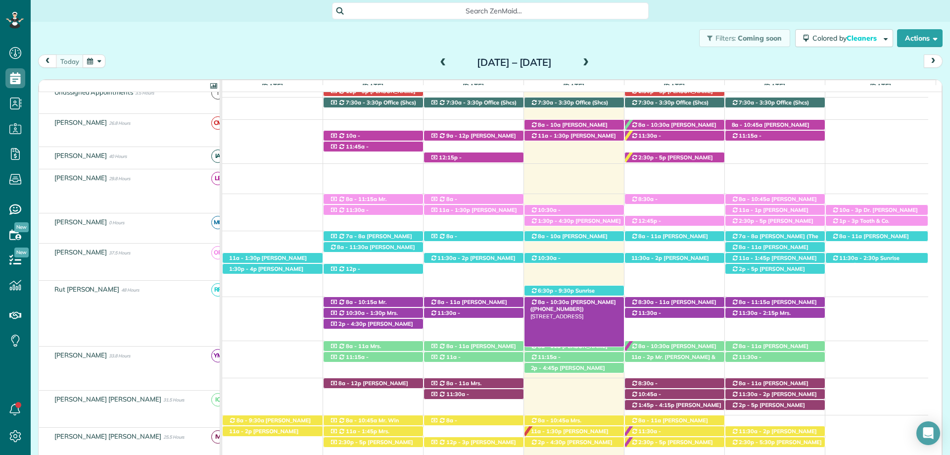
scroll to position [148, 0]
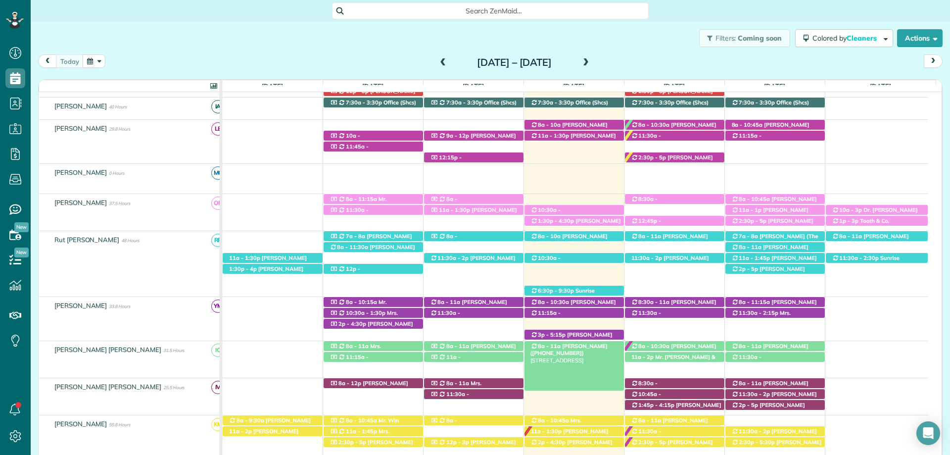
click at [581, 344] on span "[PERSON_NAME] ([PHONE_NUMBER])" at bounding box center [568, 349] width 77 height 14
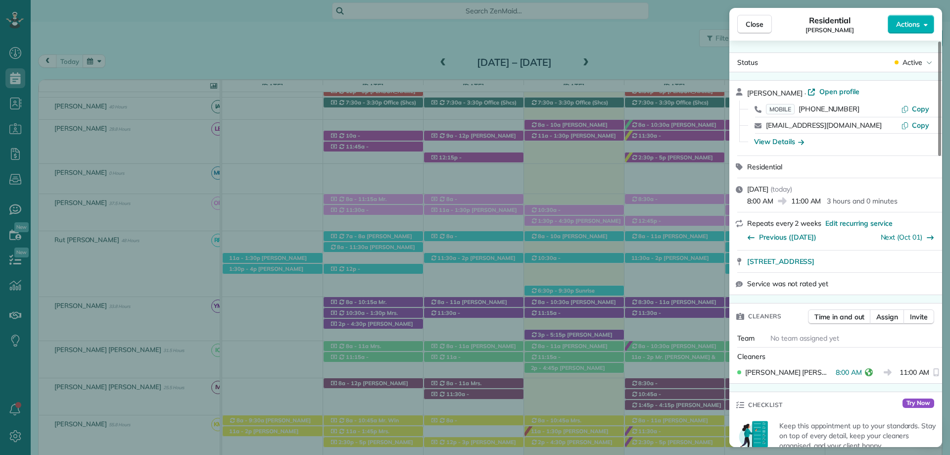
click at [752, 22] on span "Close" at bounding box center [755, 24] width 18 height 10
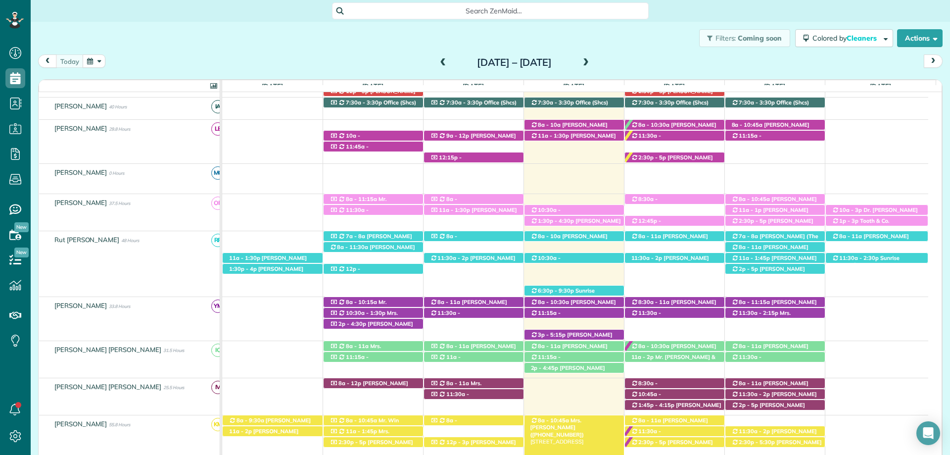
click at [584, 419] on span "Mrs. [PERSON_NAME] ([PHONE_NUMBER])" at bounding box center [557, 427] width 54 height 21
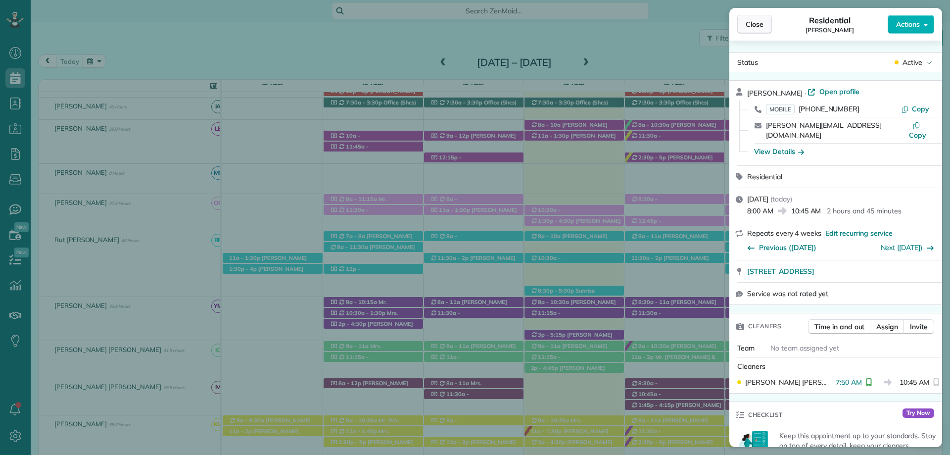
click at [756, 24] on span "Close" at bounding box center [755, 24] width 18 height 10
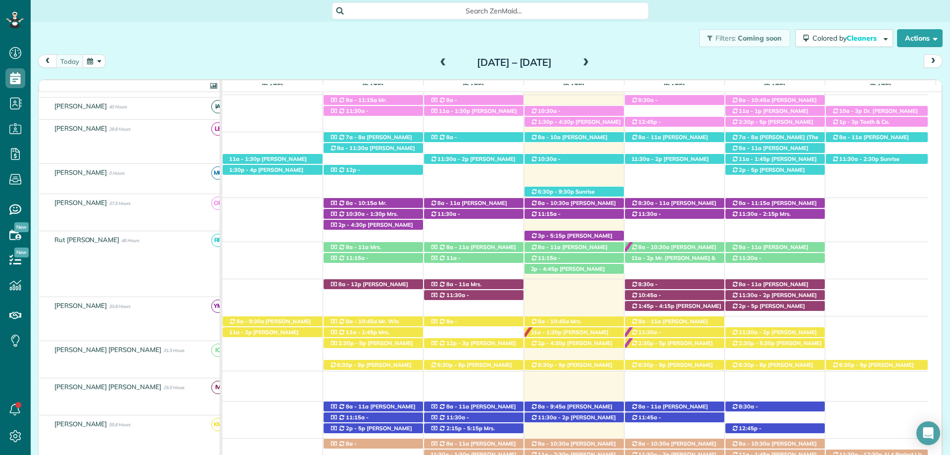
scroll to position [247, 0]
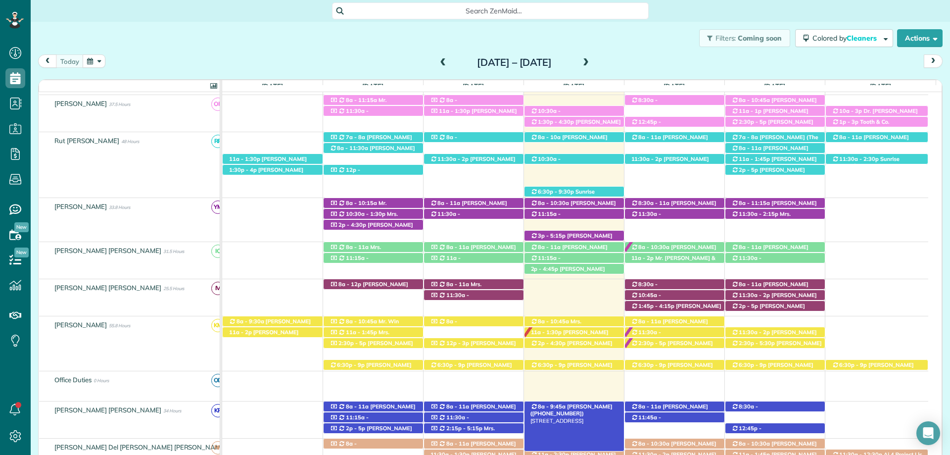
click at [584, 403] on div "8a - 9:45a DeLane Coggins (+14252812136) 11841 Monarch Circle - Foley, AL, 36535" at bounding box center [573, 406] width 99 height 10
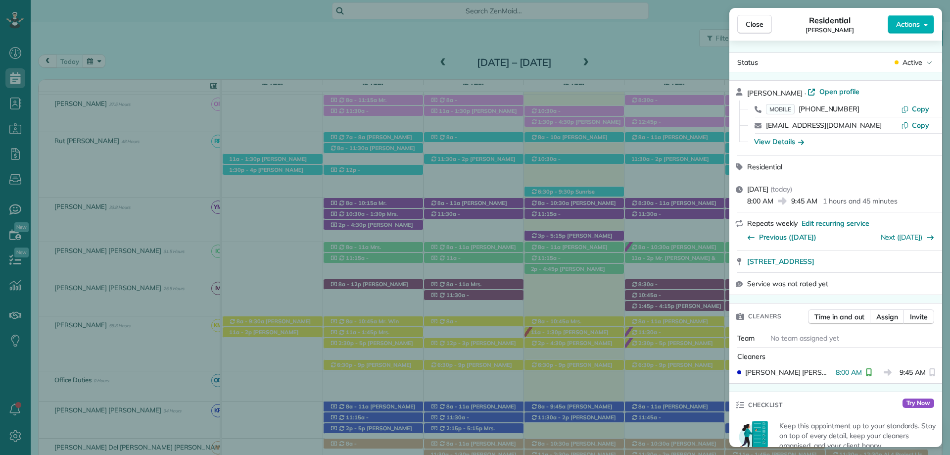
drag, startPoint x: 754, startPoint y: 25, endPoint x: 561, endPoint y: 437, distance: 455.4
click at [754, 25] on span "Close" at bounding box center [755, 24] width 18 height 10
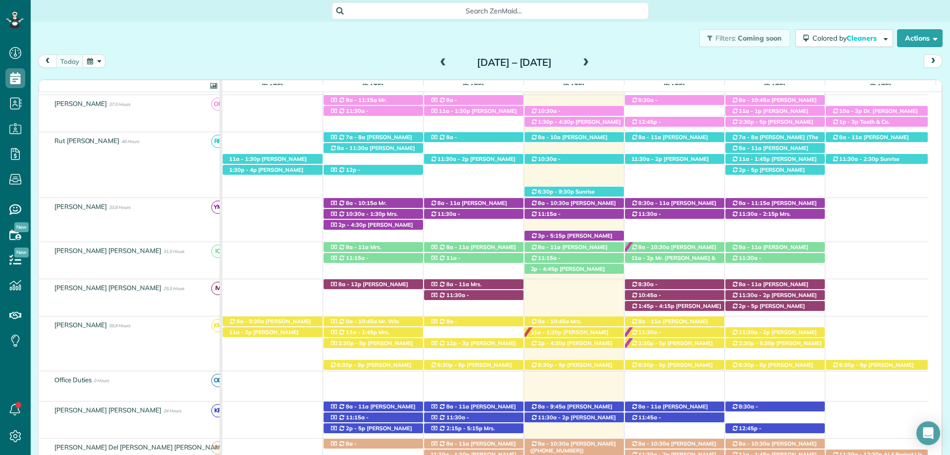
click at [562, 444] on span "8a - 10:30a" at bounding box center [553, 443] width 32 height 7
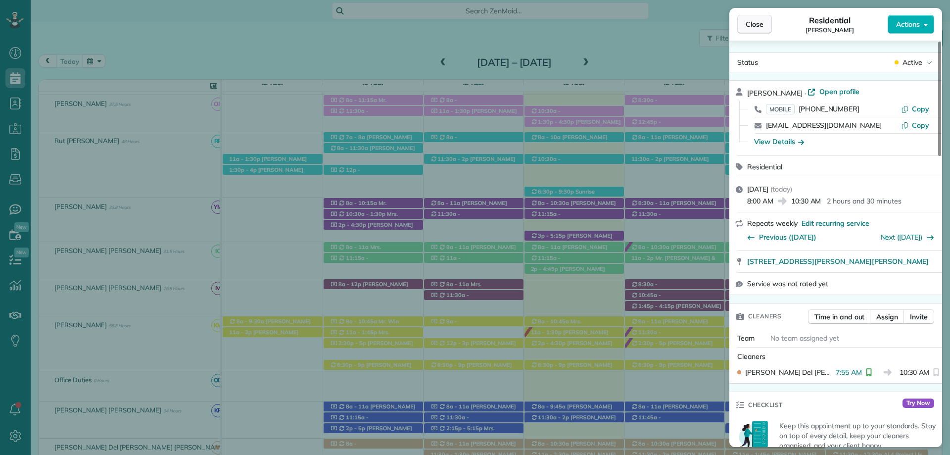
click at [760, 20] on span "Close" at bounding box center [755, 24] width 18 height 10
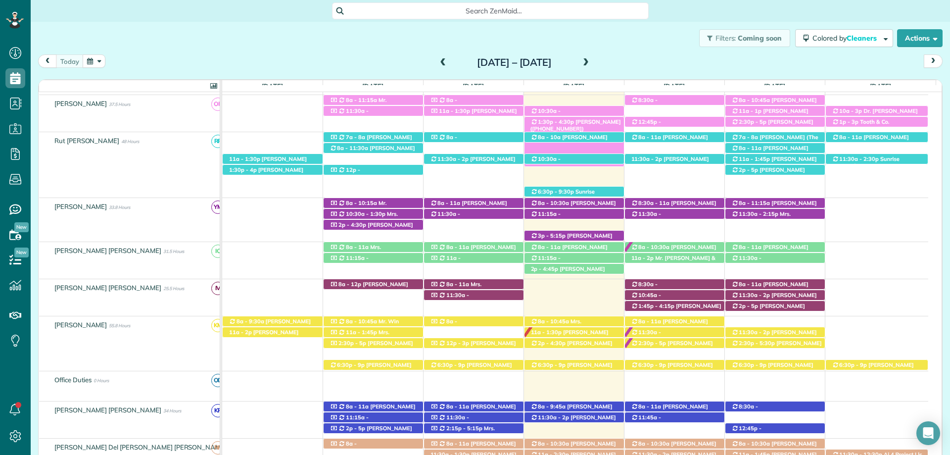
scroll to position [148, 0]
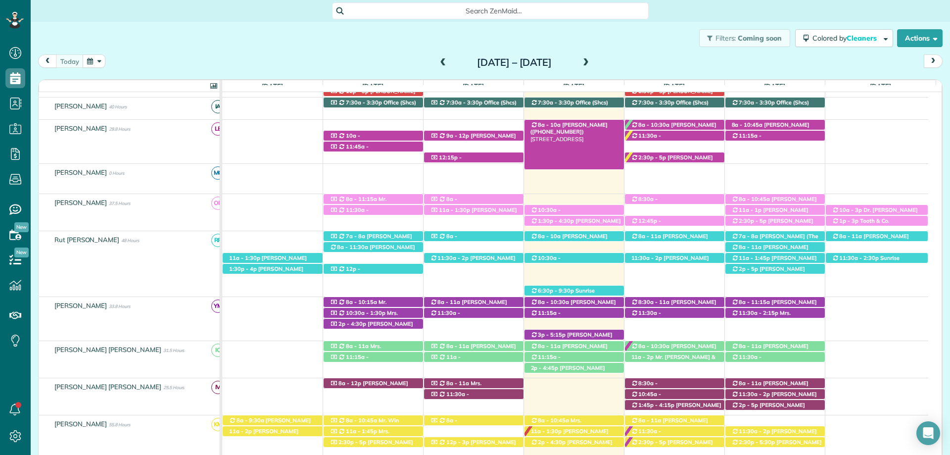
click at [585, 126] on span "Mr. Bryce McMurry (+15054401192)" at bounding box center [568, 128] width 77 height 14
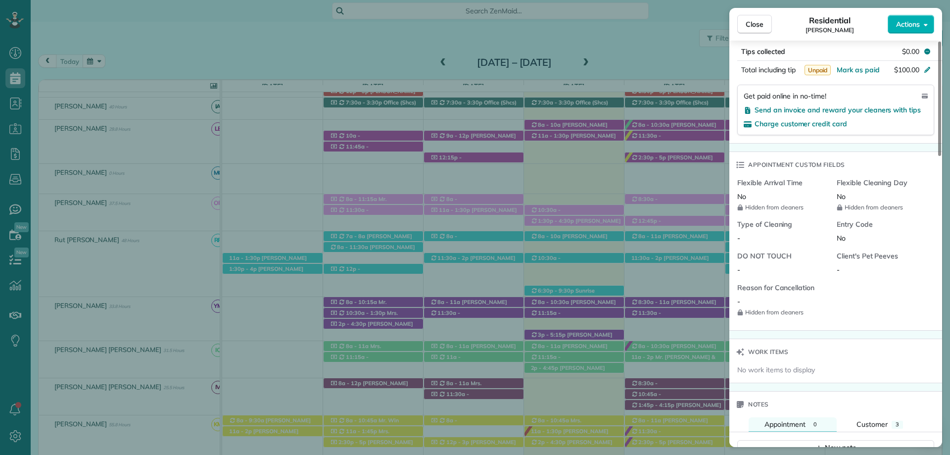
scroll to position [693, 0]
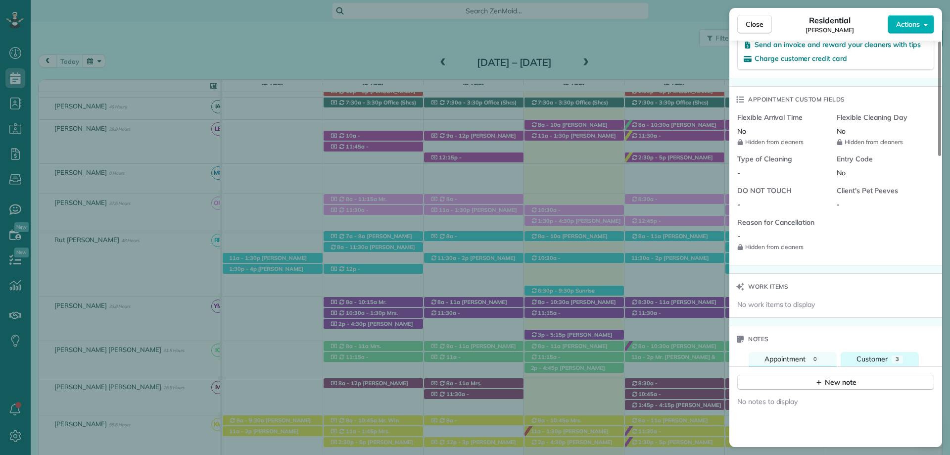
click at [872, 354] on span "Customer" at bounding box center [871, 358] width 31 height 9
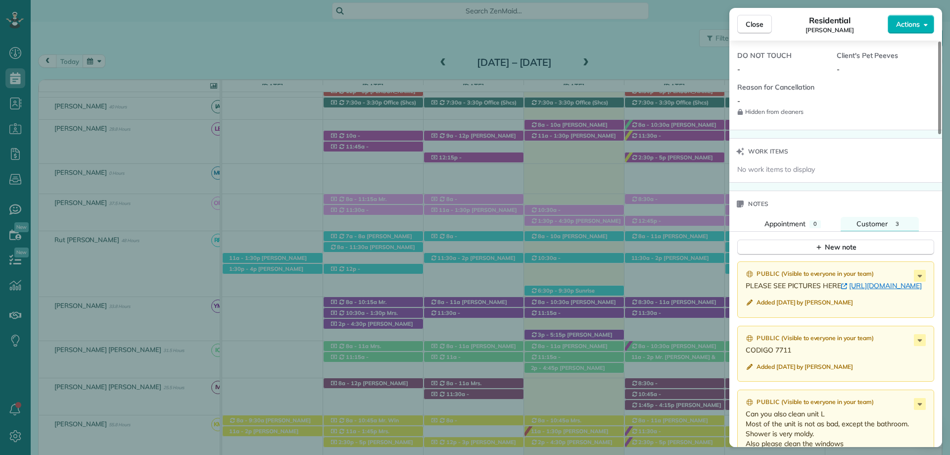
scroll to position [841, 0]
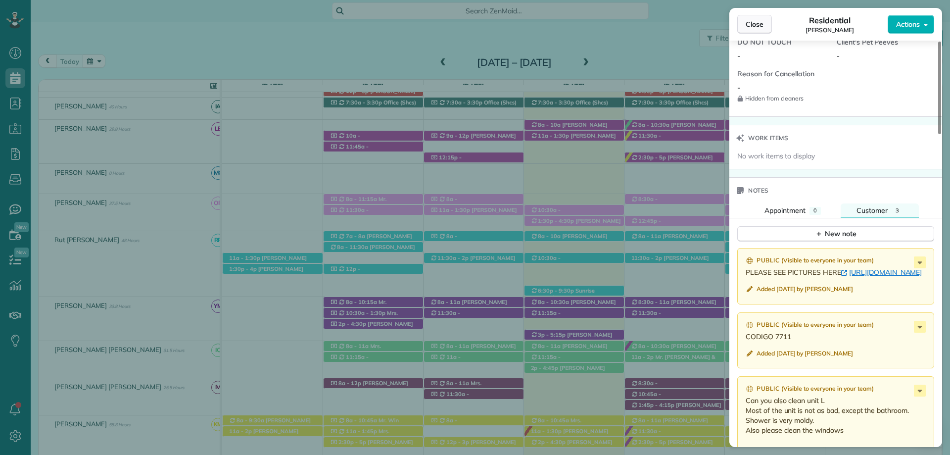
click at [753, 22] on span "Close" at bounding box center [755, 24] width 18 height 10
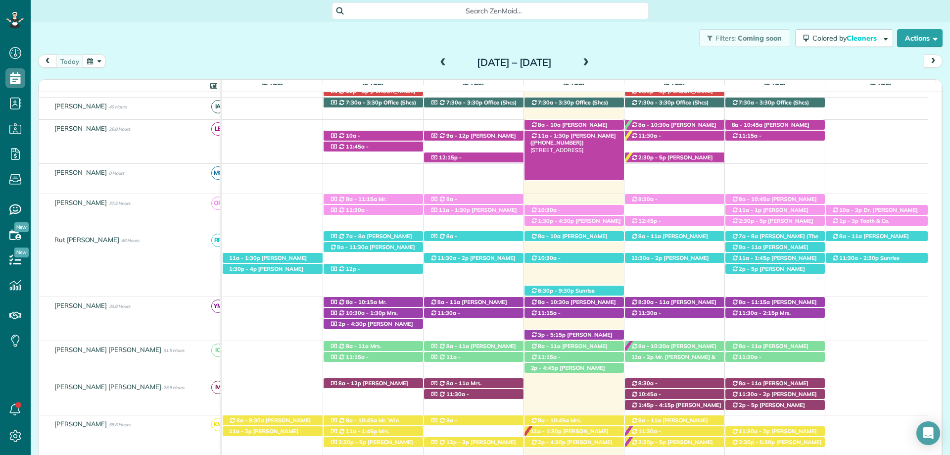
click at [587, 137] on span "Carlos Serrano (+12566093009)" at bounding box center [573, 139] width 86 height 14
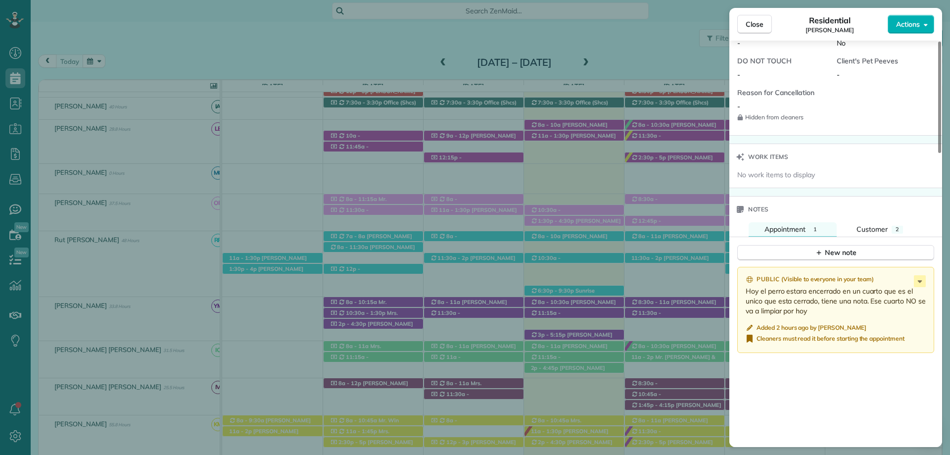
scroll to position [841, 0]
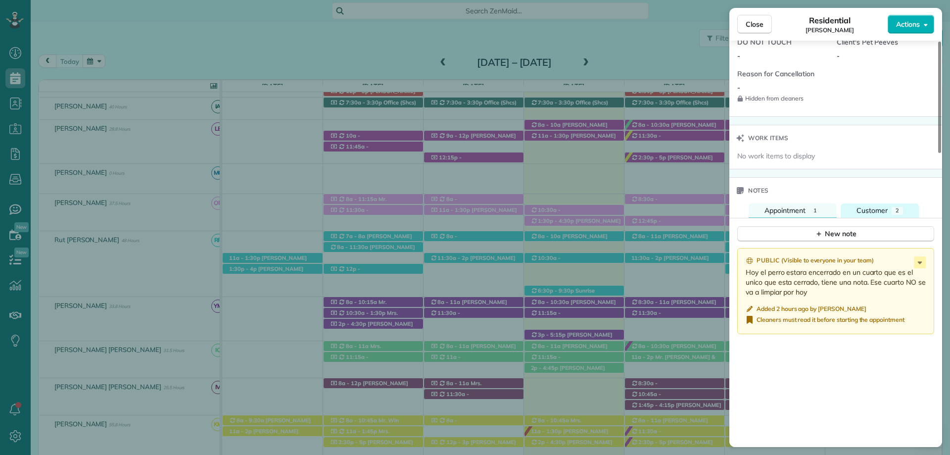
click at [875, 206] on span "Customer" at bounding box center [871, 210] width 31 height 9
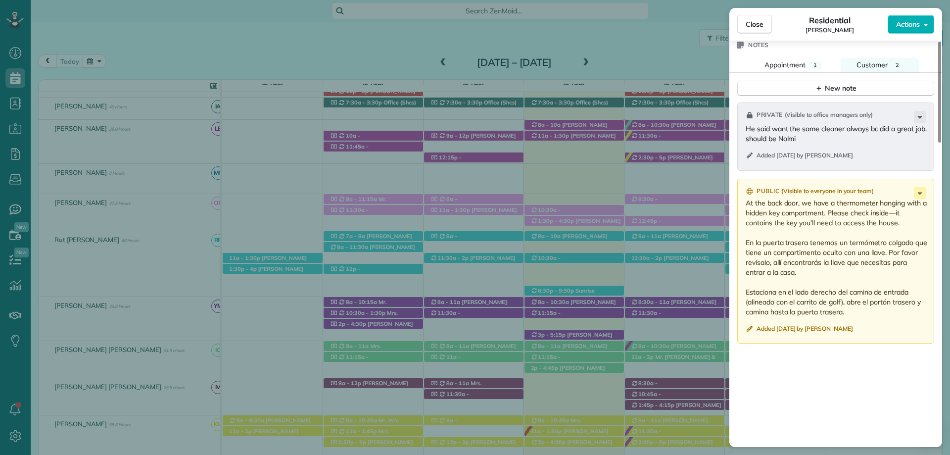
scroll to position [1039, 0]
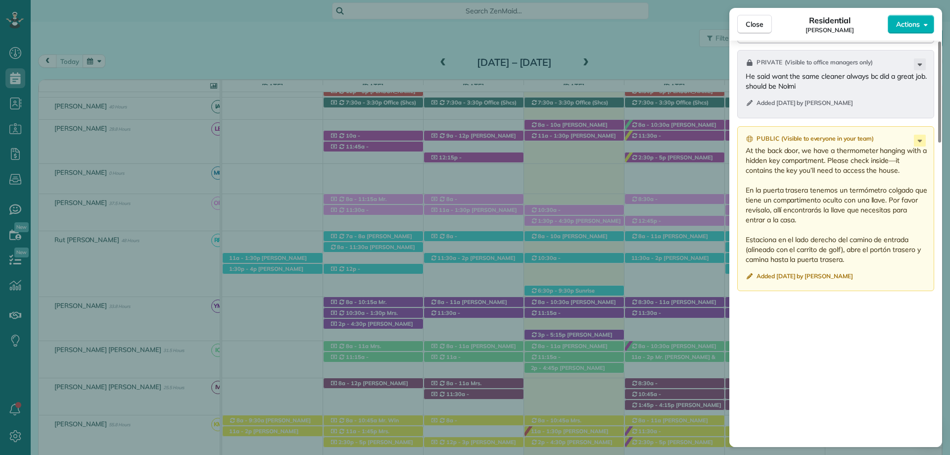
drag, startPoint x: 746, startPoint y: 138, endPoint x: 869, endPoint y: 249, distance: 165.7
click at [869, 249] on p "At the back door, we have a thermometer hanging with a hidden key compartment. …" at bounding box center [837, 204] width 182 height 119
click at [854, 289] on div "Private ( Visible to office managers only ) He said want the same cleaner alway…" at bounding box center [835, 262] width 213 height 437
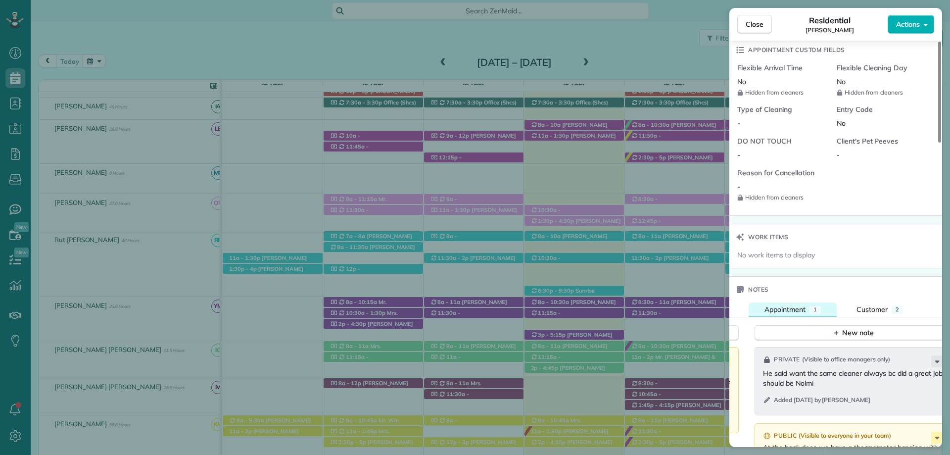
click at [785, 302] on button "Appointment 1" at bounding box center [793, 309] width 88 height 14
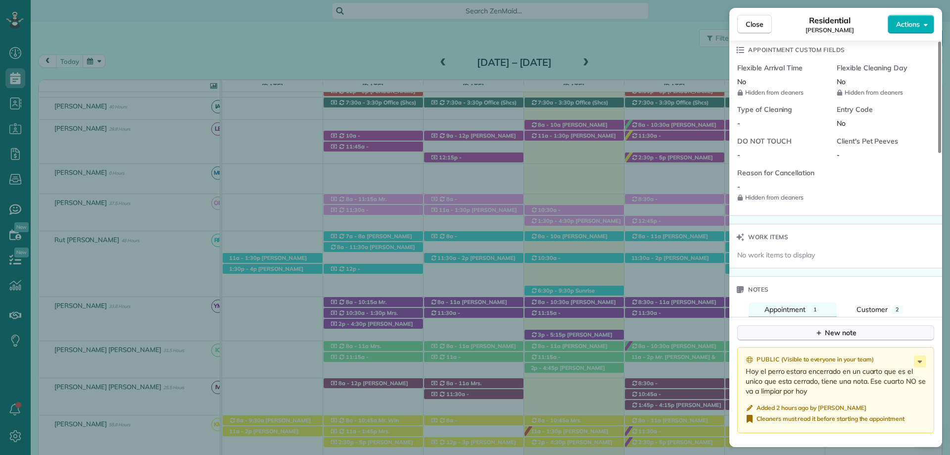
click at [795, 325] on button "New note" at bounding box center [835, 332] width 197 height 15
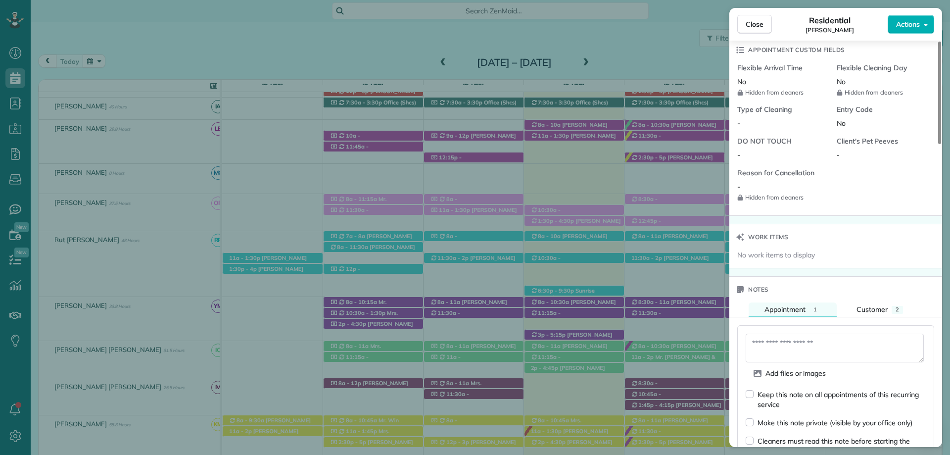
scroll to position [792, 0]
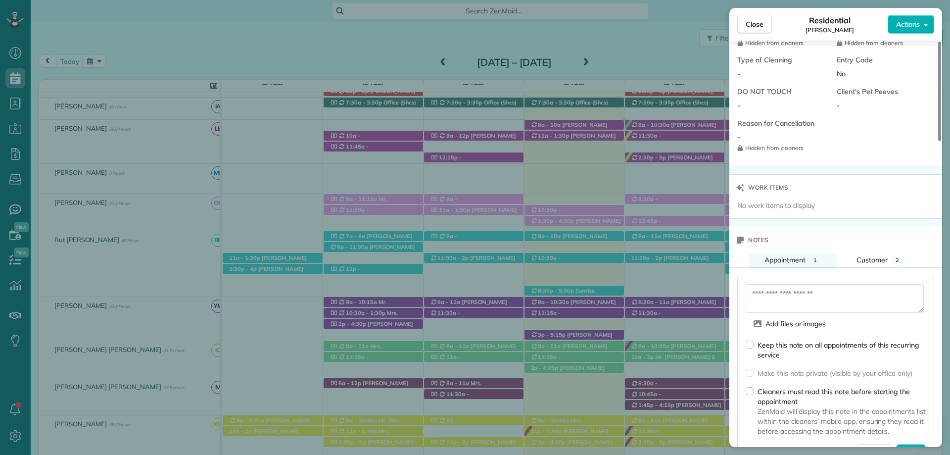
click at [793, 291] on textarea at bounding box center [835, 298] width 178 height 29
type textarea "**********"
click at [914, 446] on span "Save" at bounding box center [910, 451] width 17 height 10
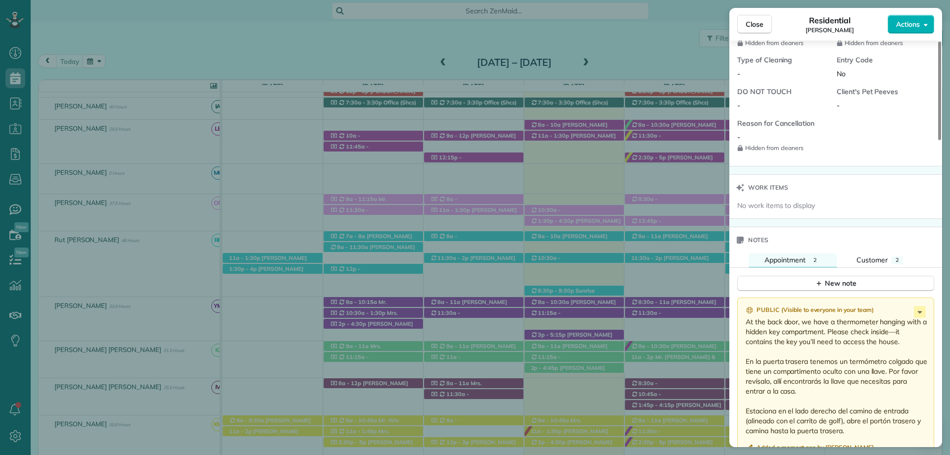
click at [757, 27] on span "Close" at bounding box center [755, 24] width 18 height 10
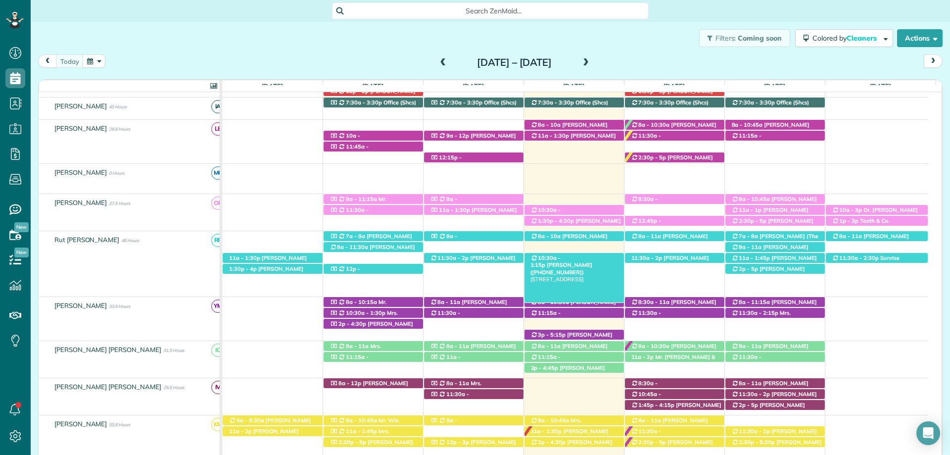
click at [561, 255] on span "10:30a - 1:15p" at bounding box center [545, 261] width 31 height 14
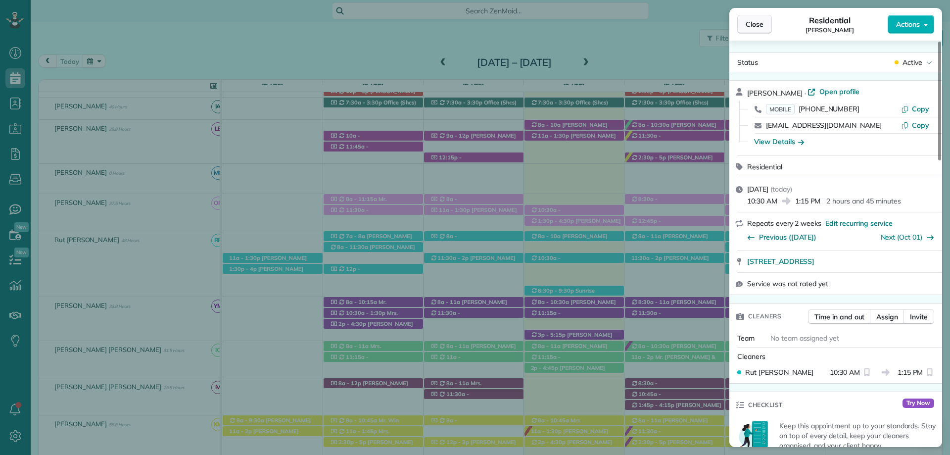
click at [756, 24] on span "Close" at bounding box center [755, 24] width 18 height 10
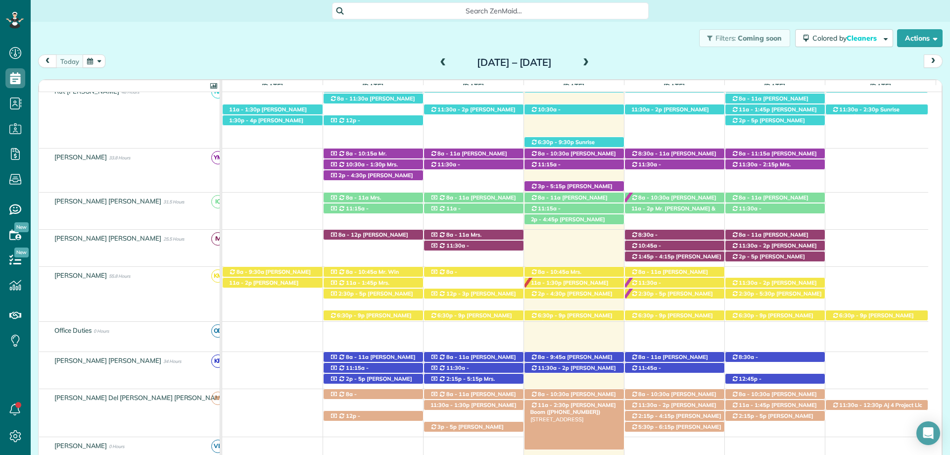
scroll to position [346, 0]
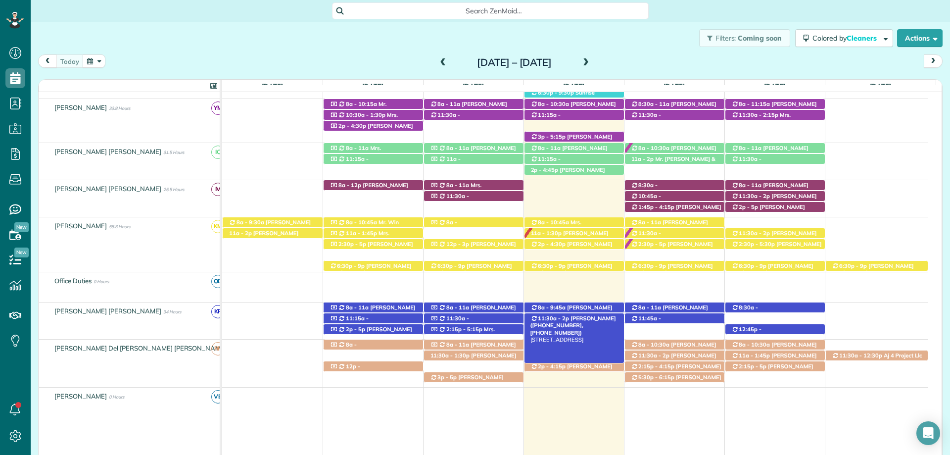
click at [578, 318] on span "[PERSON_NAME] ([PHONE_NUMBER], [PHONE_NUMBER])" at bounding box center [573, 325] width 86 height 21
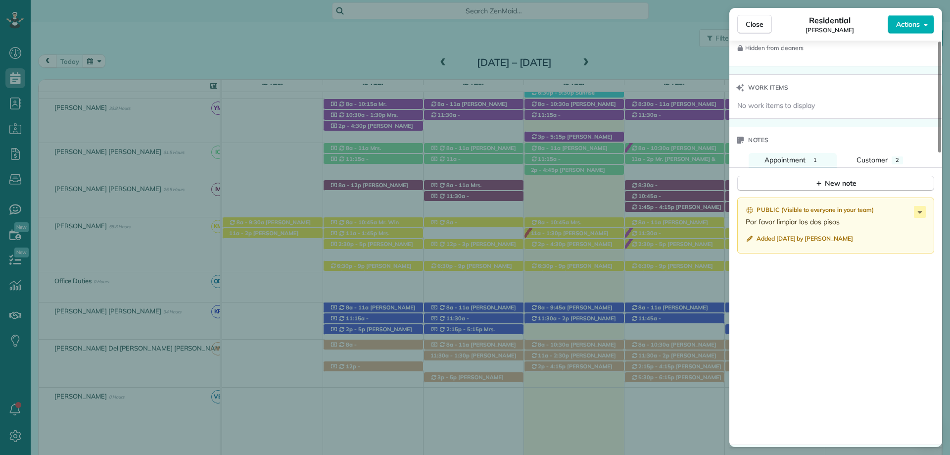
scroll to position [991, 0]
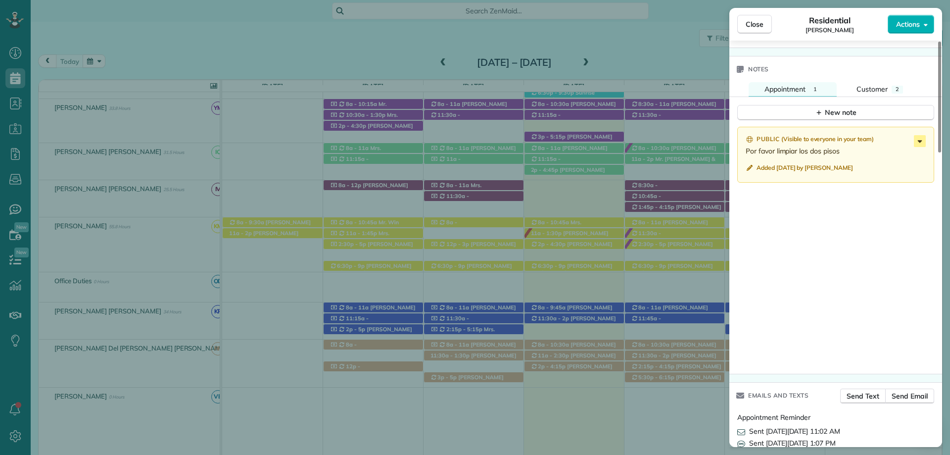
click at [920, 135] on icon at bounding box center [920, 141] width 12 height 12
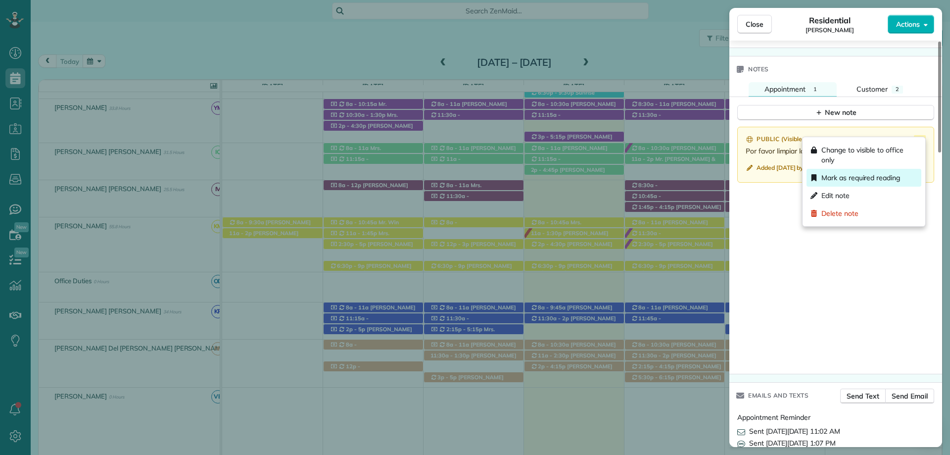
click at [870, 179] on span "Mark as required reading" at bounding box center [860, 178] width 79 height 10
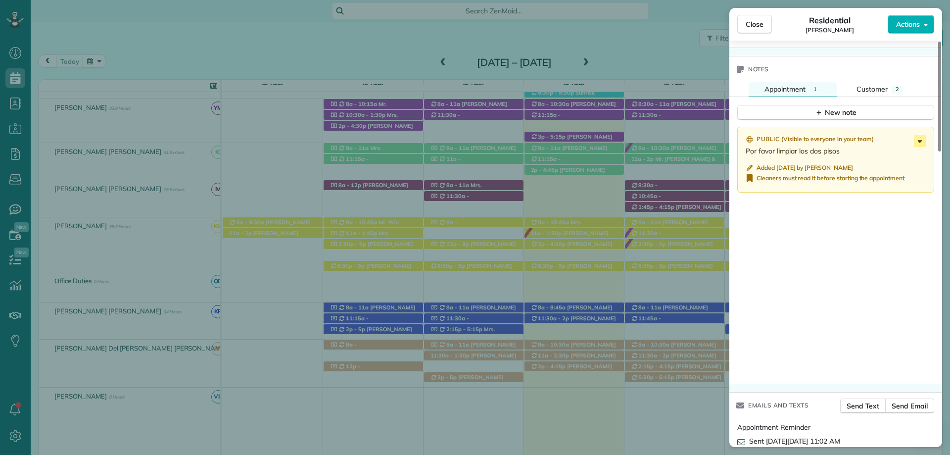
click at [920, 135] on icon at bounding box center [920, 141] width 12 height 12
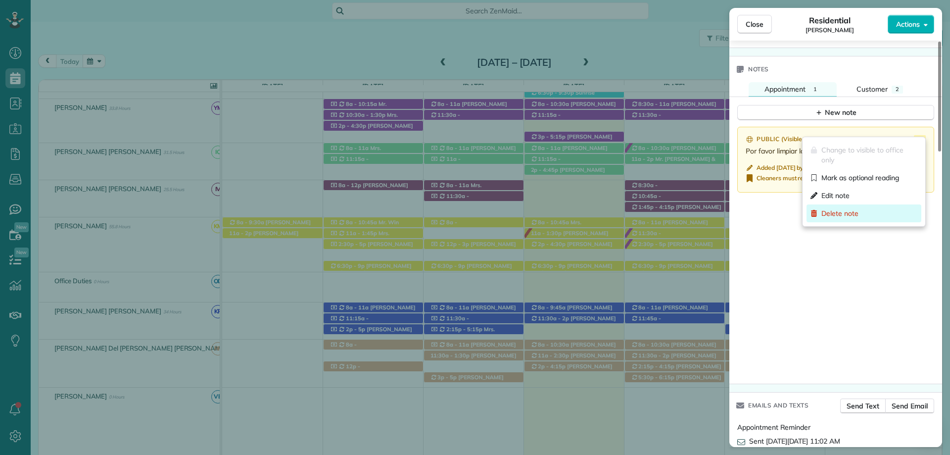
click at [850, 213] on span "Delete note" at bounding box center [839, 213] width 37 height 10
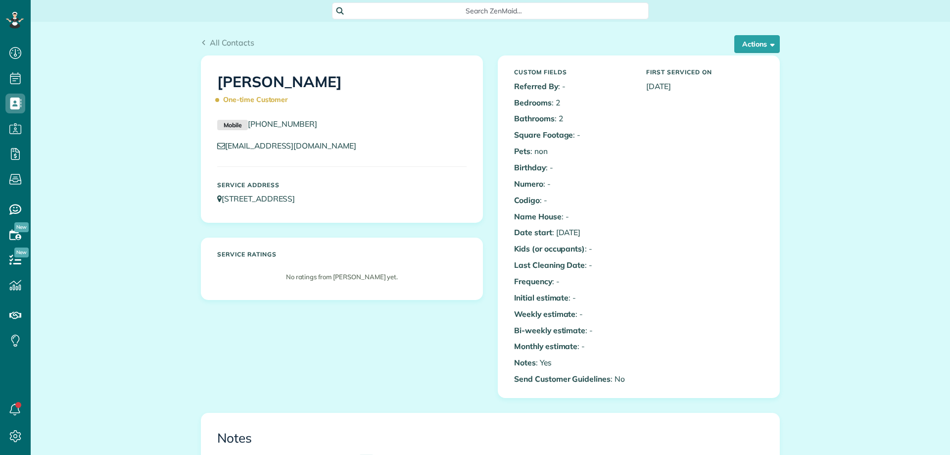
scroll to position [4, 4]
drag, startPoint x: 351, startPoint y: 36, endPoint x: 368, endPoint y: 37, distance: 16.8
click at [351, 36] on div "All Contacts Actions Edit Add Appointment Recent Activity Send Email Update Cus…" at bounding box center [490, 39] width 594 height 34
click at [768, 43] on span "button" at bounding box center [770, 43] width 7 height 7
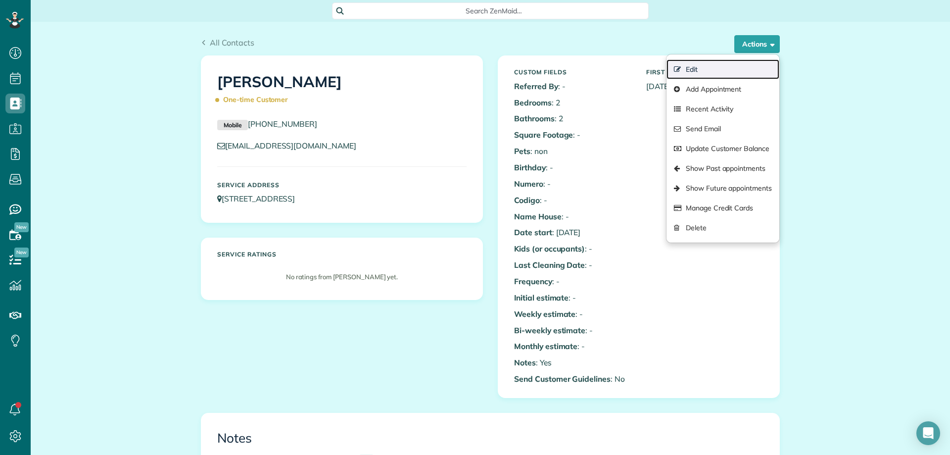
click at [707, 67] on link "Edit" at bounding box center [722, 69] width 113 height 20
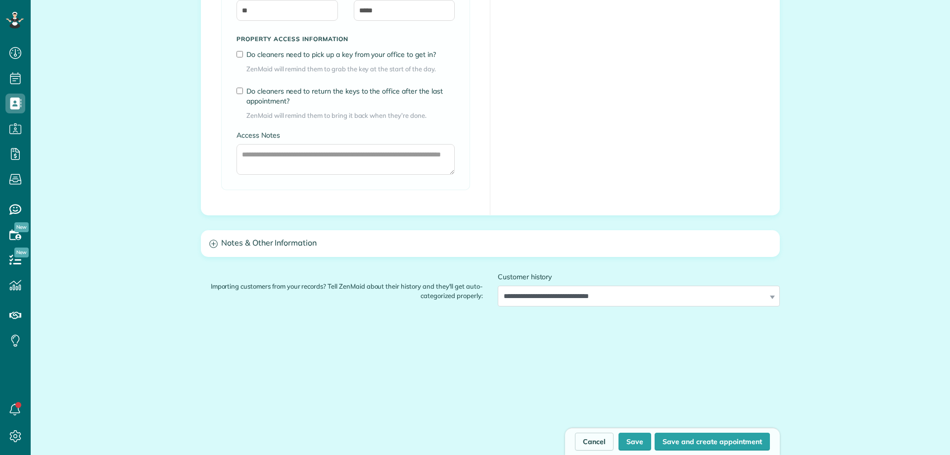
scroll to position [4, 4]
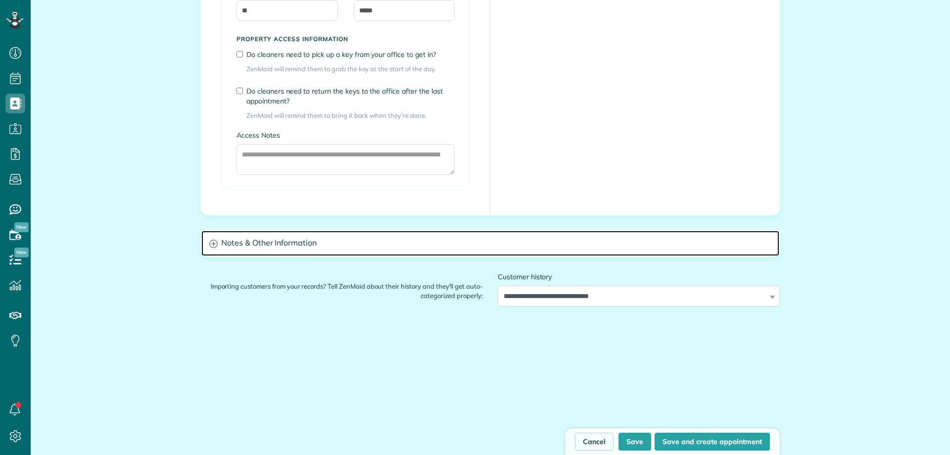
click at [346, 250] on h3 "Notes & Other Information" at bounding box center [490, 243] width 578 height 25
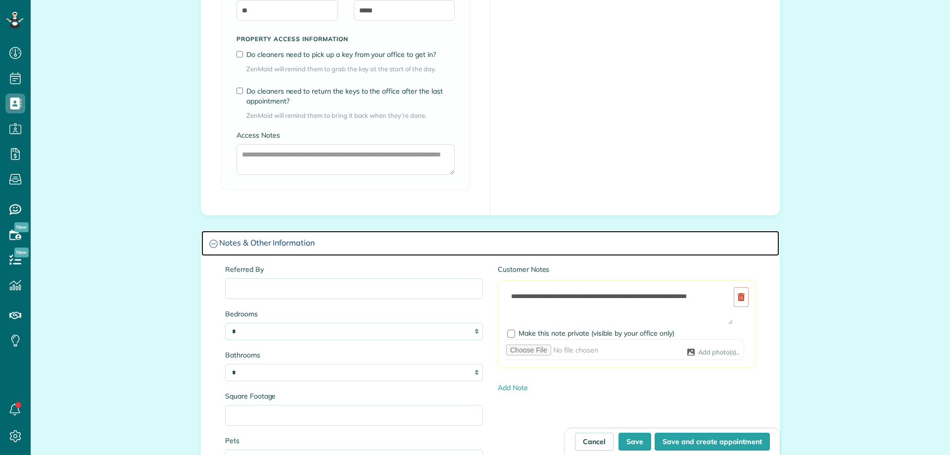
type input "**********"
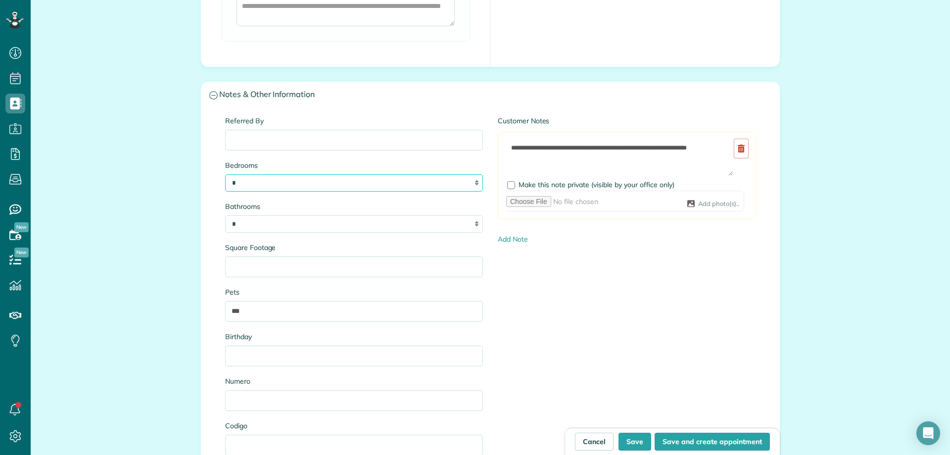
drag, startPoint x: 243, startPoint y: 183, endPoint x: 221, endPoint y: 183, distance: 22.3
select select "*"
click at [225, 174] on select "* * * * **" at bounding box center [354, 182] width 258 height 17
click at [242, 222] on select "* *** * *** * *** * *** **" at bounding box center [354, 223] width 258 height 17
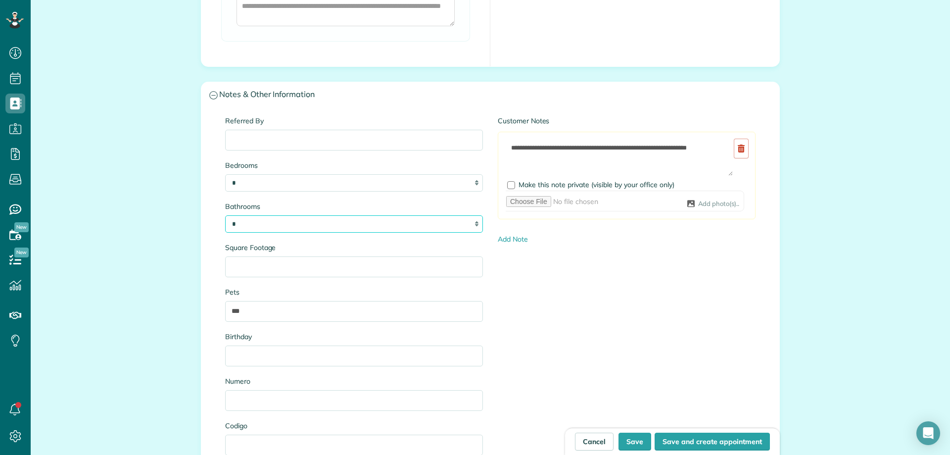
select select "*"
click at [225, 215] on select "* *** * *** * *** * *** **" at bounding box center [354, 223] width 258 height 17
click at [257, 268] on input "Square Footage" at bounding box center [354, 266] width 258 height 21
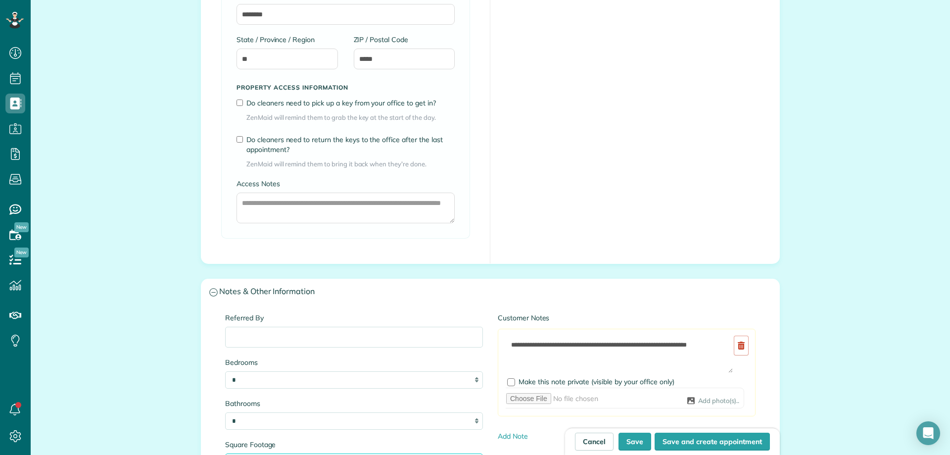
scroll to position [693, 0]
type input "****"
click at [638, 440] on button "Save" at bounding box center [634, 441] width 33 height 18
type input "**********"
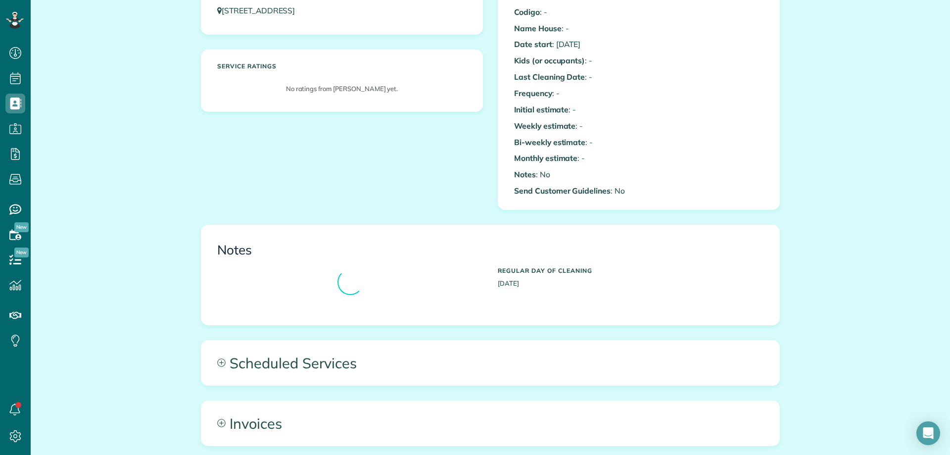
scroll to position [198, 0]
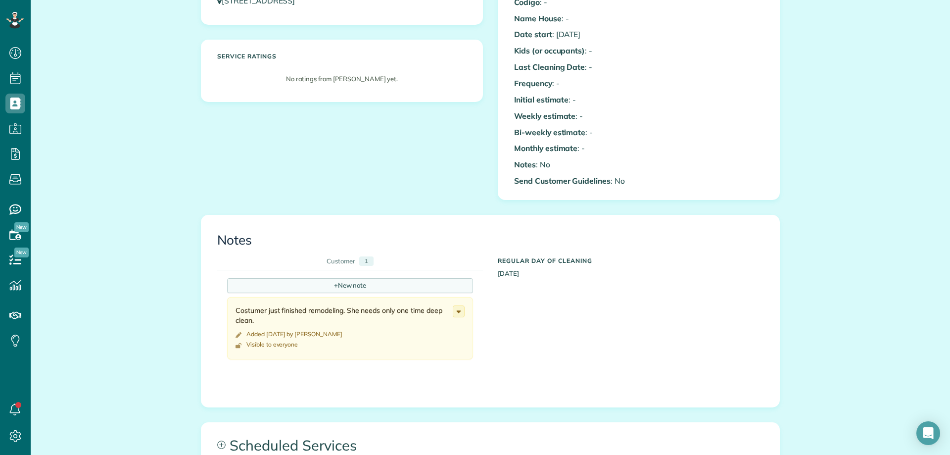
click at [335, 289] on div "+ New note" at bounding box center [350, 285] width 246 height 15
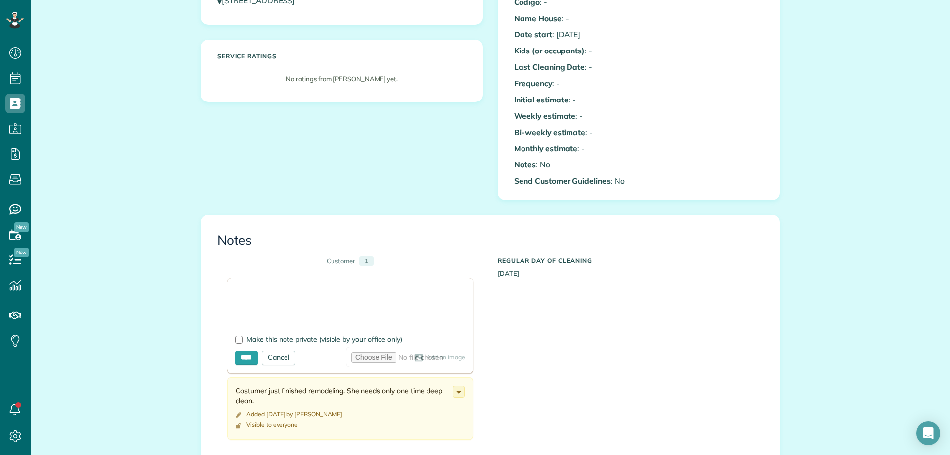
click at [274, 315] on textarea at bounding box center [350, 303] width 230 height 35
type textarea "*******"
click at [238, 355] on input "****" at bounding box center [246, 357] width 23 height 15
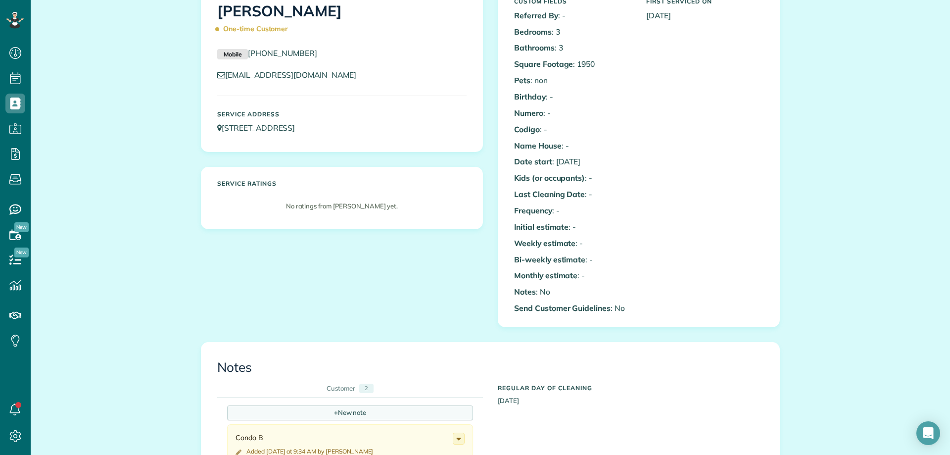
scroll to position [0, 0]
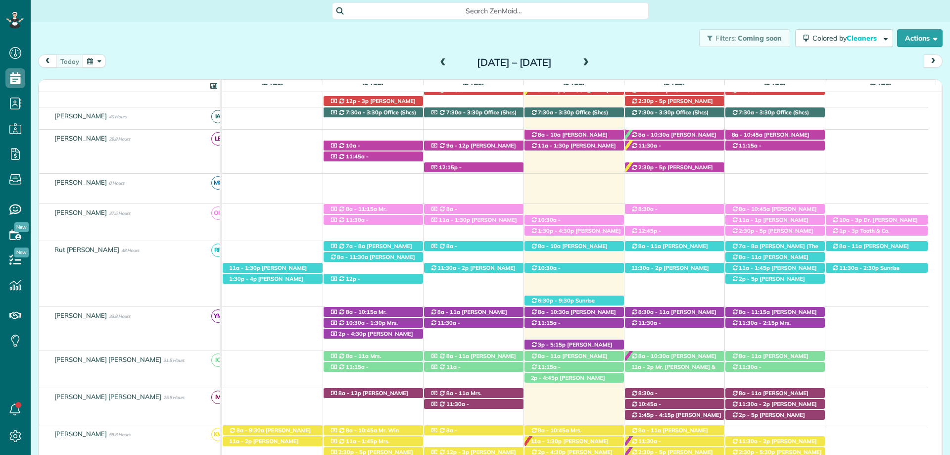
scroll to position [4, 4]
click at [591, 64] on span at bounding box center [585, 62] width 11 height 9
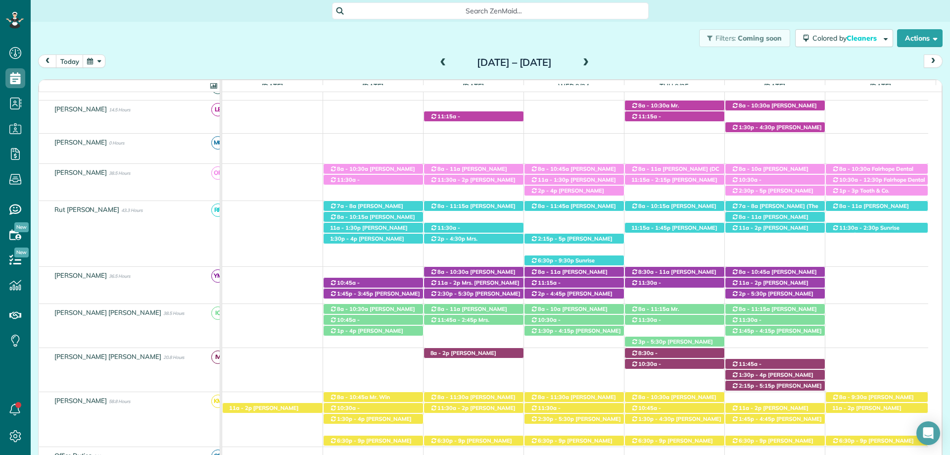
scroll to position [199, 0]
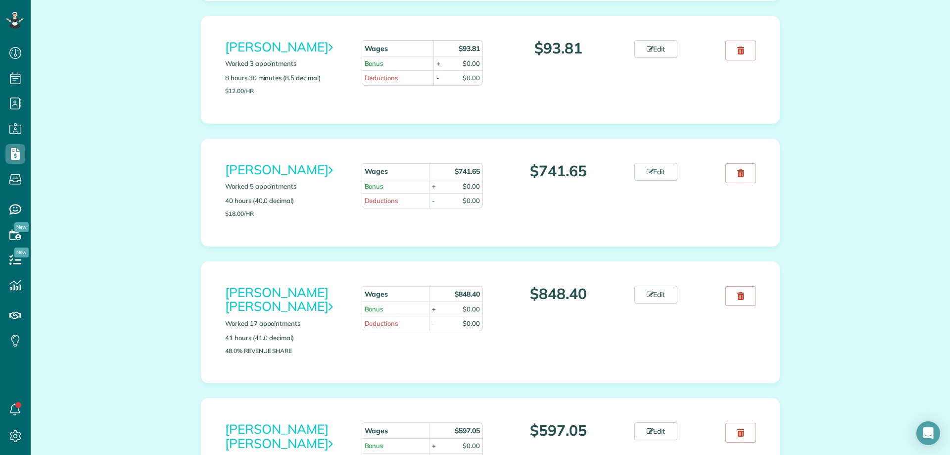
scroll to position [297, 0]
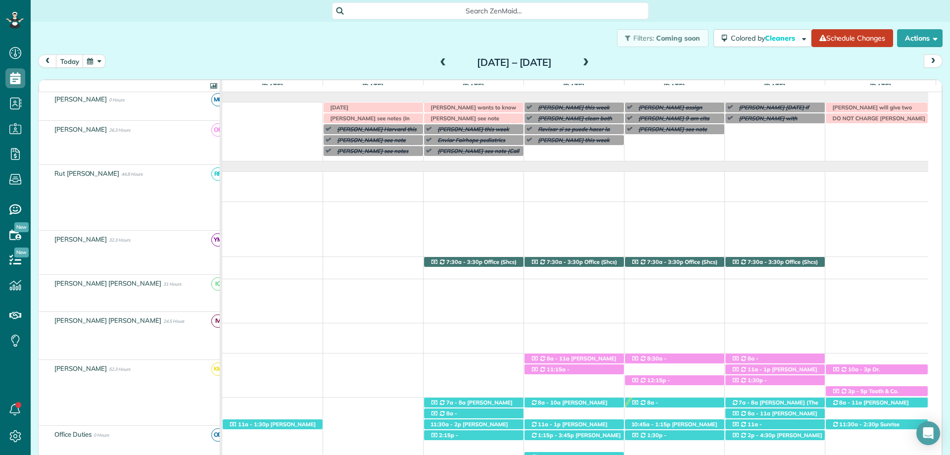
scroll to position [233, 0]
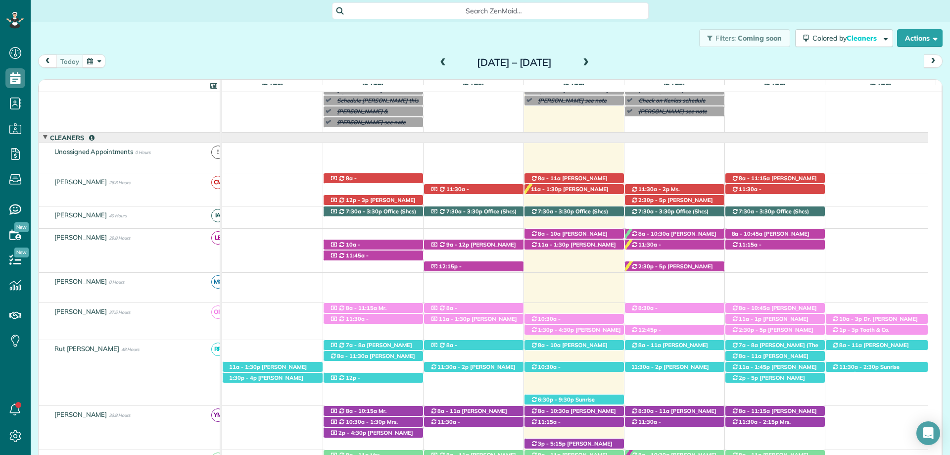
scroll to position [89, 0]
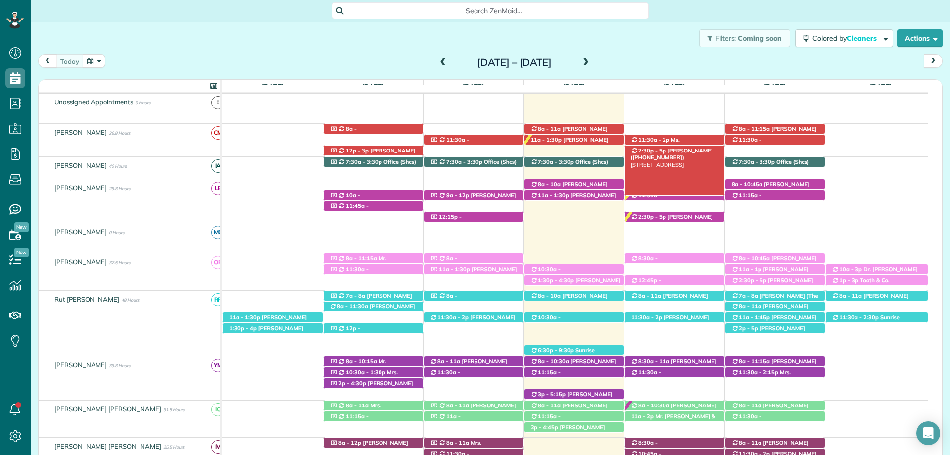
click at [644, 147] on div "2:30p - 5p Austin Gilchrist (+12512989438) 491 Ridgewood Drive - Daphne, AL, 36…" at bounding box center [674, 150] width 99 height 10
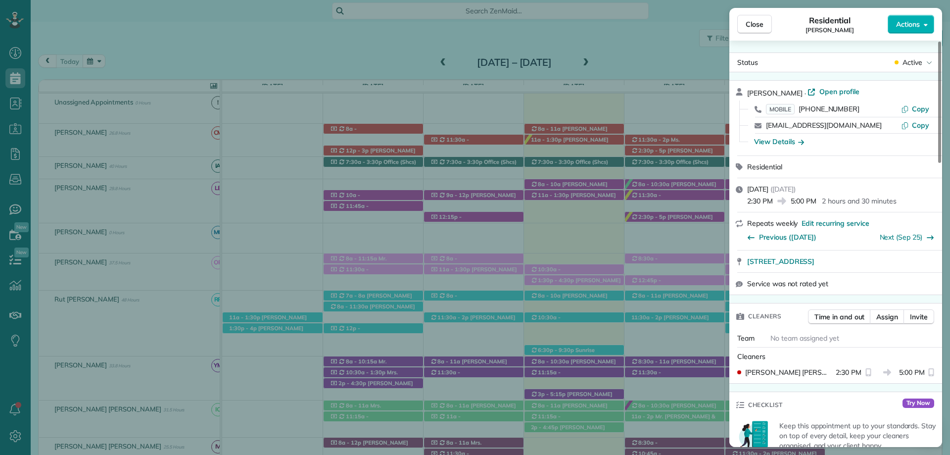
click at [791, 136] on div "View Details" at bounding box center [841, 142] width 189 height 16
click at [787, 139] on div "View Details" at bounding box center [779, 142] width 50 height 10
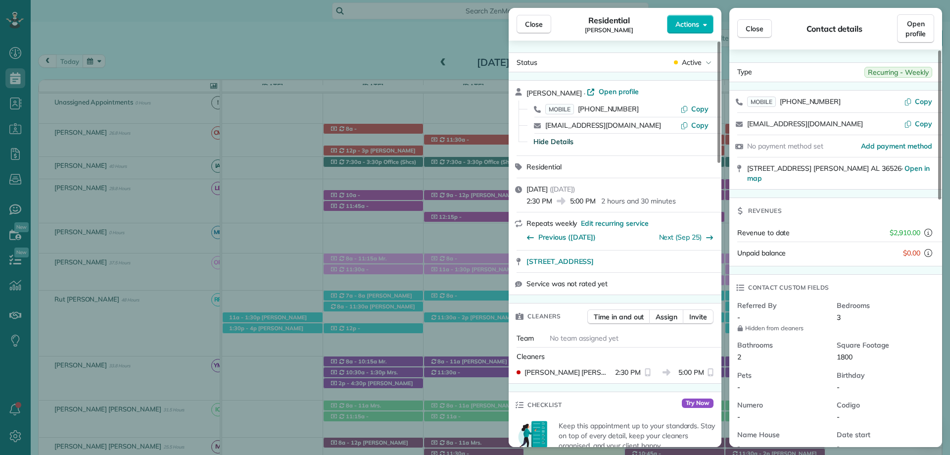
drag, startPoint x: 531, startPoint y: 20, endPoint x: 536, endPoint y: 150, distance: 130.2
click at [532, 20] on span "Close" at bounding box center [534, 24] width 18 height 10
